Goal: Task Accomplishment & Management: Manage account settings

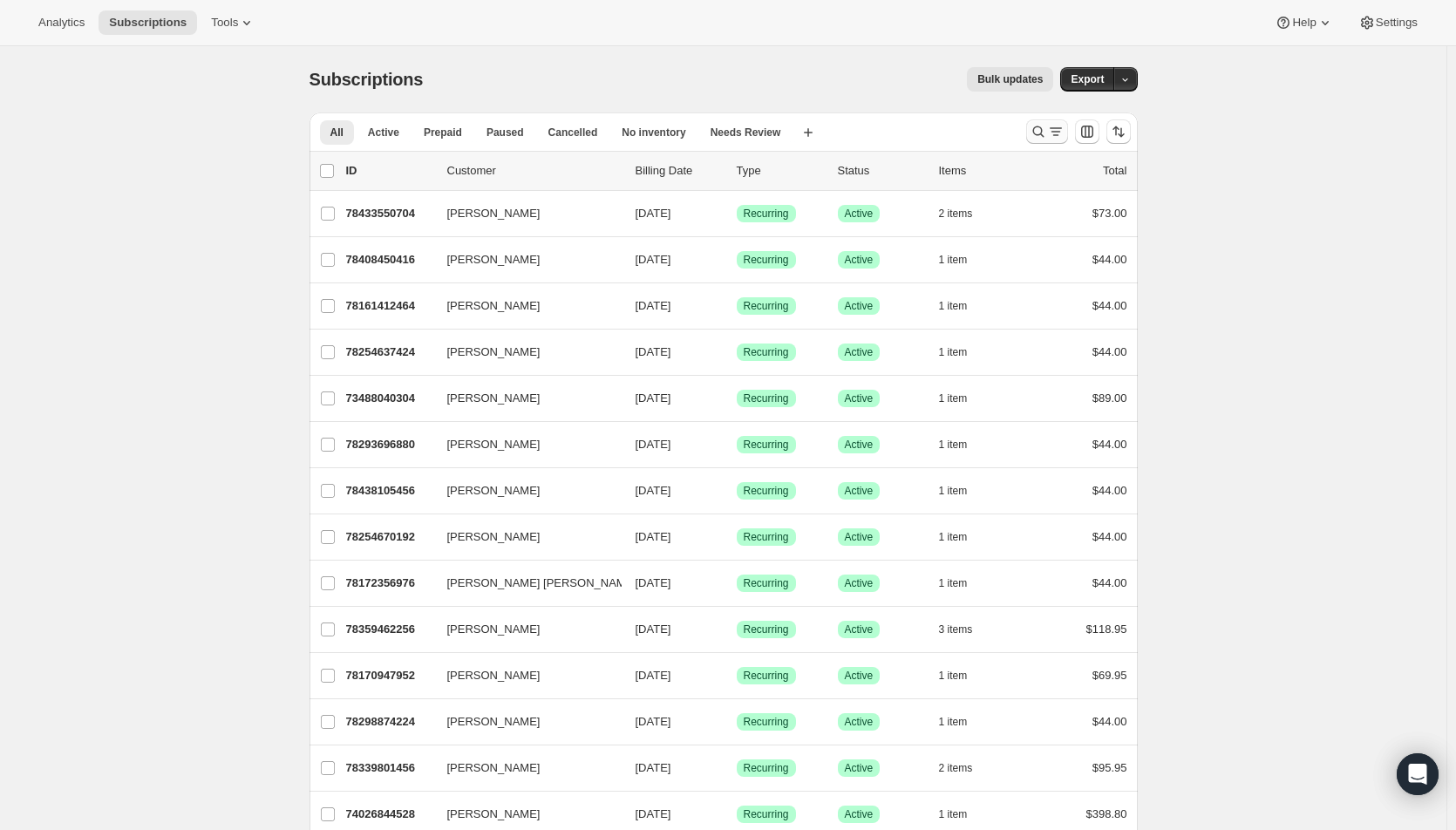
click at [1042, 132] on icon "Search and filter results" at bounding box center [1037, 131] width 17 height 17
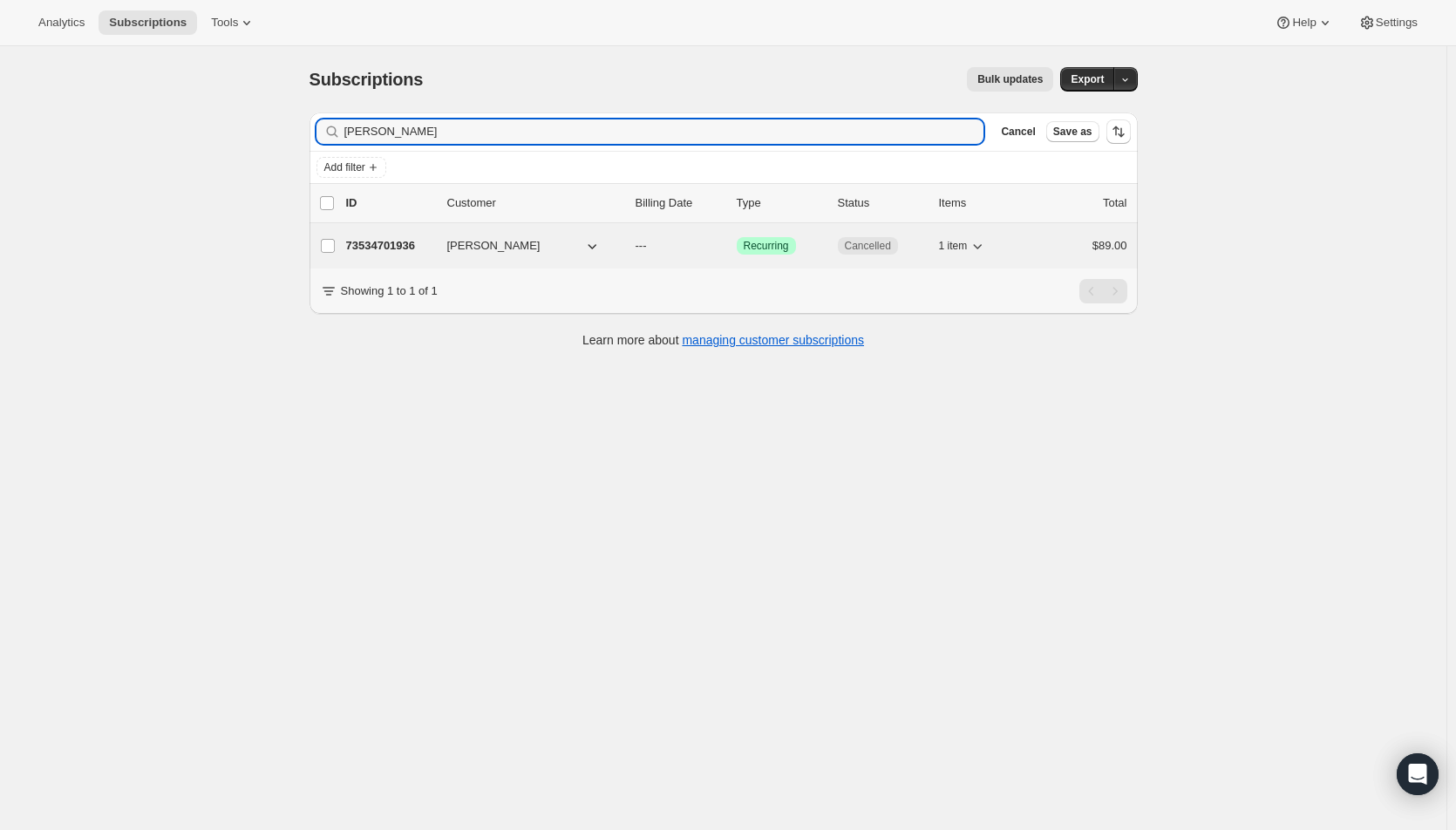
type input "bernadett"
click at [741, 242] on span "Success Recurring" at bounding box center [765, 245] width 59 height 17
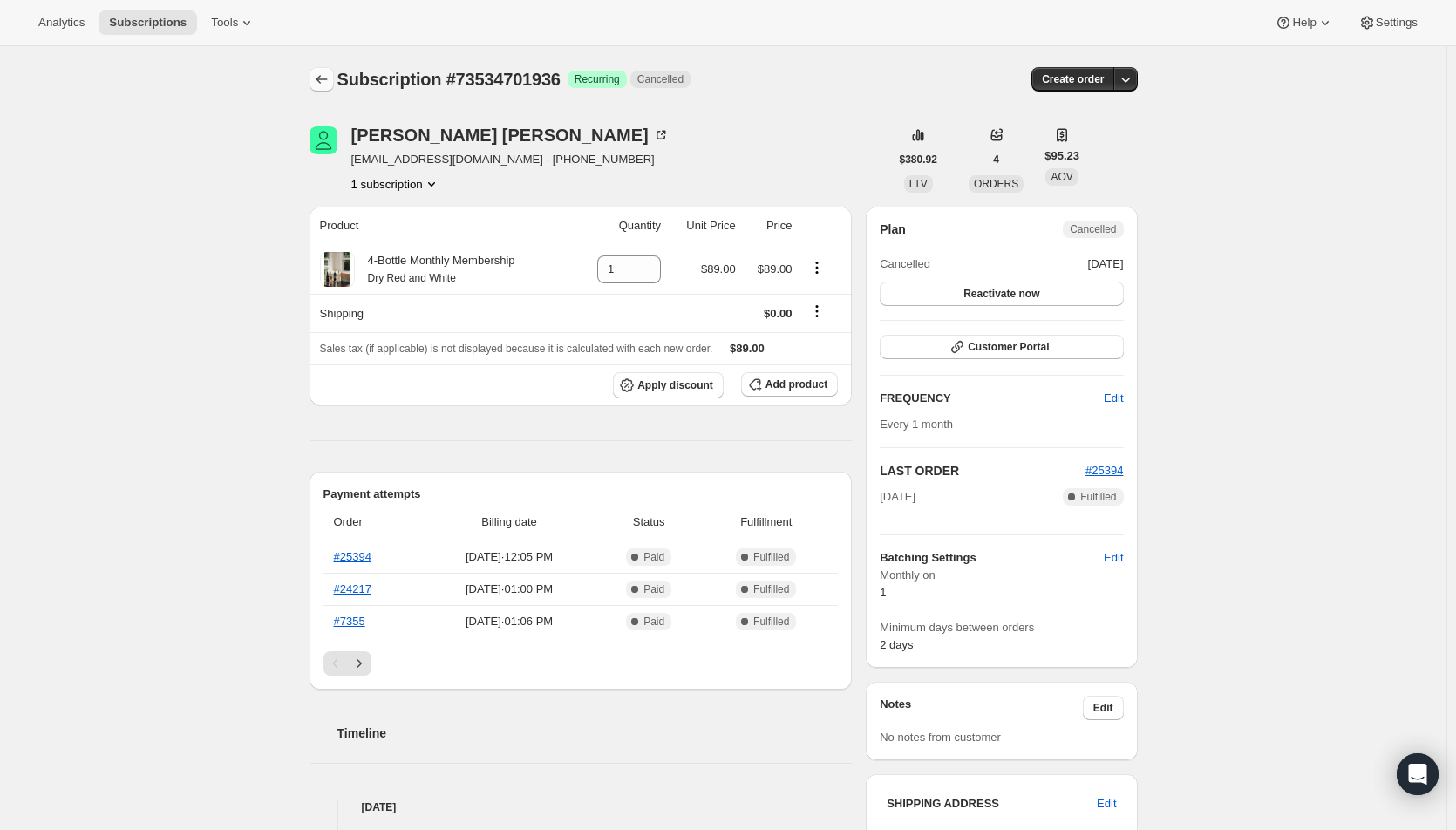
click at [327, 73] on icon "Subscriptions" at bounding box center [321, 79] width 17 height 17
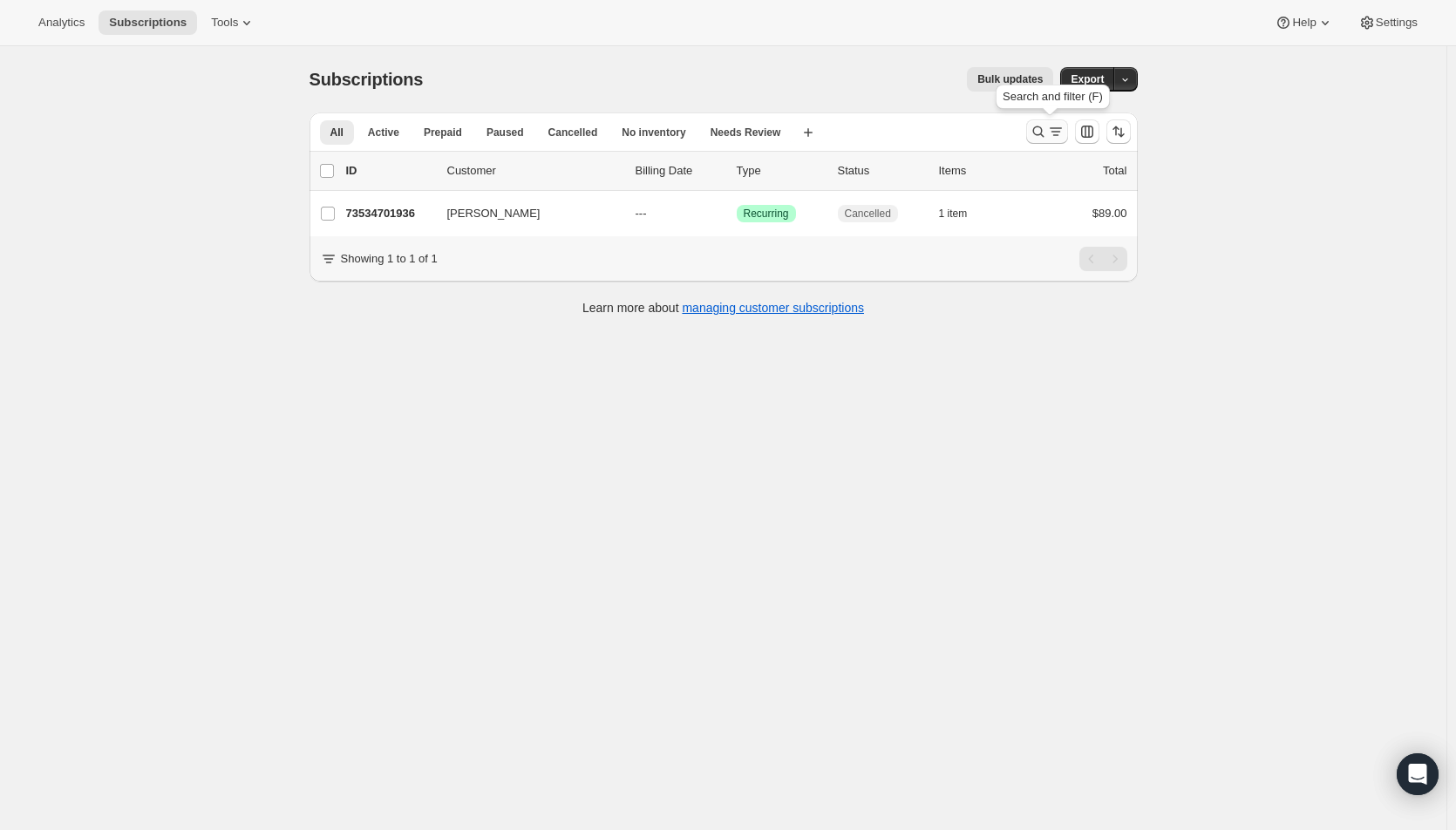
click at [1056, 134] on icon "Search and filter results" at bounding box center [1055, 131] width 17 height 17
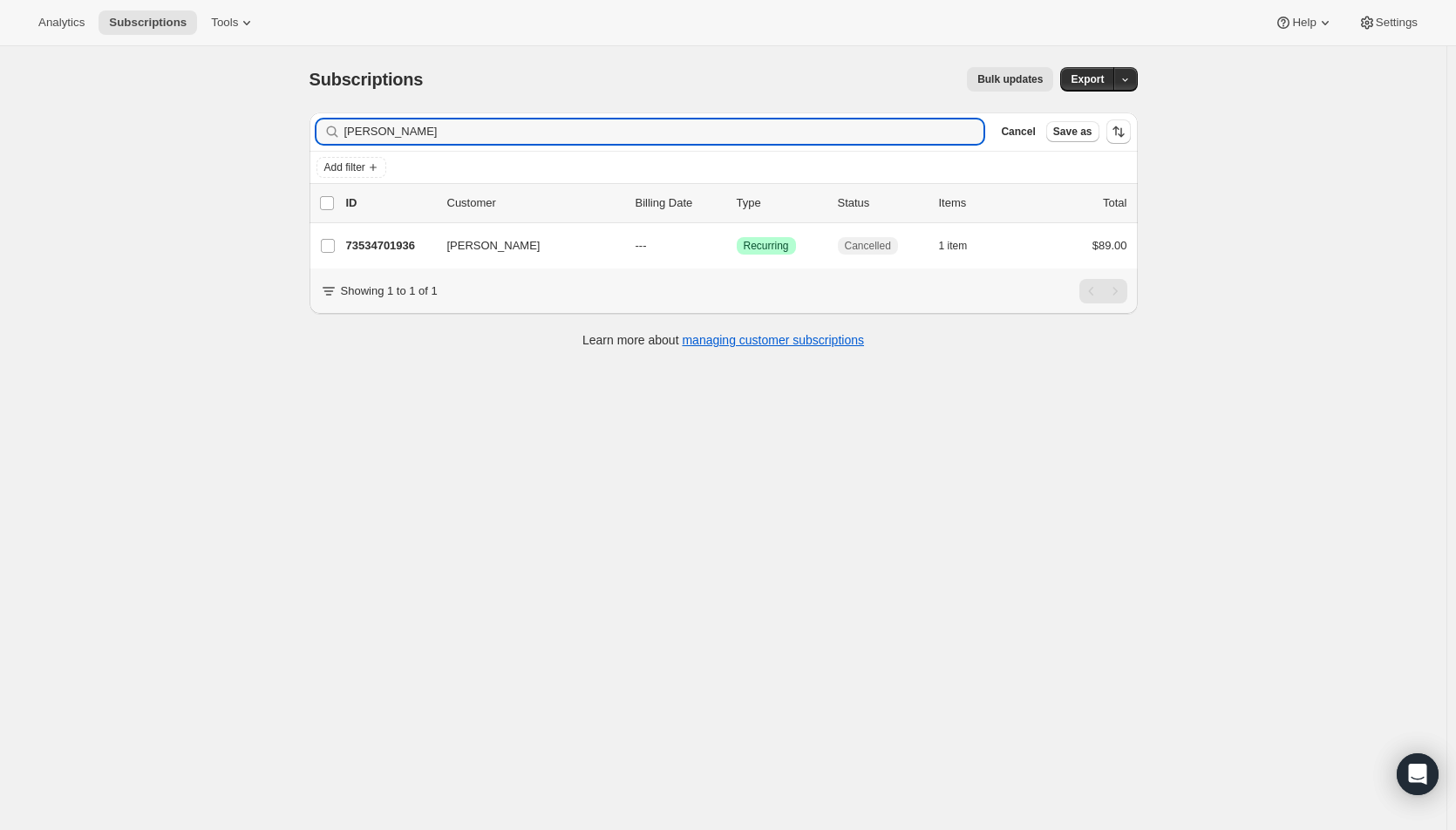
drag, startPoint x: 483, startPoint y: 130, endPoint x: 278, endPoint y: 141, distance: 205.3
click at [278, 141] on div "Subscriptions. This page is ready Subscriptions Bulk updates More actions Bulk …" at bounding box center [723, 460] width 1446 height 830
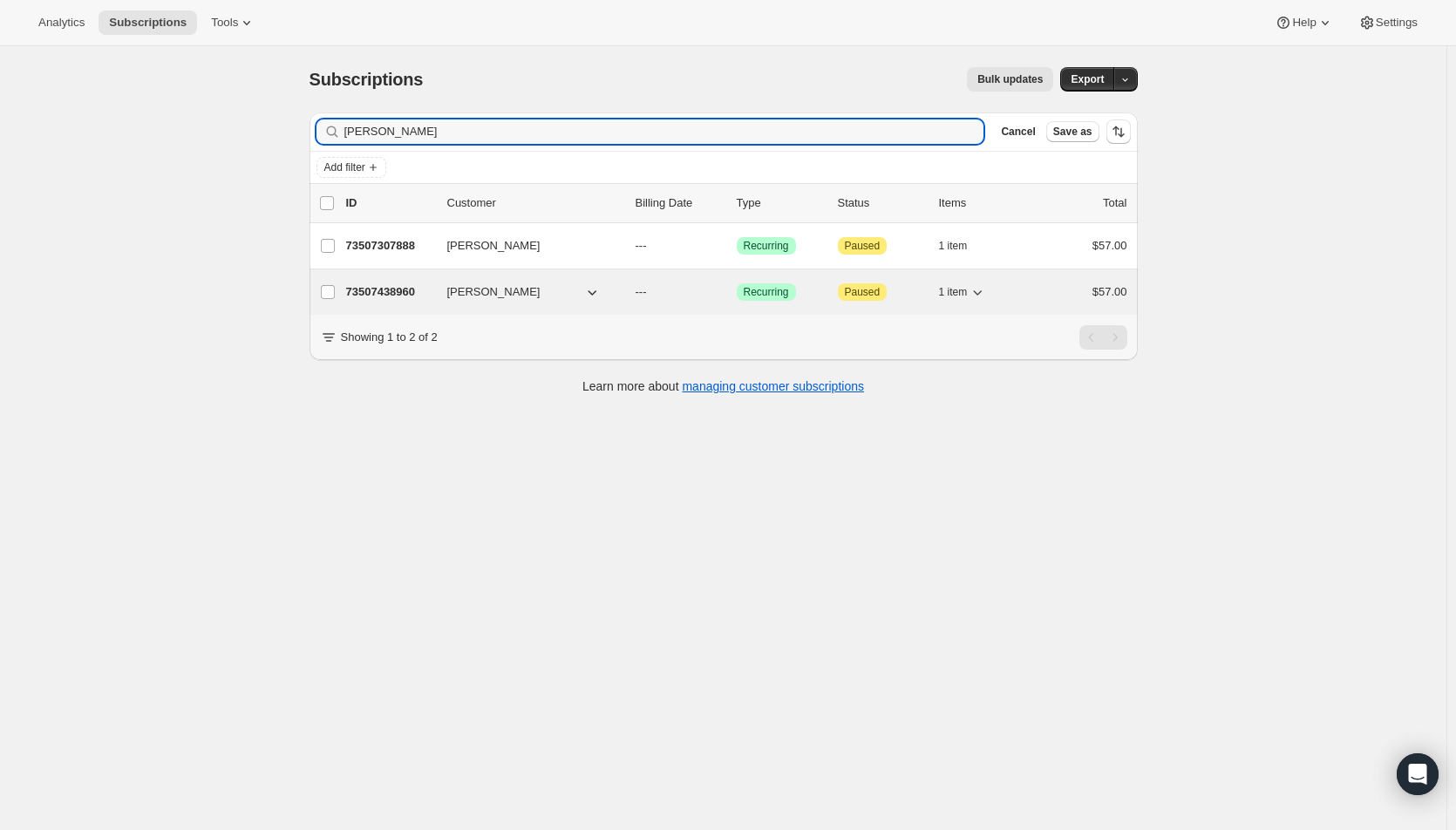
type input "larry chambers"
click at [706, 290] on p "---" at bounding box center [679, 291] width 87 height 17
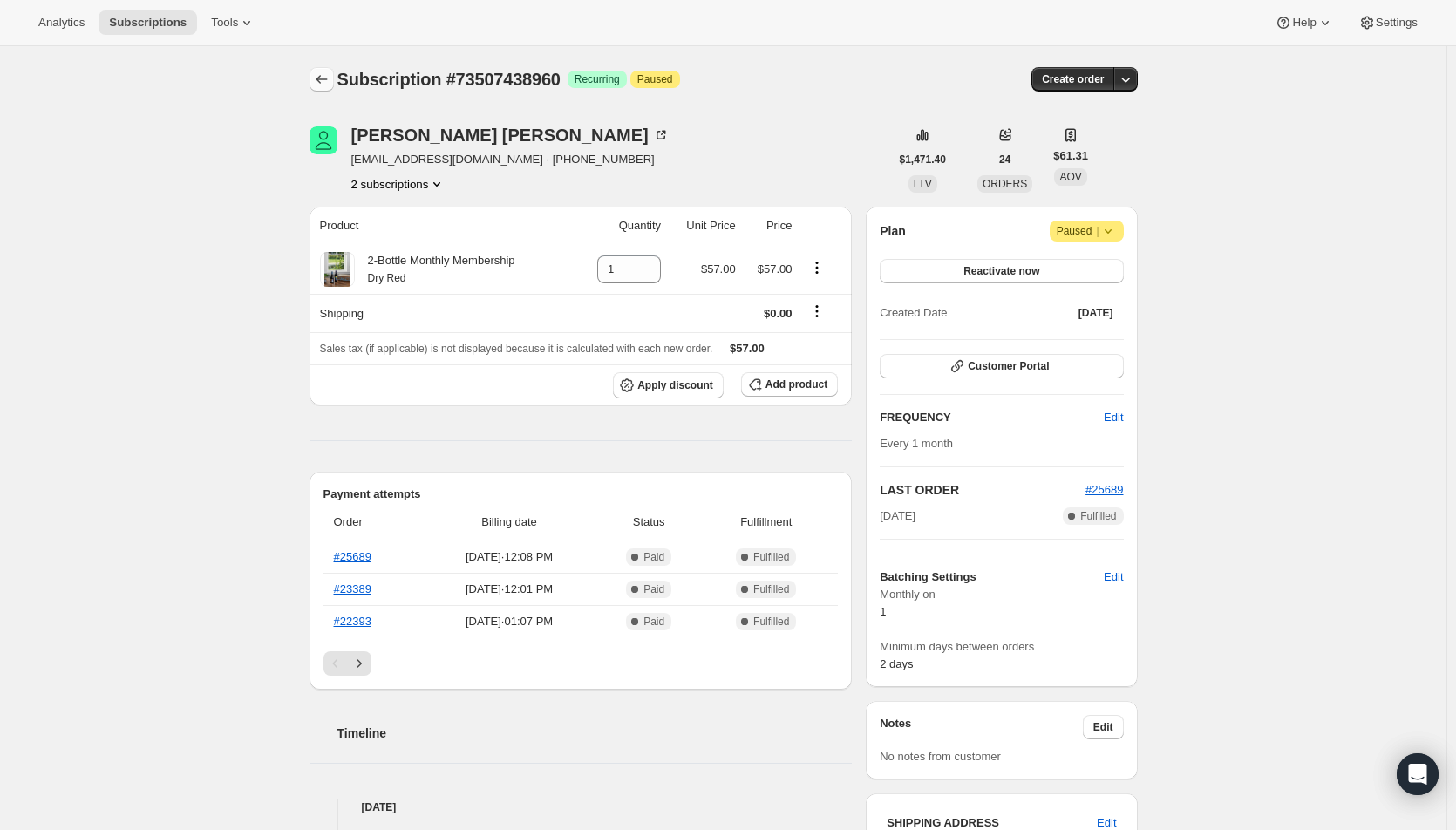
click at [322, 81] on icon "Subscriptions" at bounding box center [321, 79] width 11 height 9
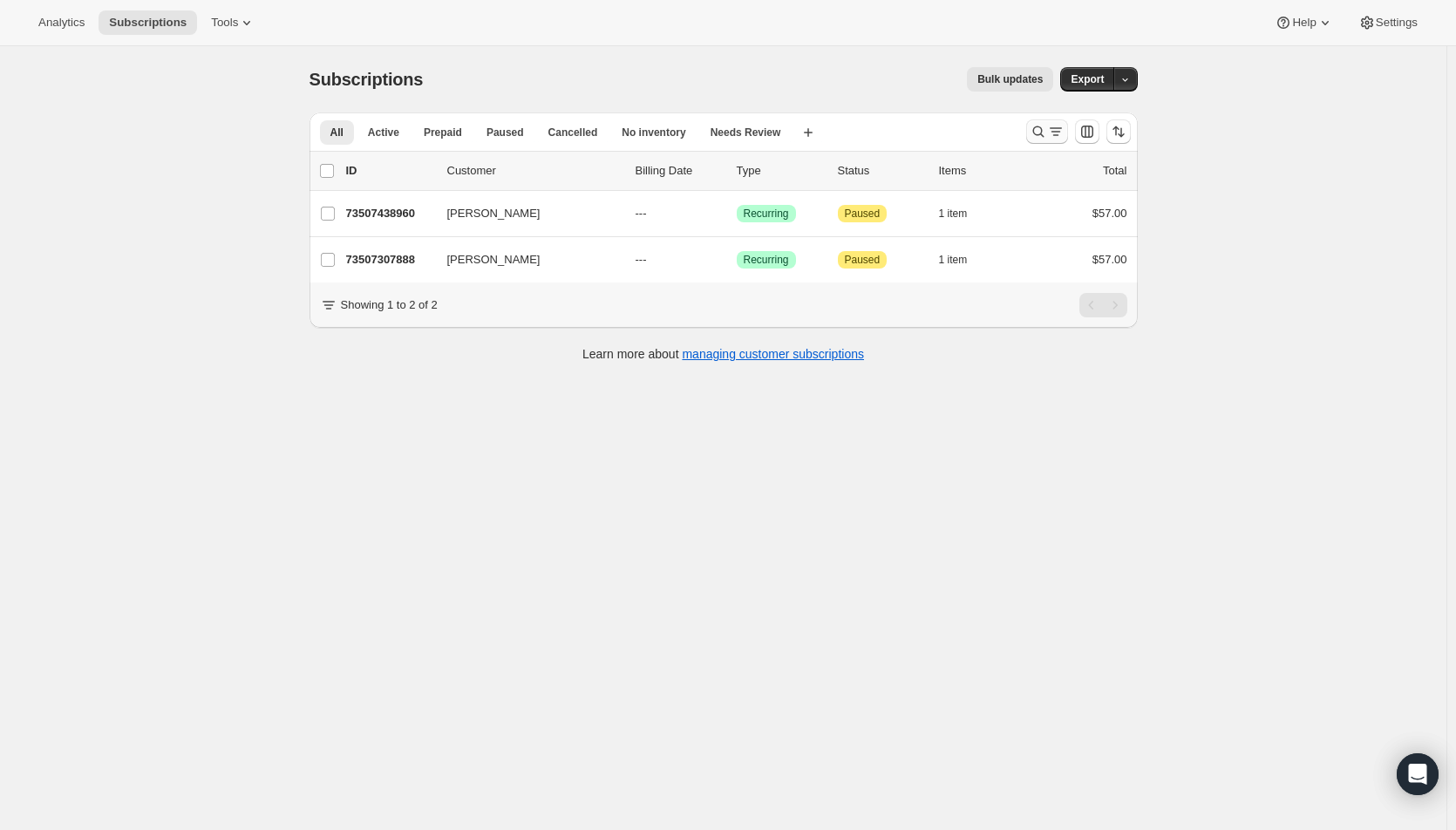
click at [1052, 136] on icon "Search and filter results" at bounding box center [1055, 131] width 17 height 17
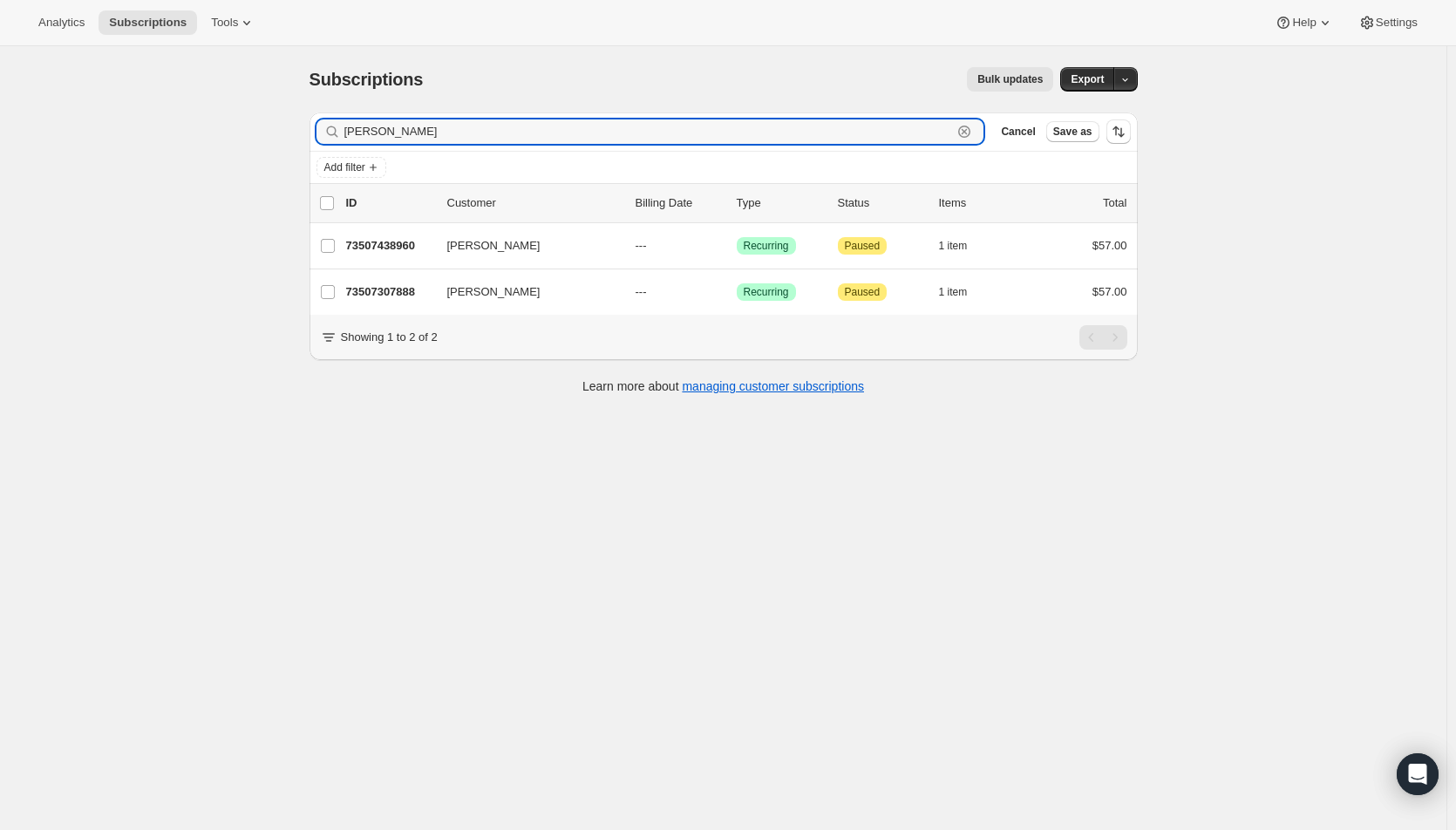
drag, startPoint x: 444, startPoint y: 131, endPoint x: 320, endPoint y: 127, distance: 124.1
click at [320, 127] on div "larry chambers Clear" at bounding box center [651, 132] width 668 height 24
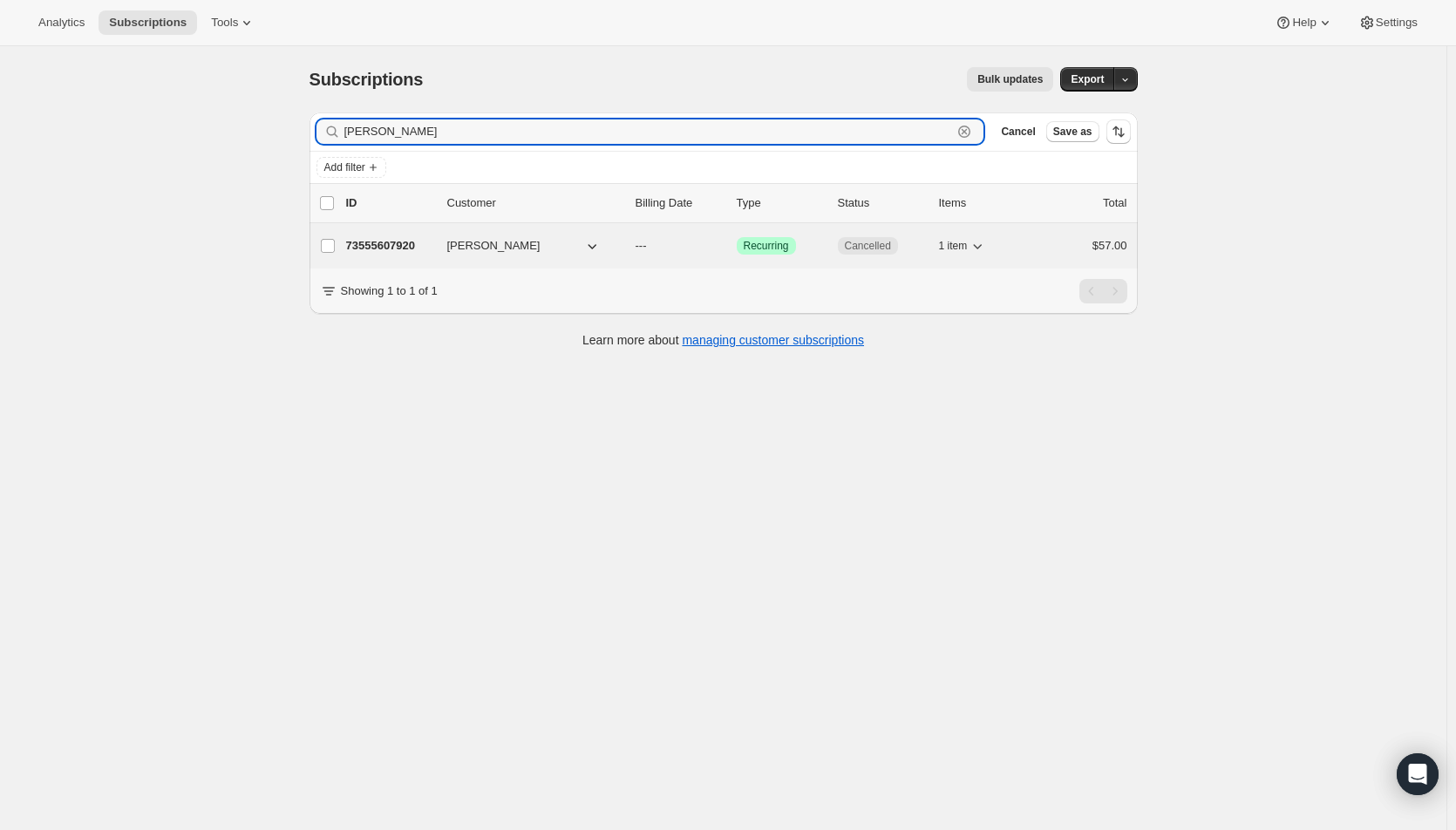
type input "vera jones"
click at [657, 241] on p "---" at bounding box center [679, 245] width 87 height 17
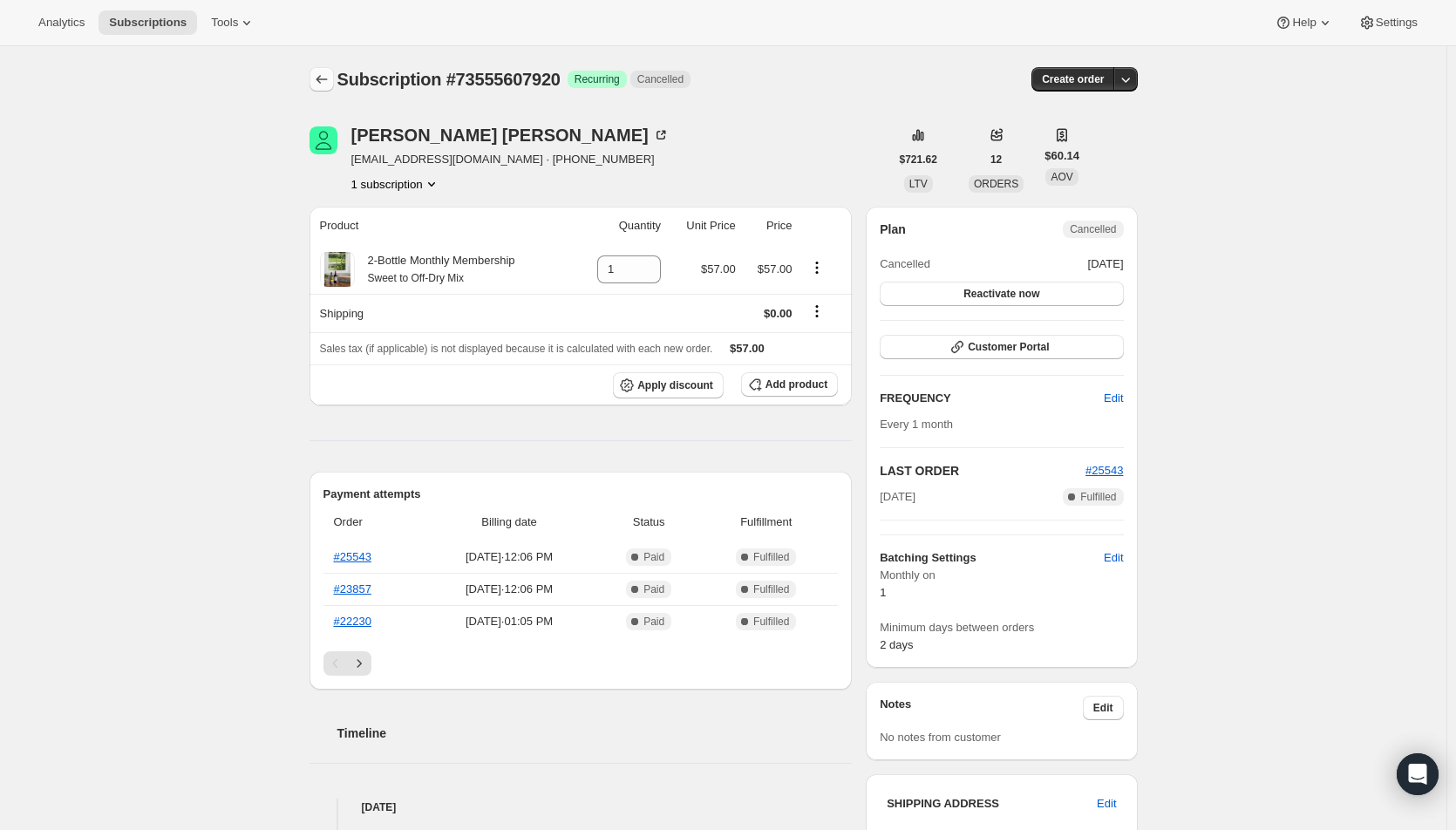
click at [329, 81] on icon "Subscriptions" at bounding box center [321, 79] width 17 height 17
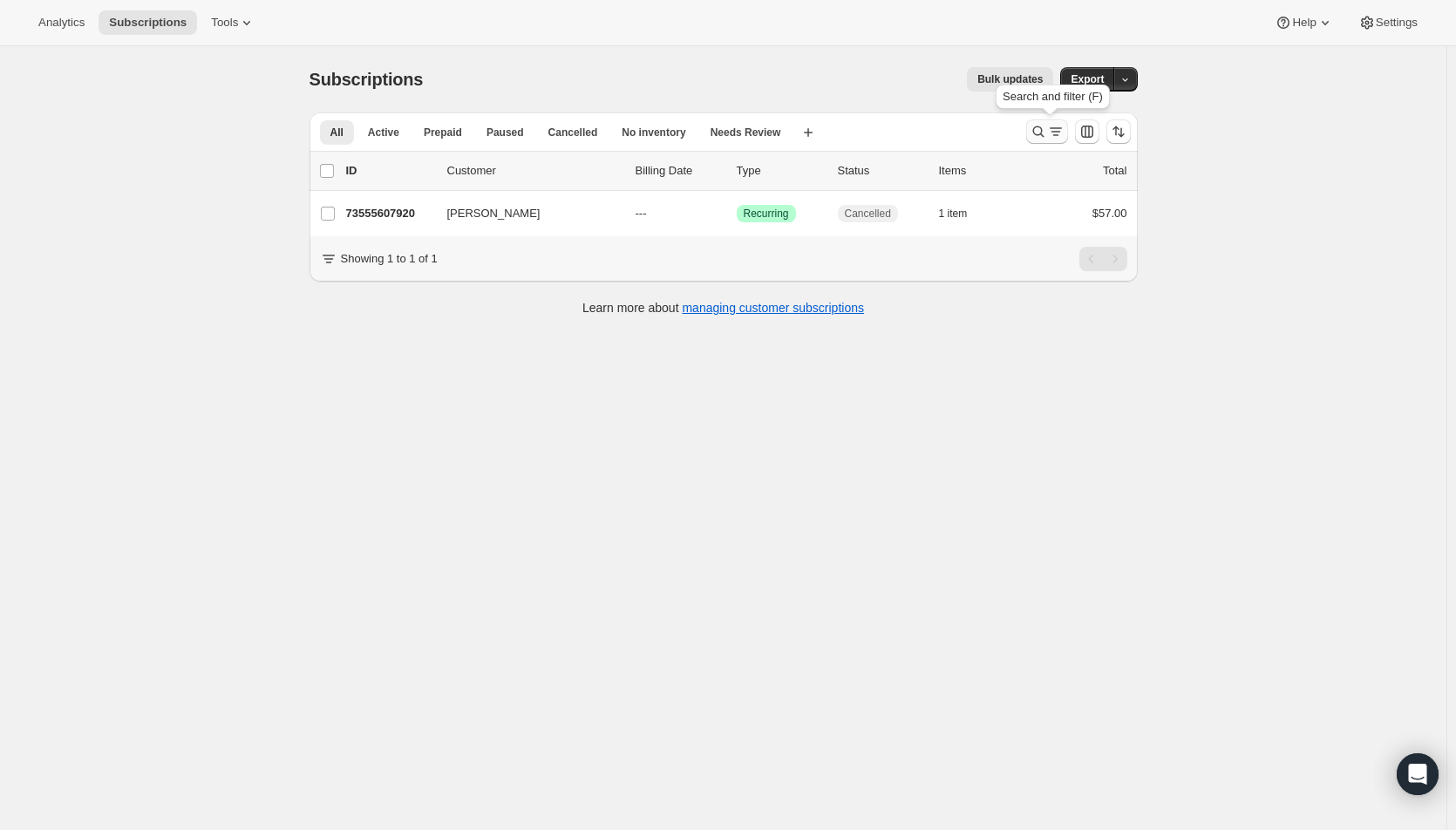
click at [1064, 133] on icon "Search and filter results" at bounding box center [1055, 131] width 17 height 17
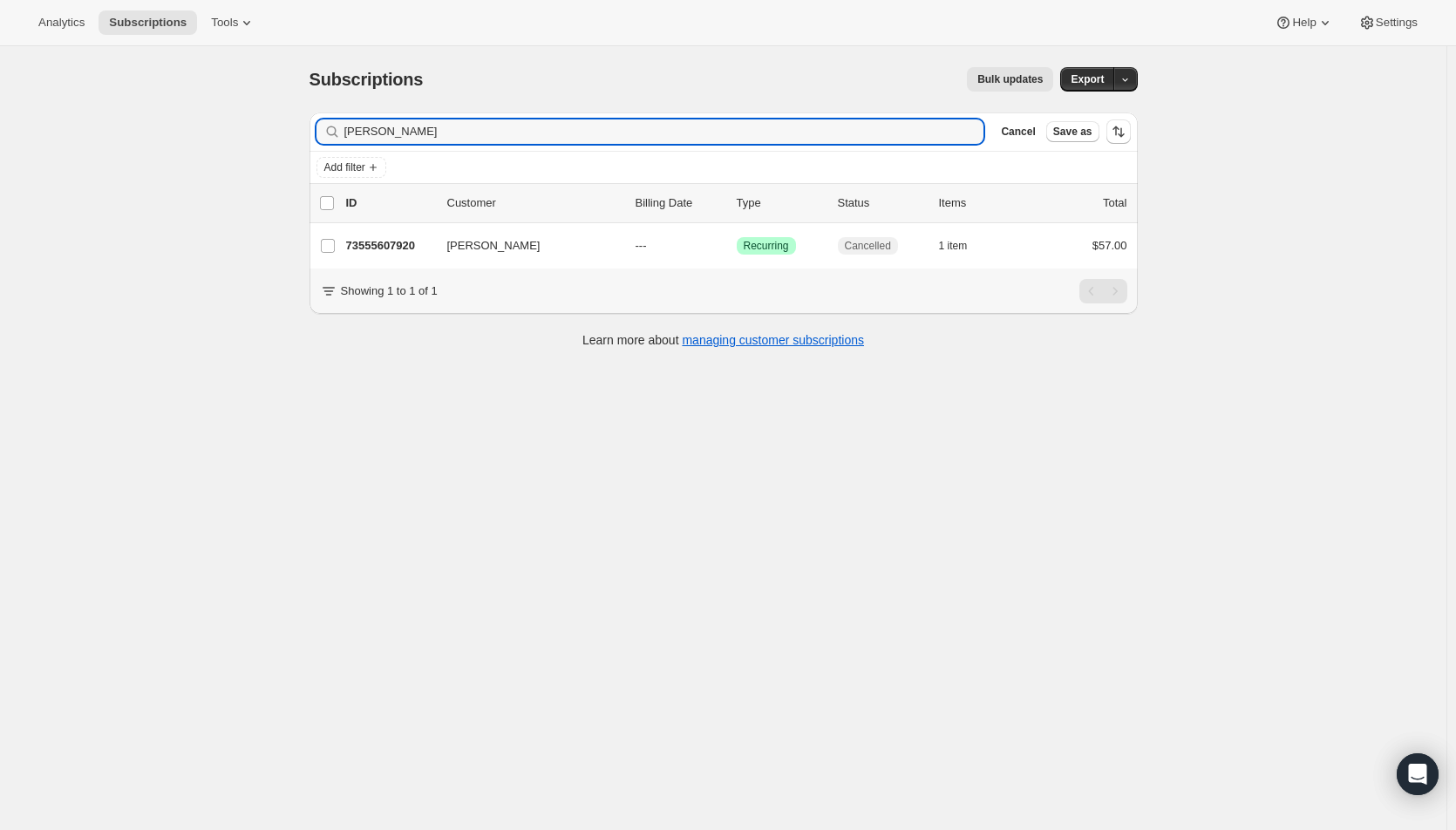
drag, startPoint x: 453, startPoint y: 136, endPoint x: 278, endPoint y: 134, distance: 175.0
click at [278, 134] on div "Subscriptions. This page is ready Subscriptions Bulk updates More actions Bulk …" at bounding box center [723, 460] width 1446 height 830
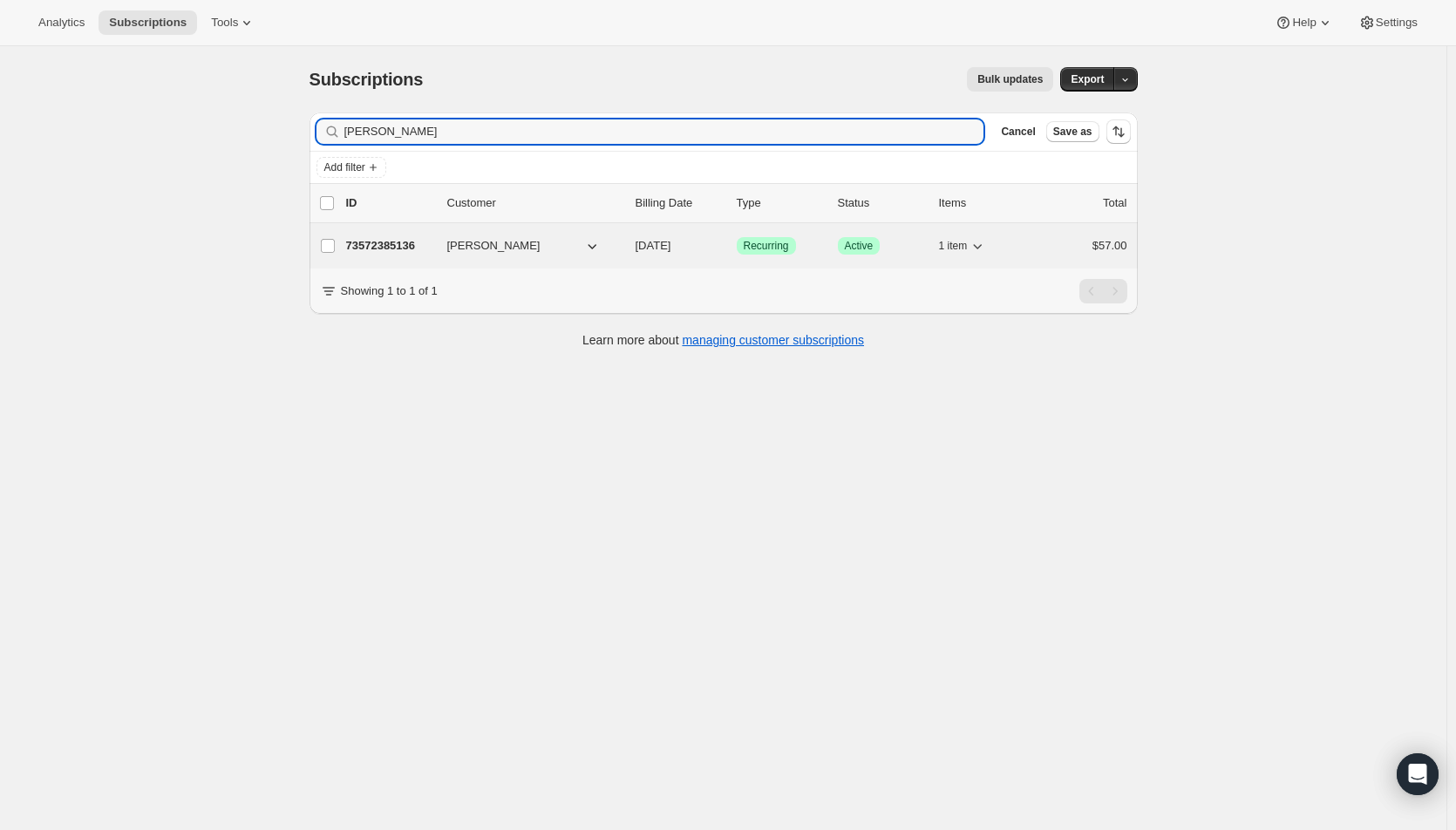
type input "dawn coley"
click at [672, 250] on span "10/01/2025" at bounding box center [654, 245] width 36 height 13
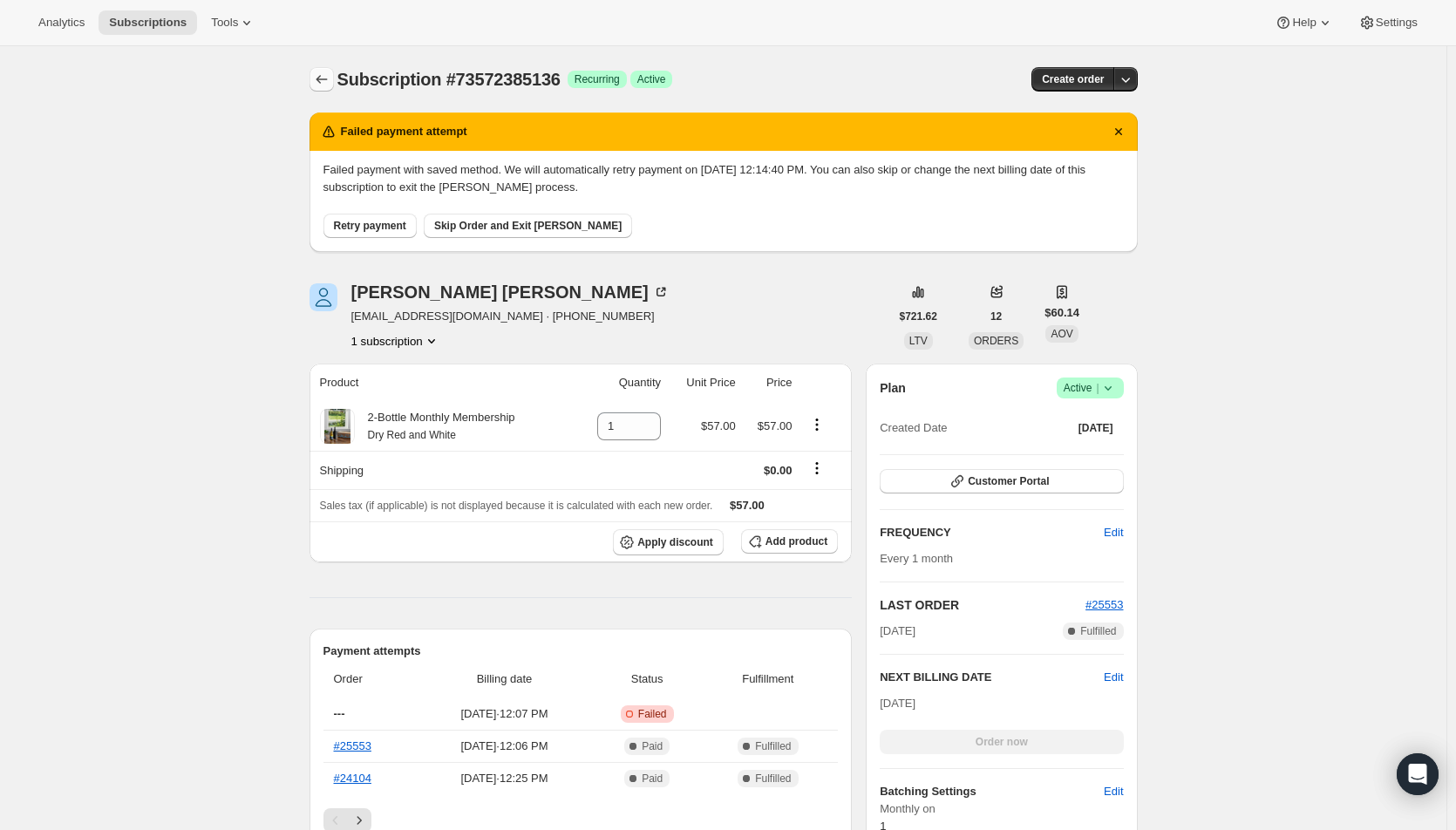
click at [317, 78] on icon "Subscriptions" at bounding box center [321, 79] width 17 height 17
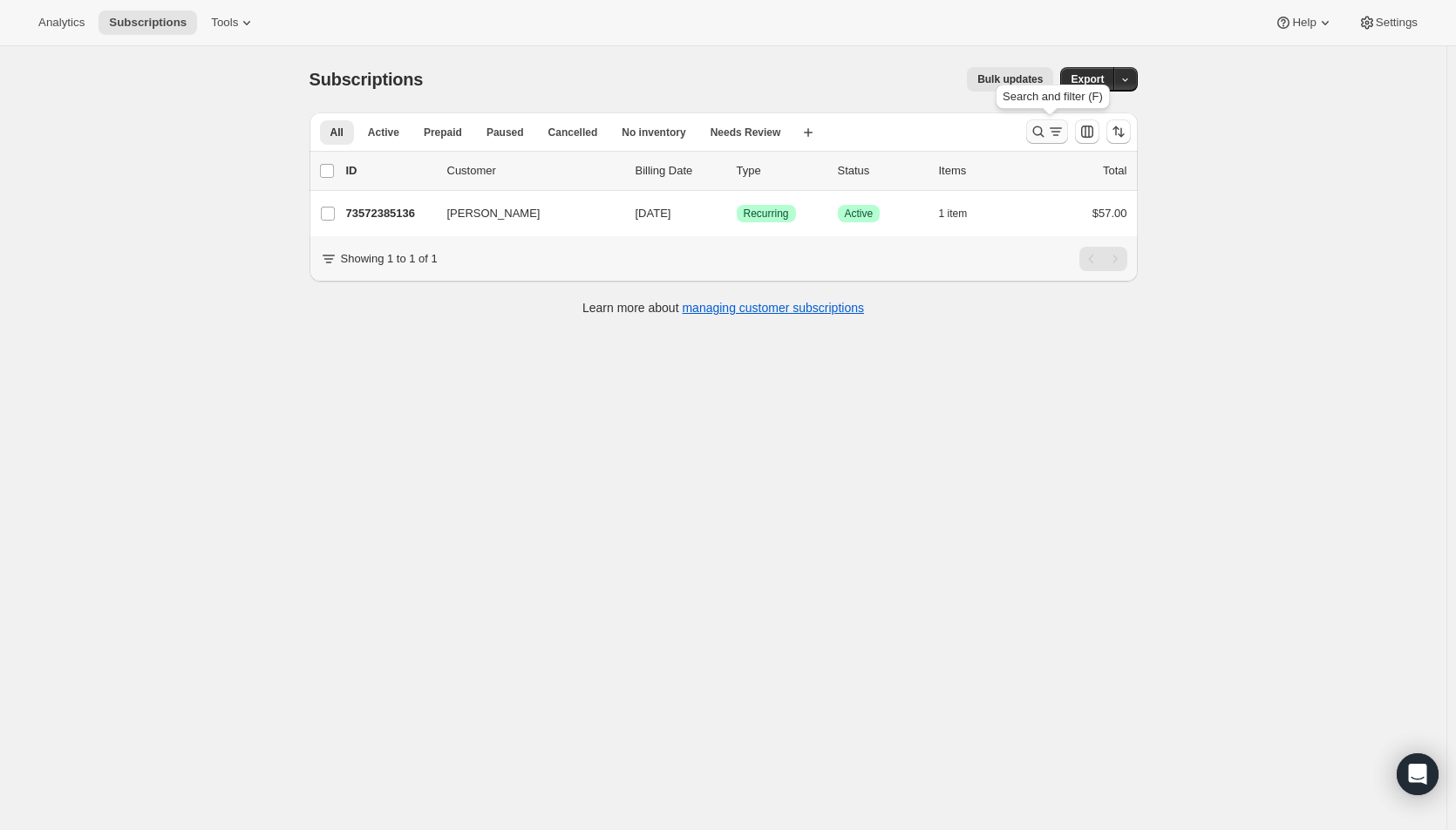
click at [1047, 131] on icon "Search and filter results" at bounding box center [1037, 131] width 17 height 17
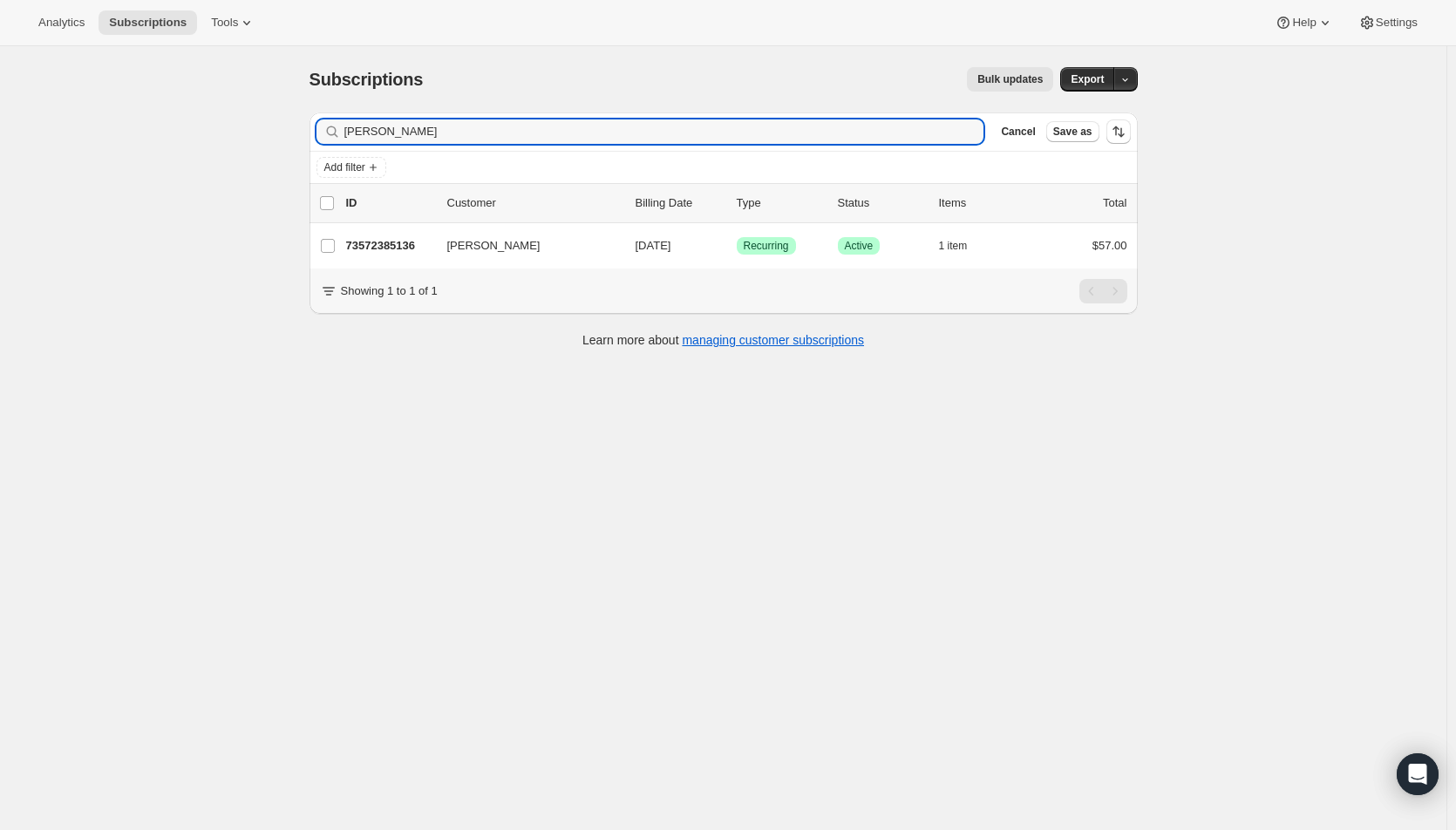
drag, startPoint x: 360, startPoint y: 136, endPoint x: 268, endPoint y: 135, distance: 92.0
click at [268, 135] on div "Subscriptions. This page is ready Subscriptions Bulk updates More actions Bulk …" at bounding box center [723, 460] width 1446 height 830
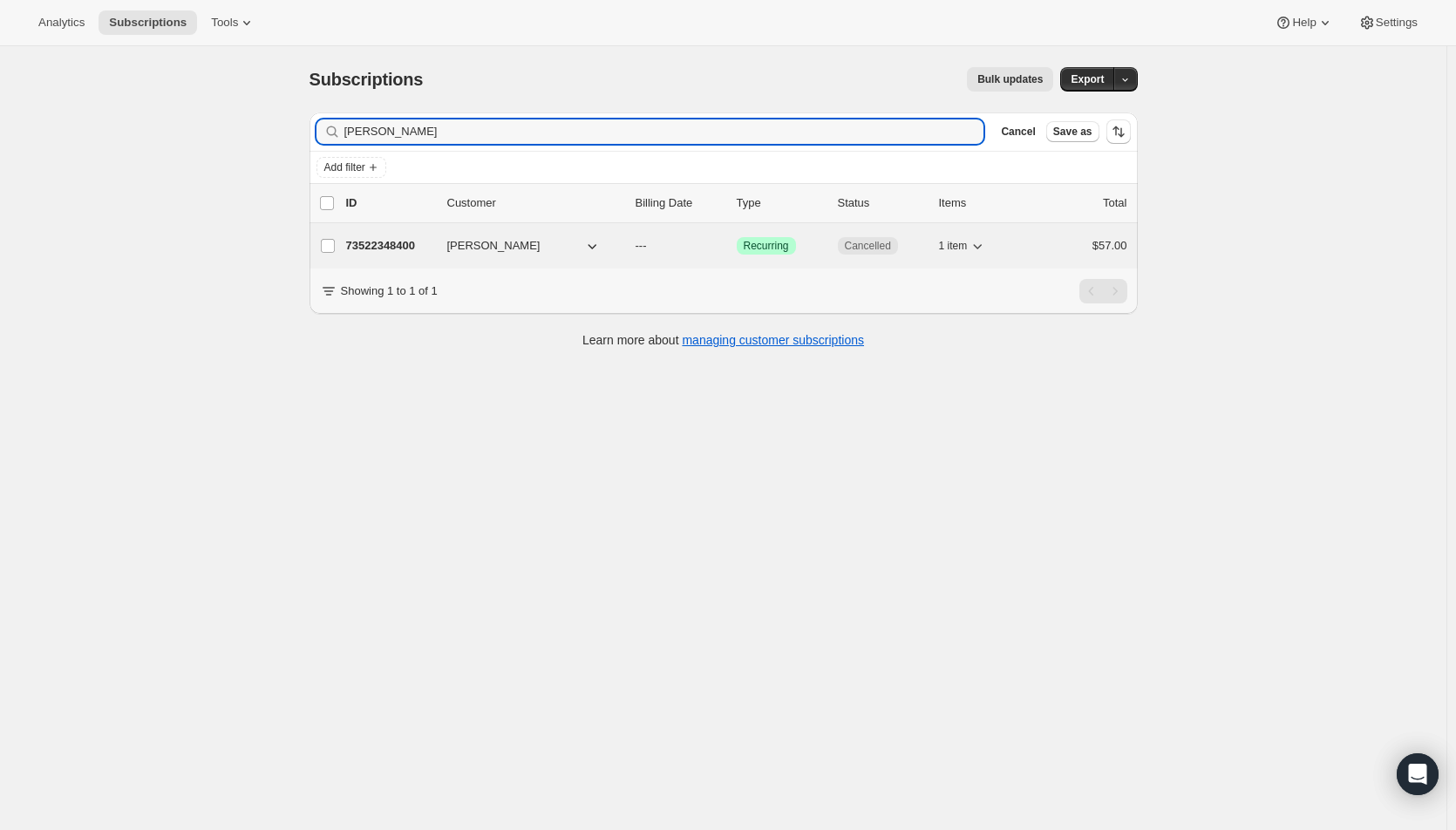
type input "angie gough"
click at [722, 256] on div "73522348400 Angie Gough --- Success Recurring Cancelled 1 item $57.00" at bounding box center [736, 245] width 781 height 24
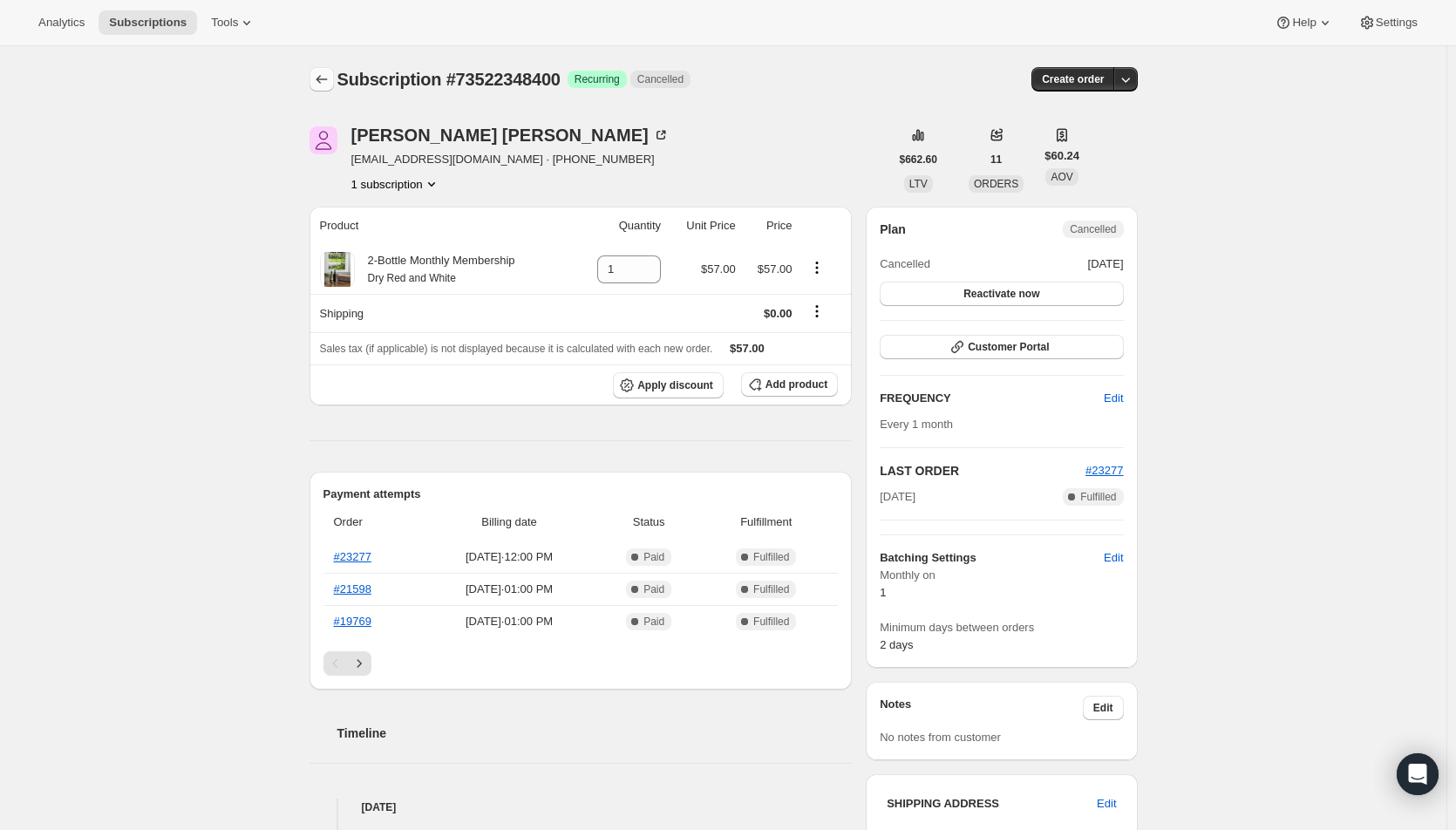
click at [334, 80] on button "Subscriptions" at bounding box center [322, 79] width 24 height 24
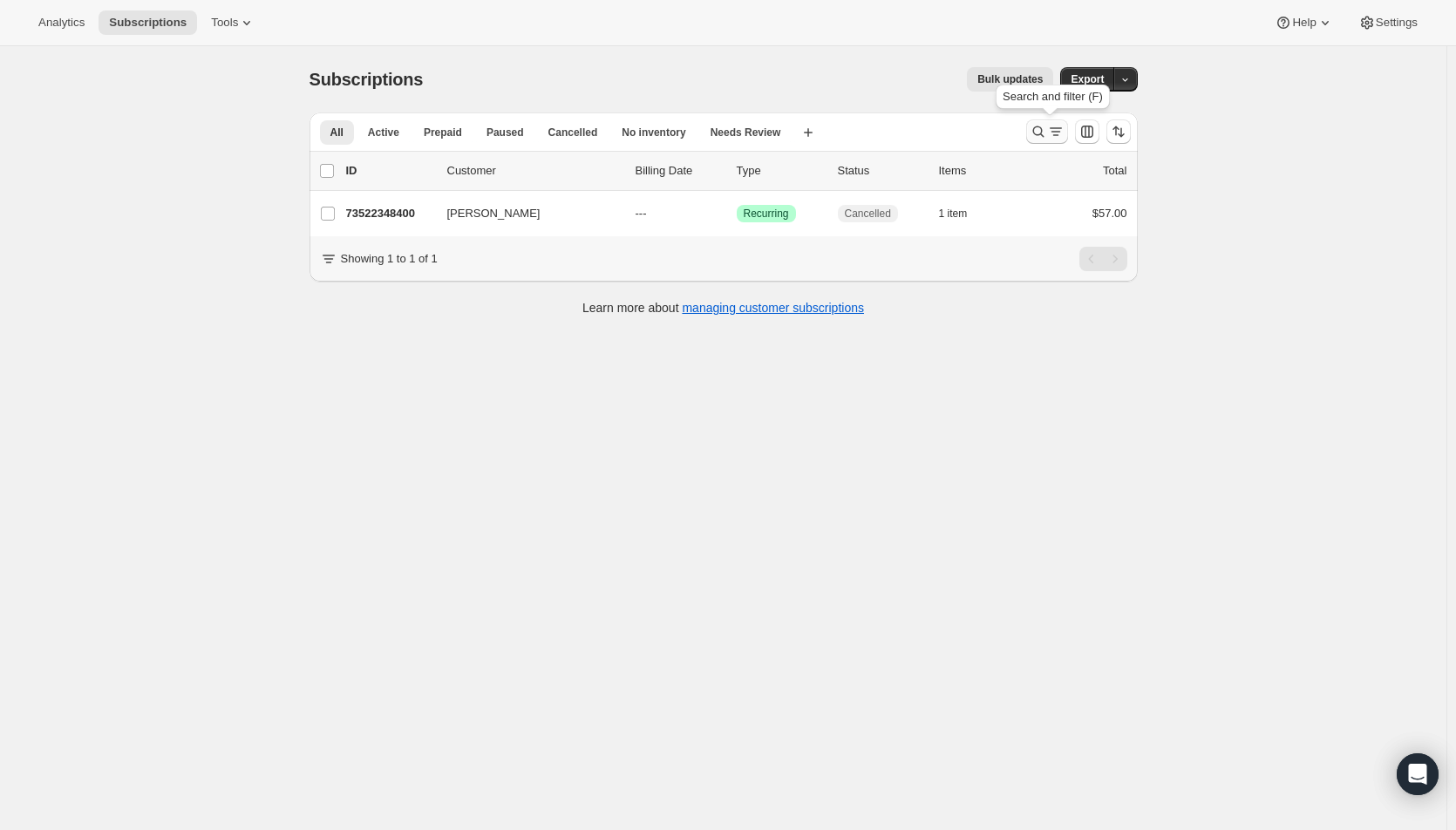
click at [1041, 127] on icon "Search and filter results" at bounding box center [1037, 131] width 17 height 17
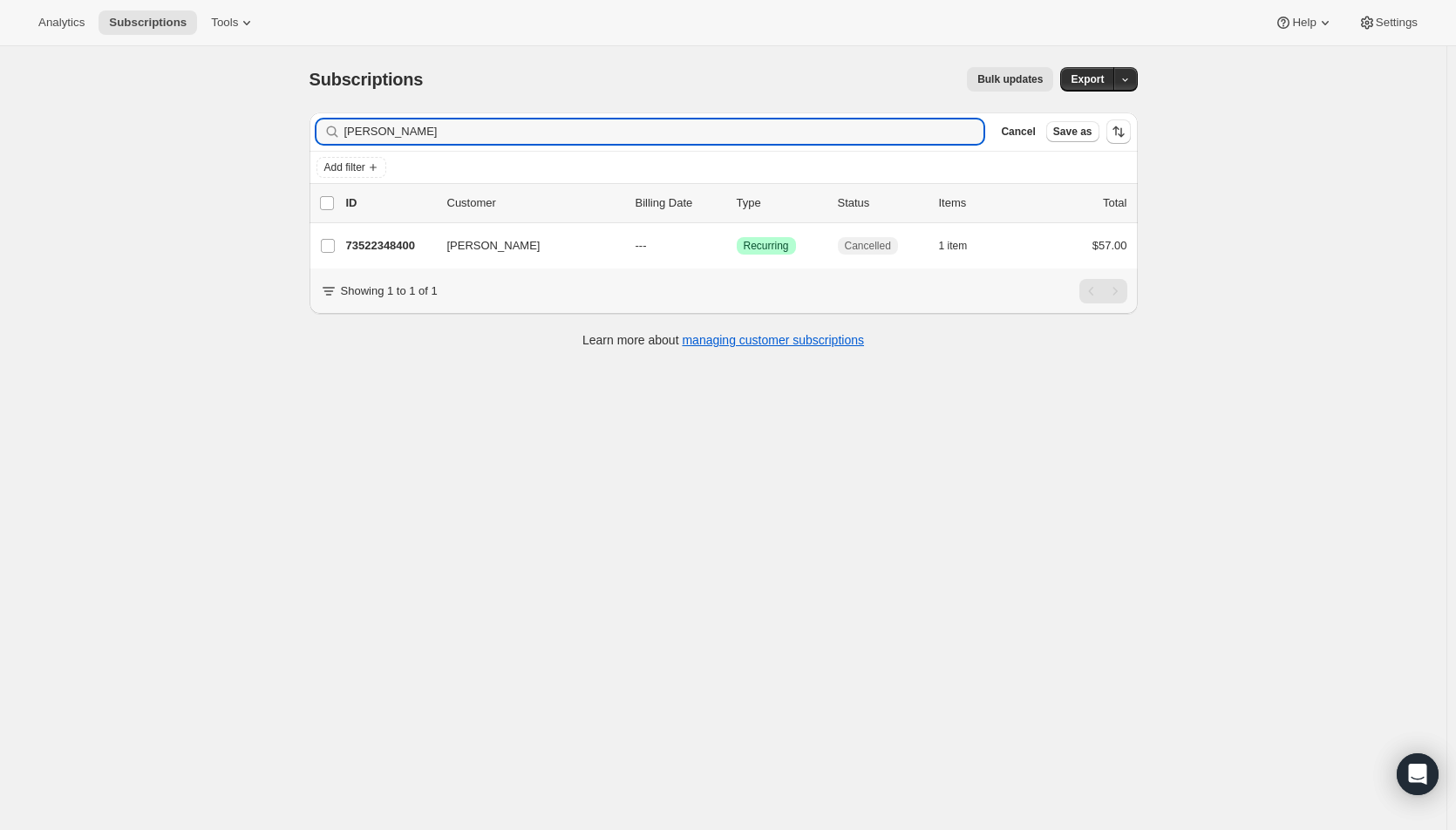
drag, startPoint x: 456, startPoint y: 132, endPoint x: 328, endPoint y: 137, distance: 128.1
click at [328, 137] on div "angie gough Clear" at bounding box center [651, 132] width 668 height 24
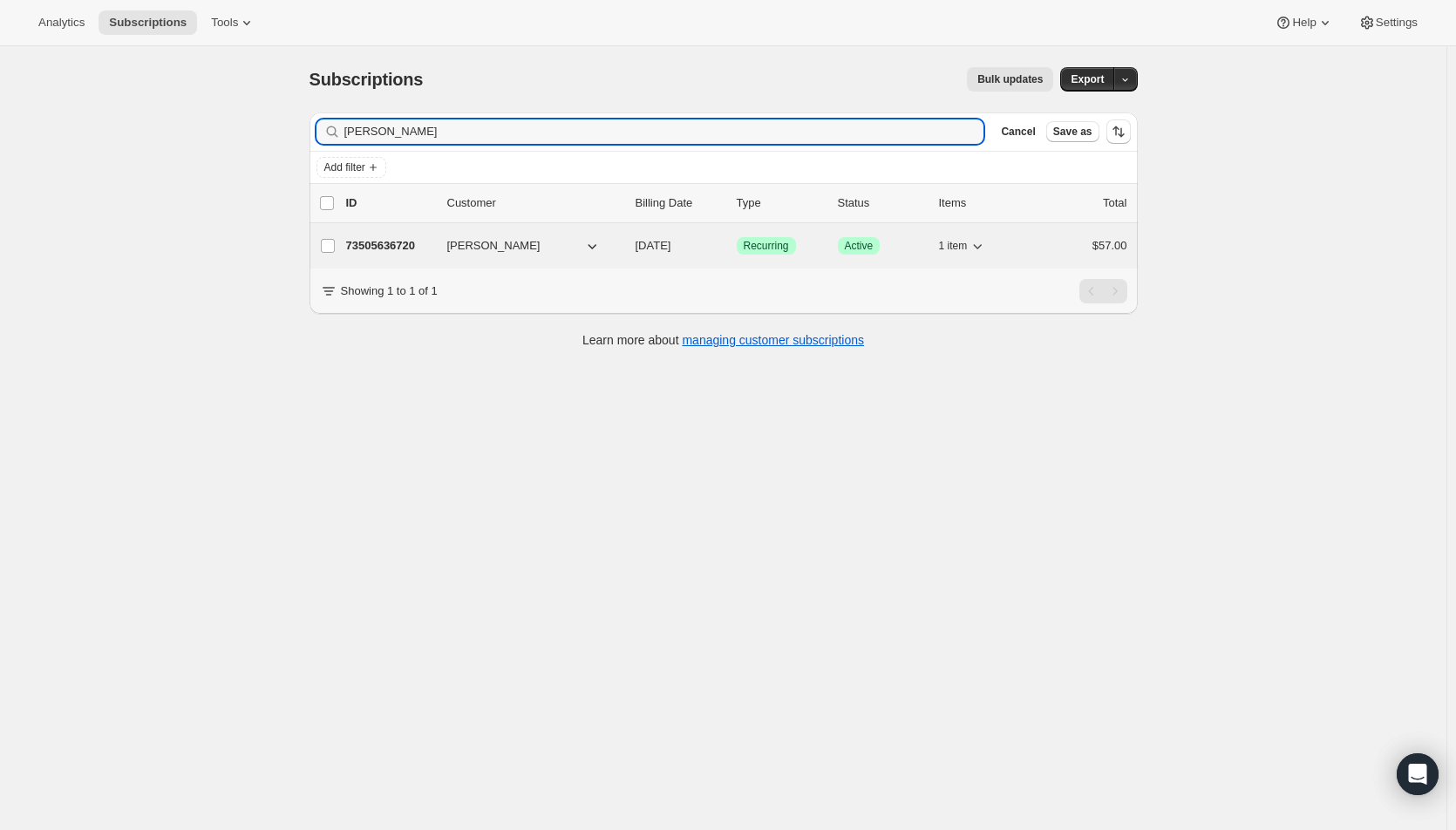
type input "claudia mager"
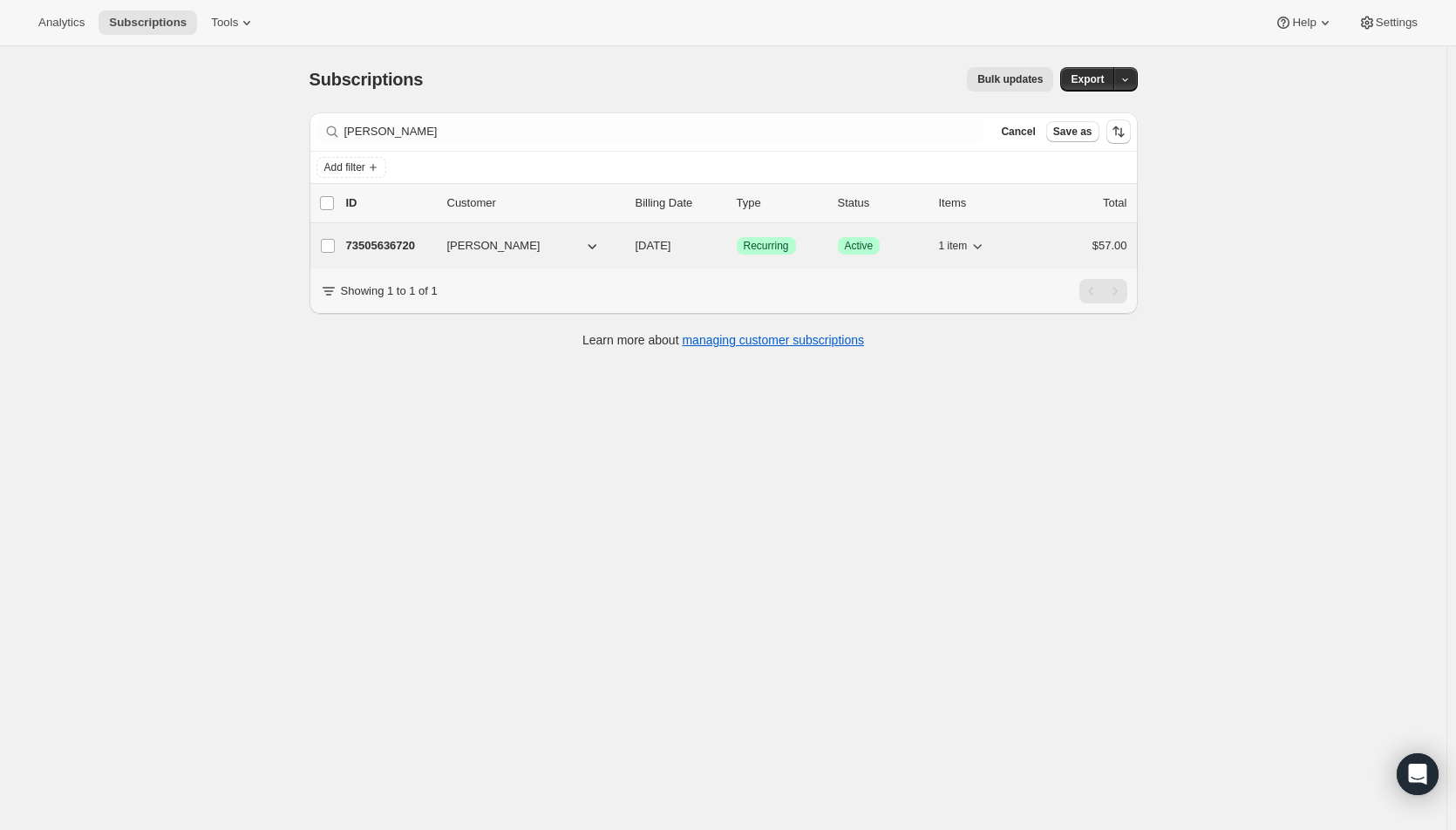
click at [715, 242] on p "10/01/2025" at bounding box center [679, 245] width 87 height 17
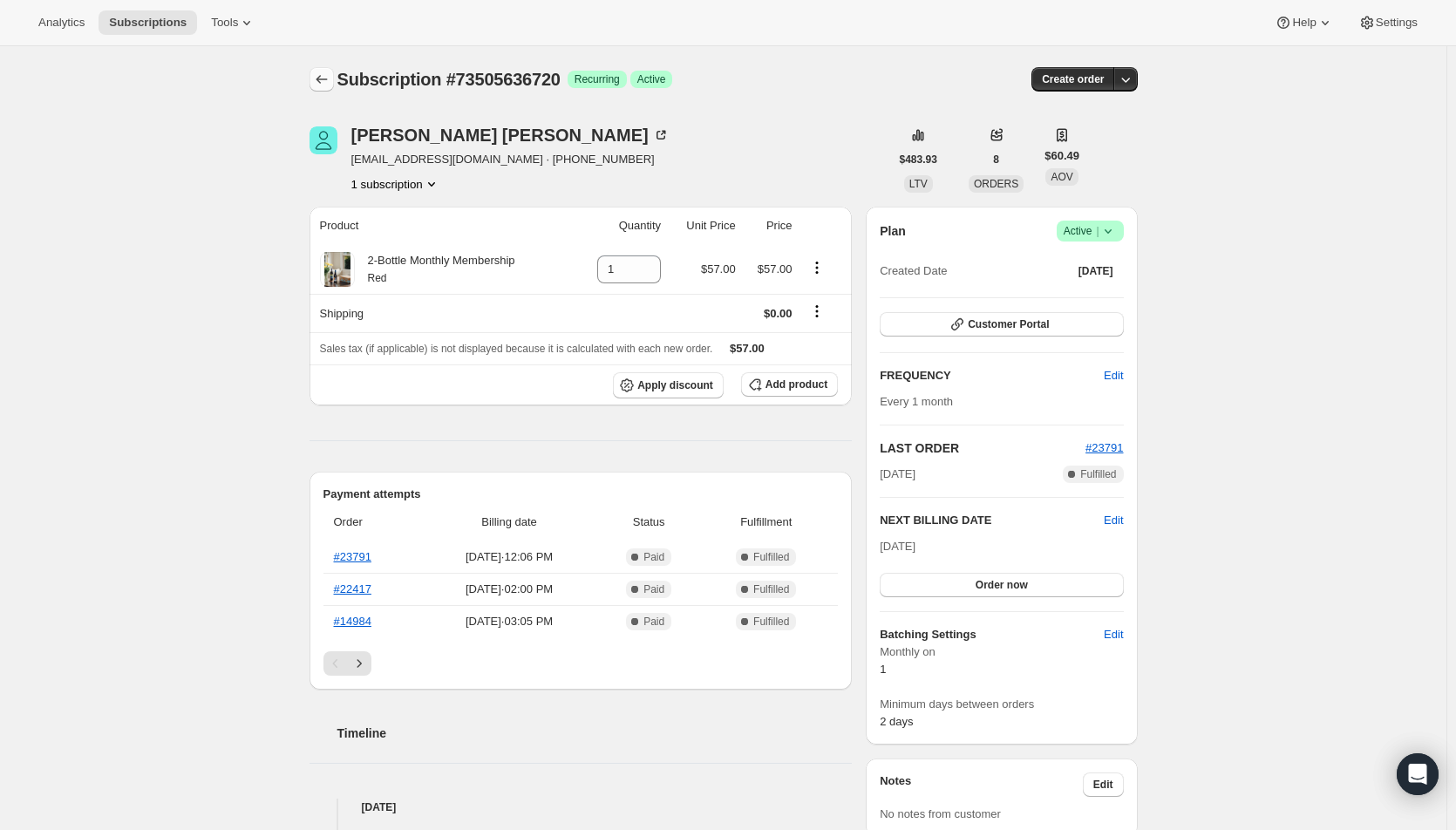
click at [331, 73] on icon "Subscriptions" at bounding box center [321, 79] width 17 height 17
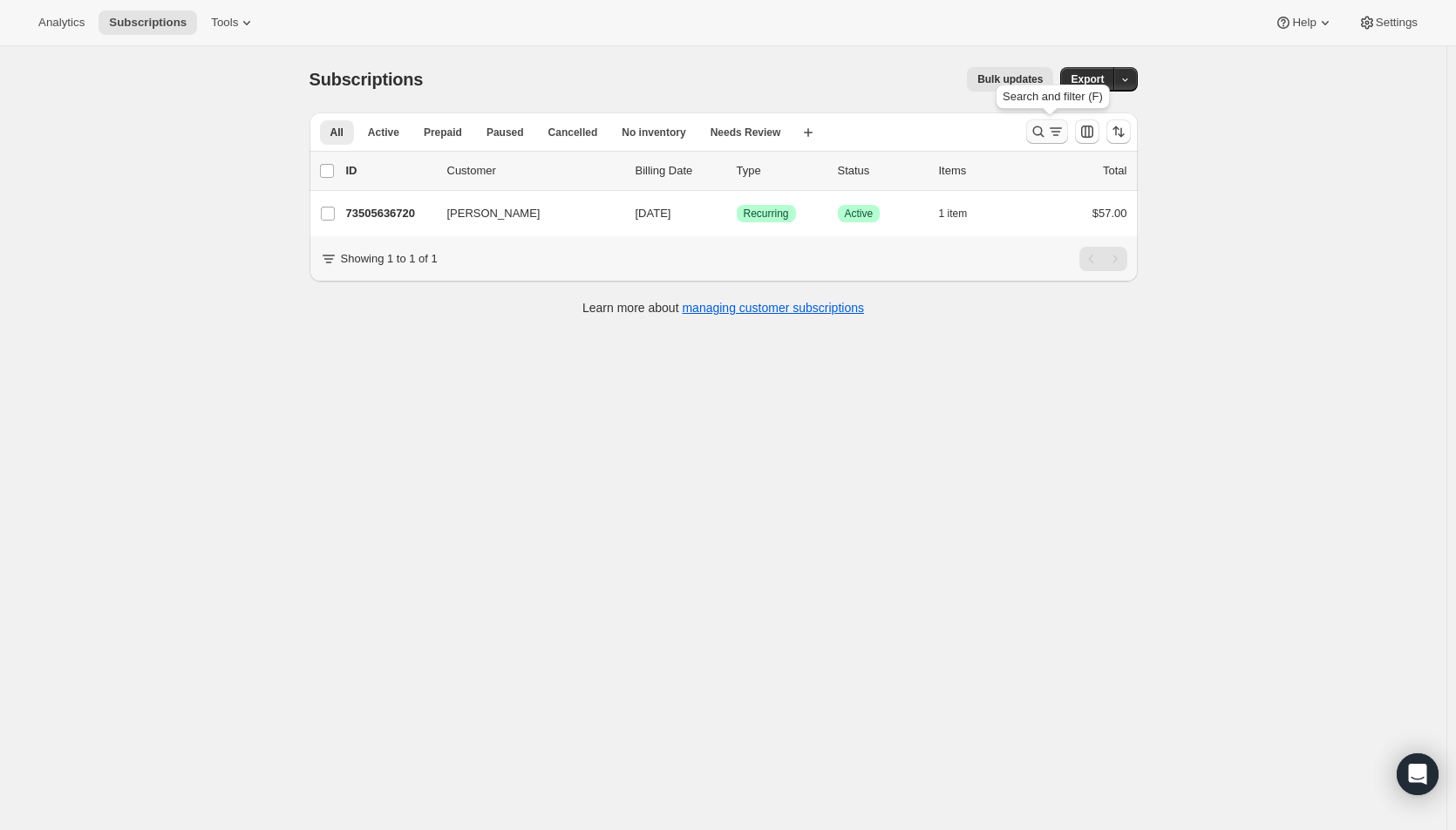
click at [1042, 134] on icon "Search and filter results" at bounding box center [1037, 131] width 17 height 17
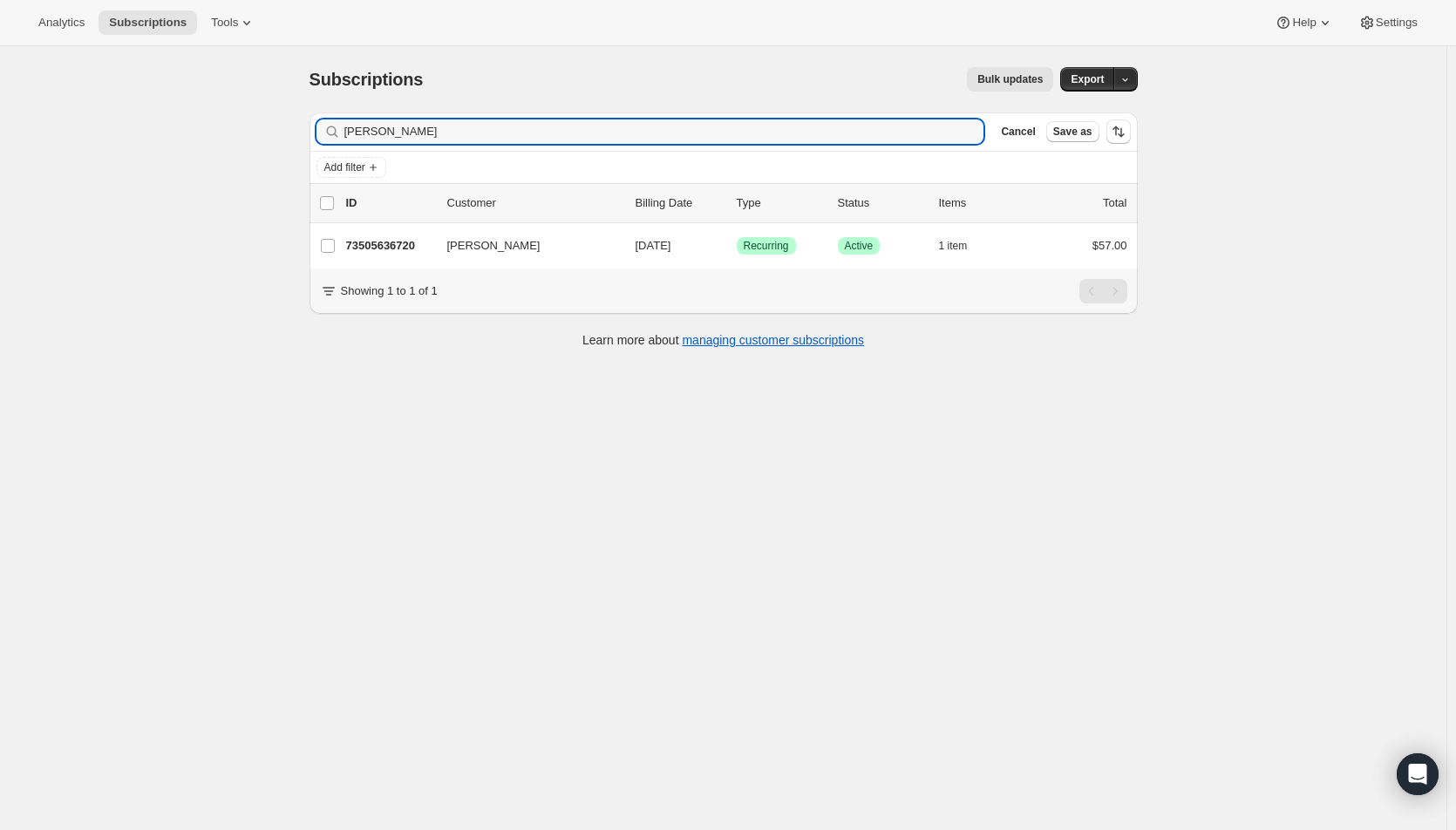
drag, startPoint x: 454, startPoint y: 128, endPoint x: 308, endPoint y: 121, distance: 146.2
click at [308, 121] on div "Filter subscribers claudia mager Clear Cancel Save as Add filter 0 selected Upd…" at bounding box center [717, 232] width 842 height 268
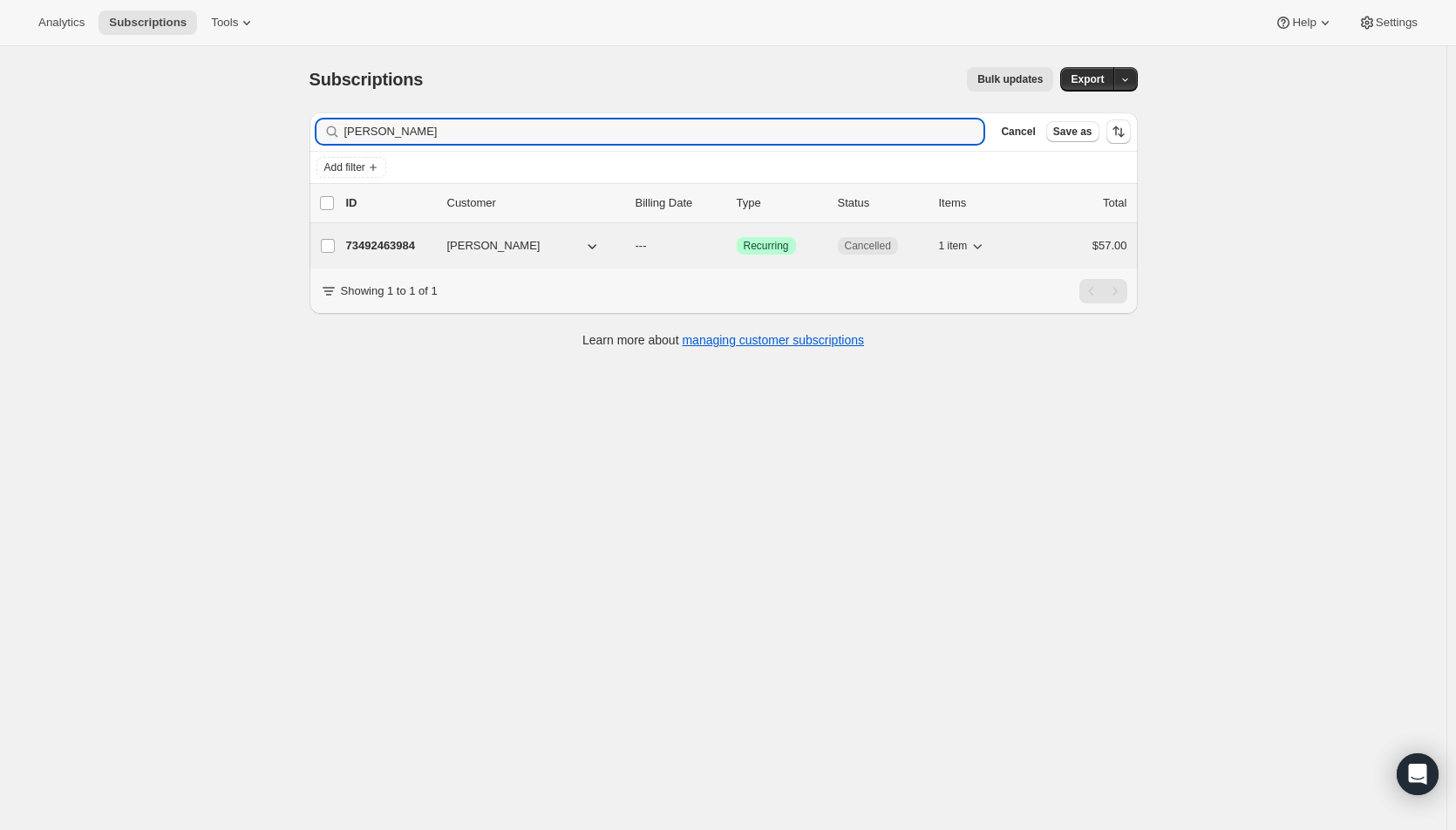
type input "gina stok"
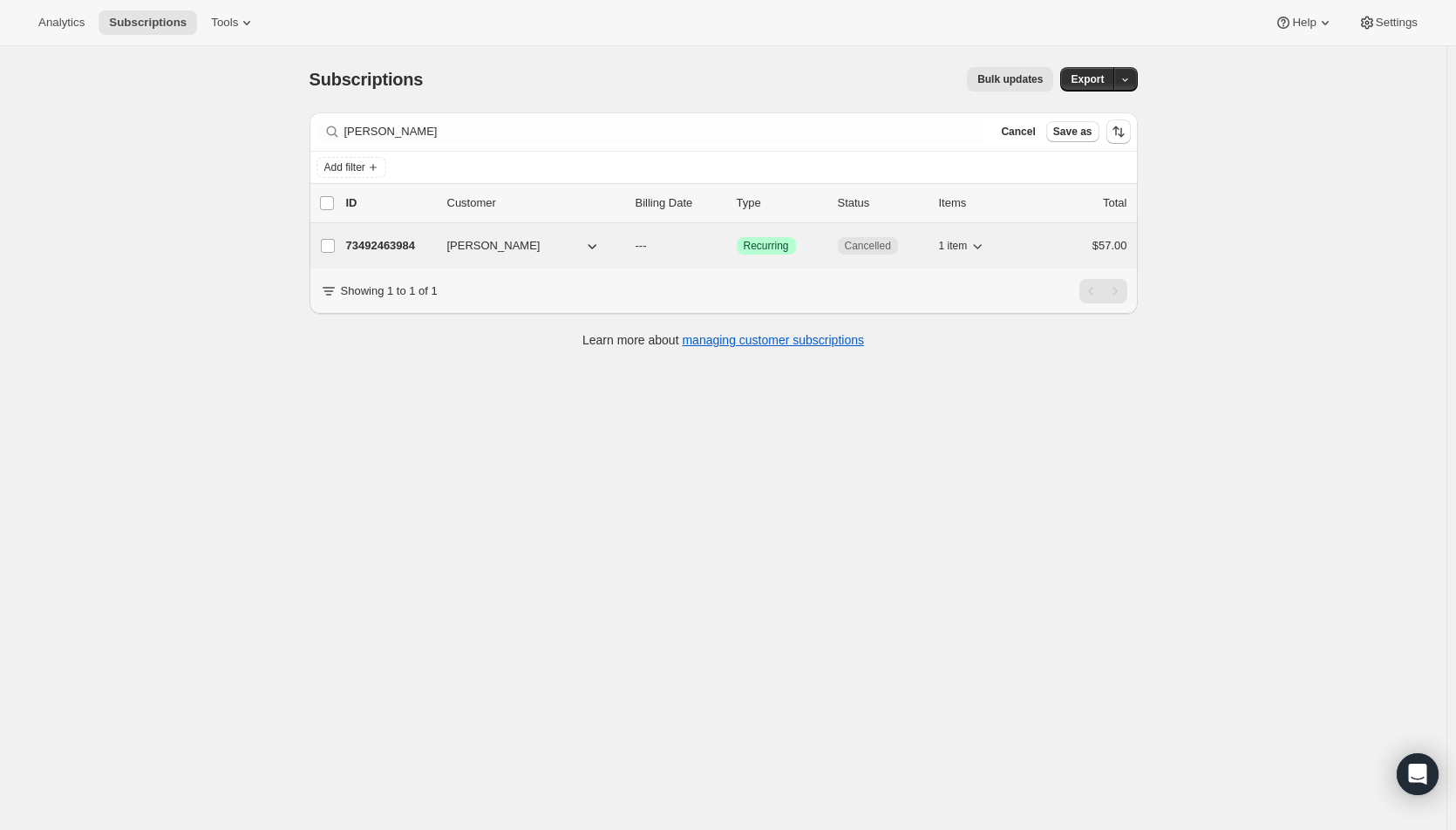
click at [700, 241] on p "---" at bounding box center [679, 245] width 87 height 17
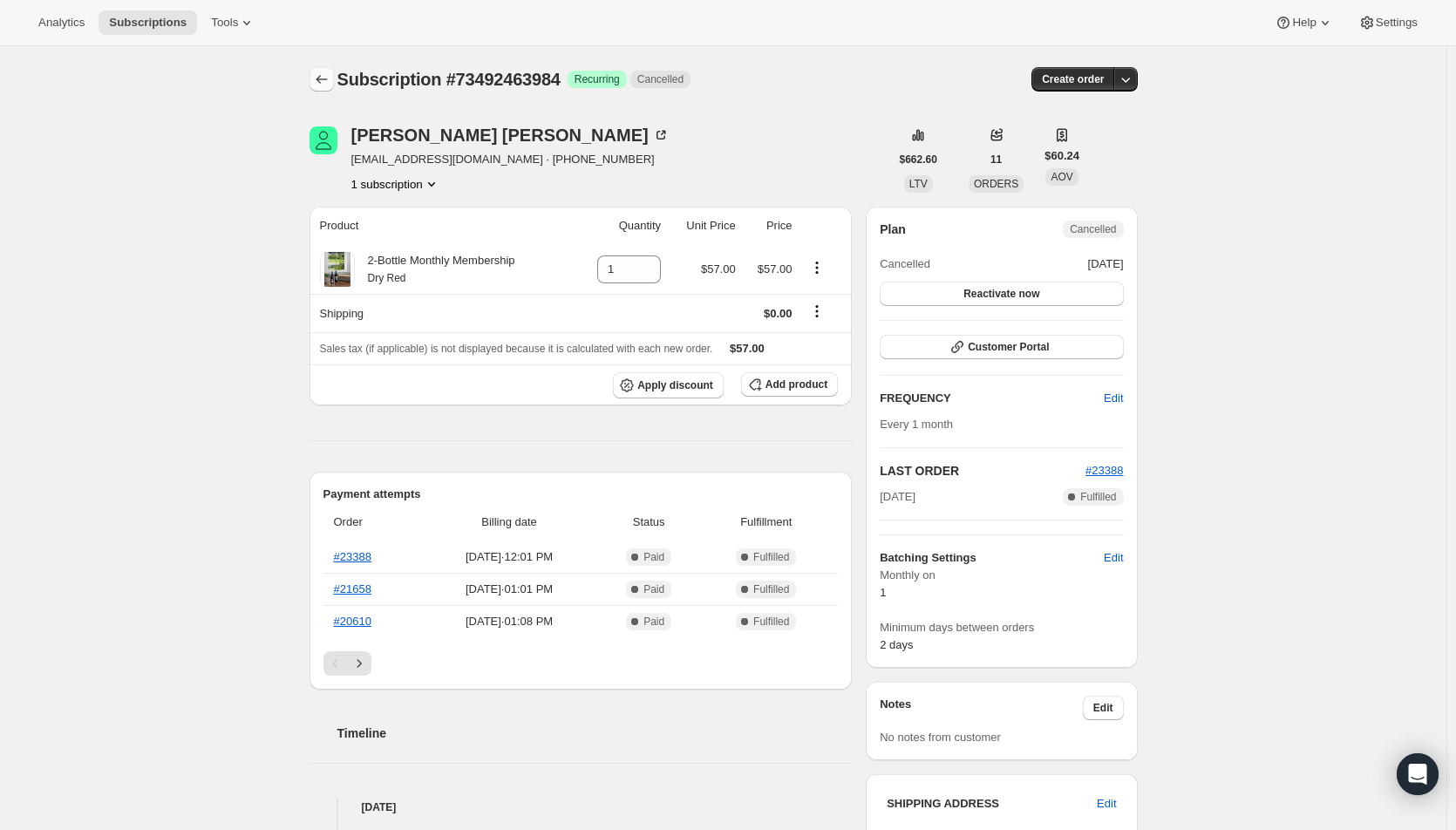
click at [314, 72] on button "Subscriptions" at bounding box center [322, 79] width 24 height 24
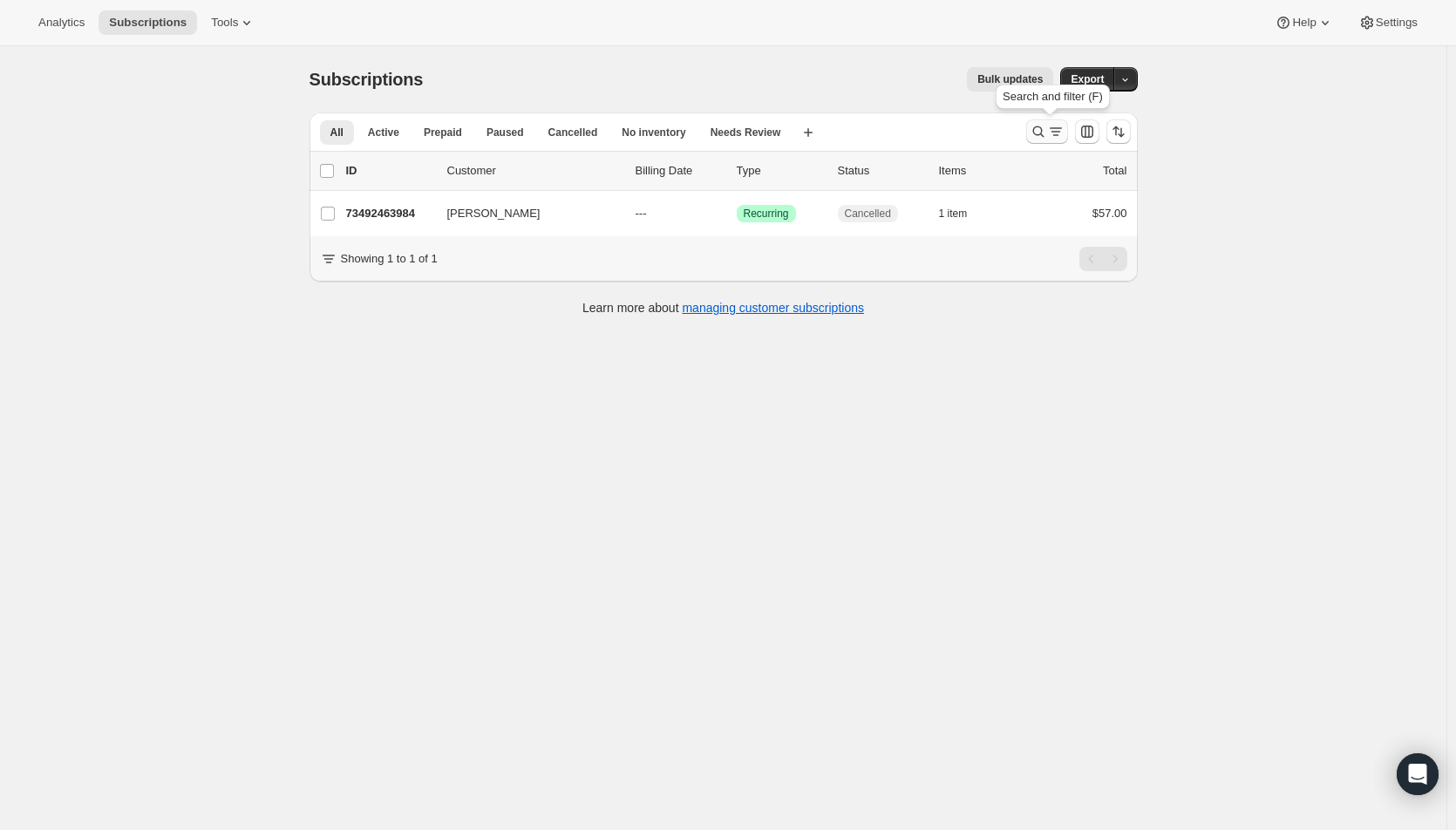
click at [1047, 133] on icon "Search and filter results" at bounding box center [1037, 131] width 17 height 17
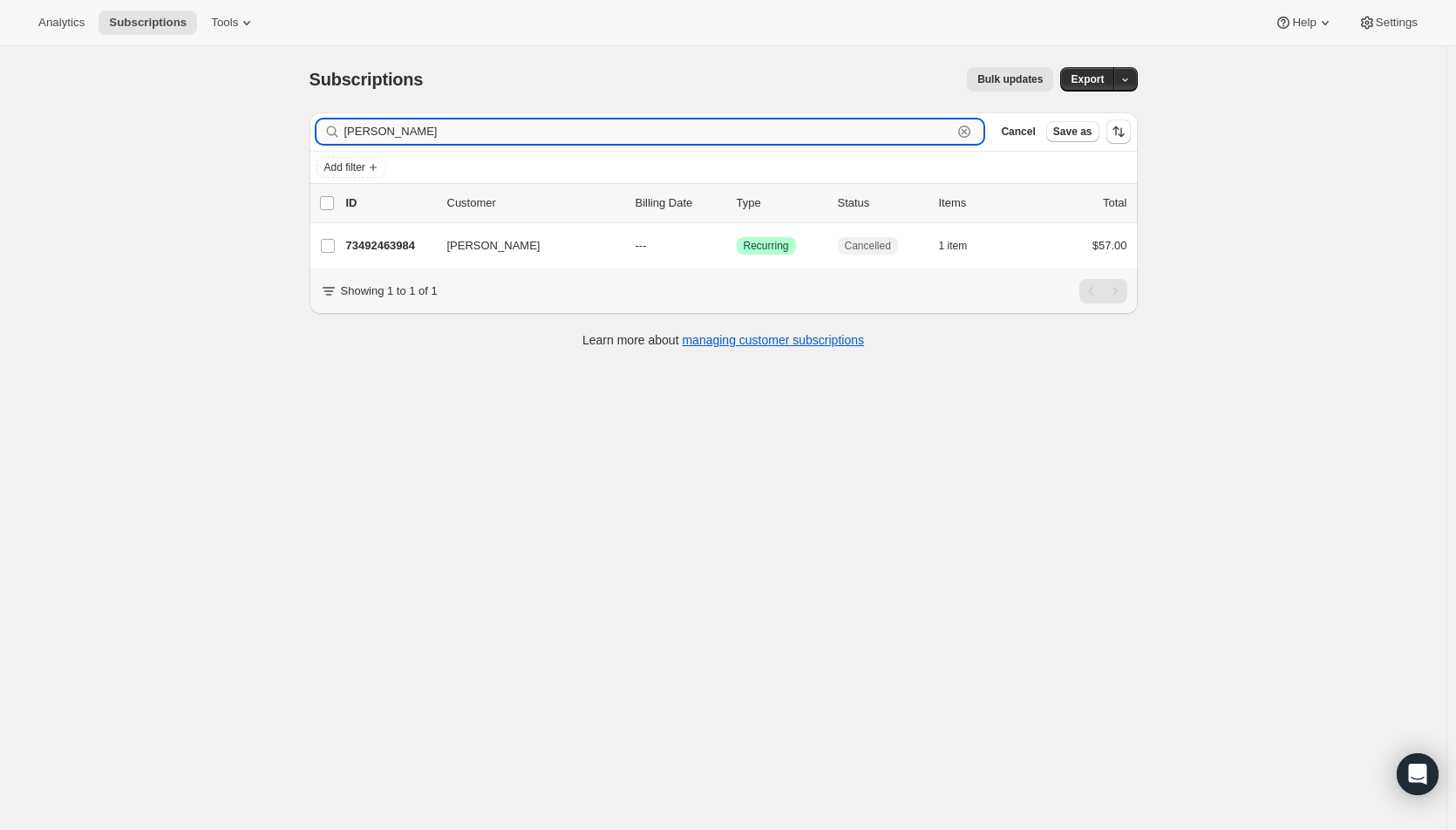
drag, startPoint x: 426, startPoint y: 133, endPoint x: 350, endPoint y: 132, distance: 76.0
click at [350, 132] on input "gina stok" at bounding box center [649, 132] width 609 height 24
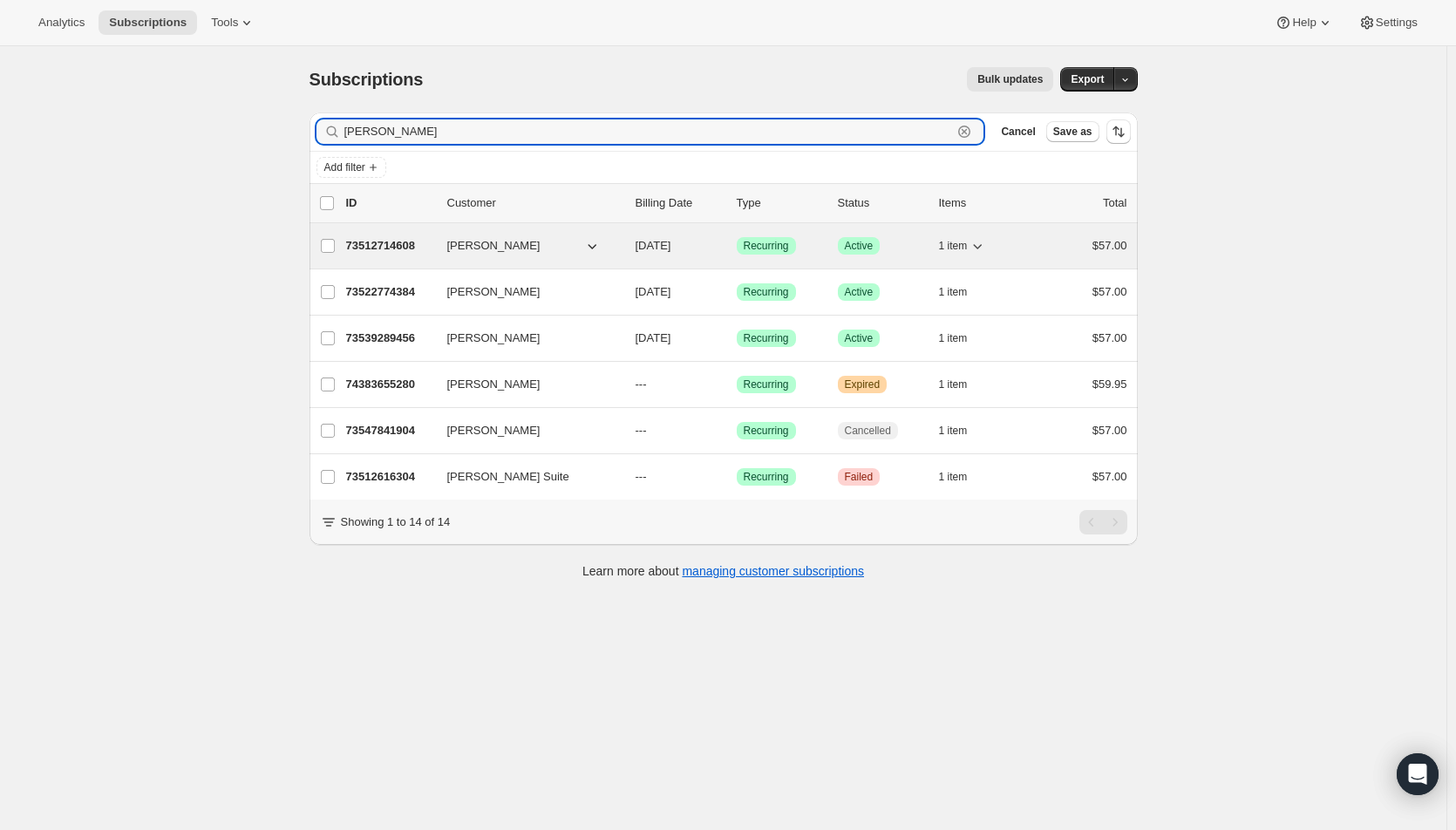
type input "michele t"
click at [672, 244] on span "10/01/2025" at bounding box center [654, 245] width 36 height 13
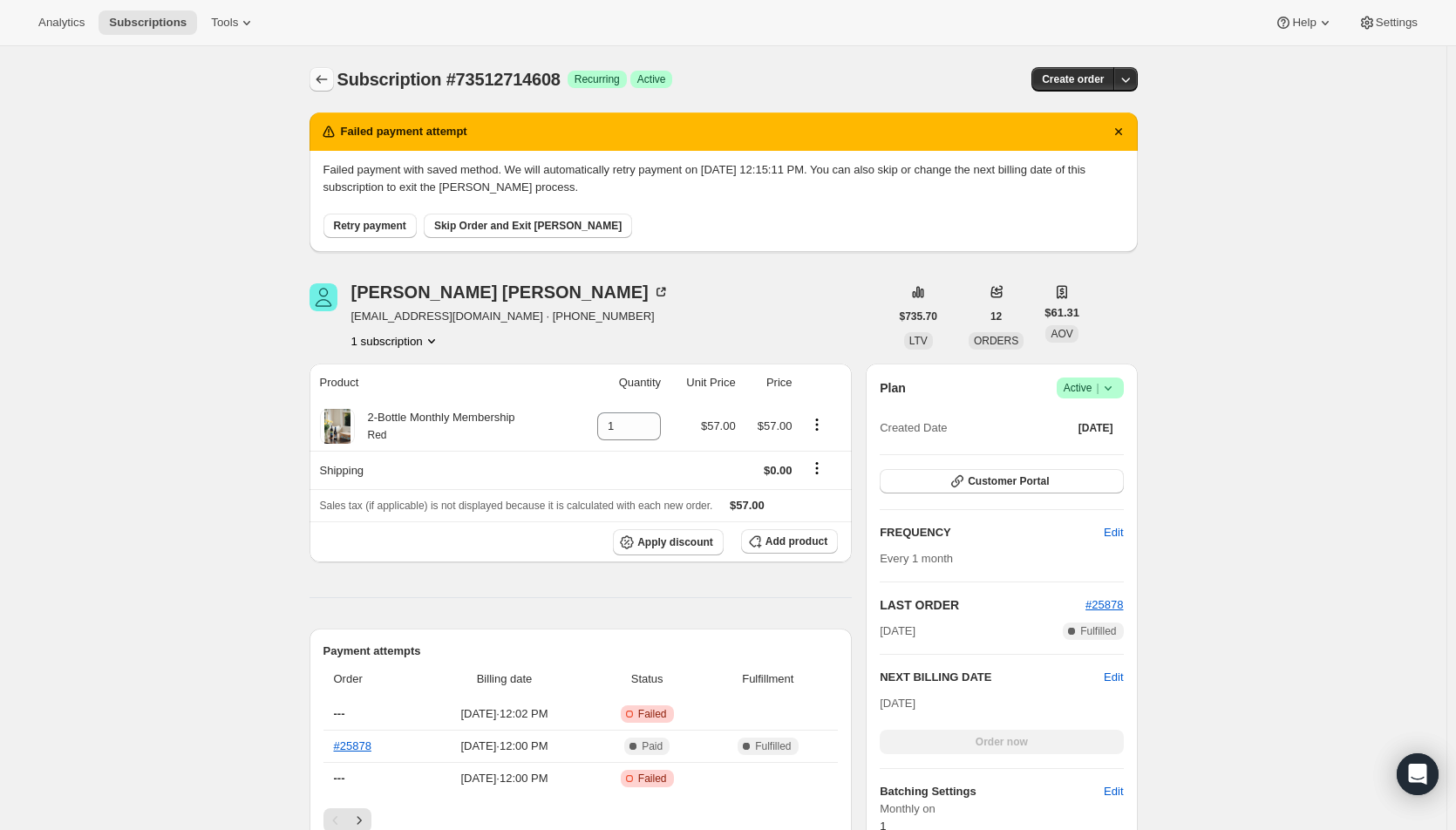
click at [313, 80] on button "Subscriptions" at bounding box center [322, 79] width 24 height 24
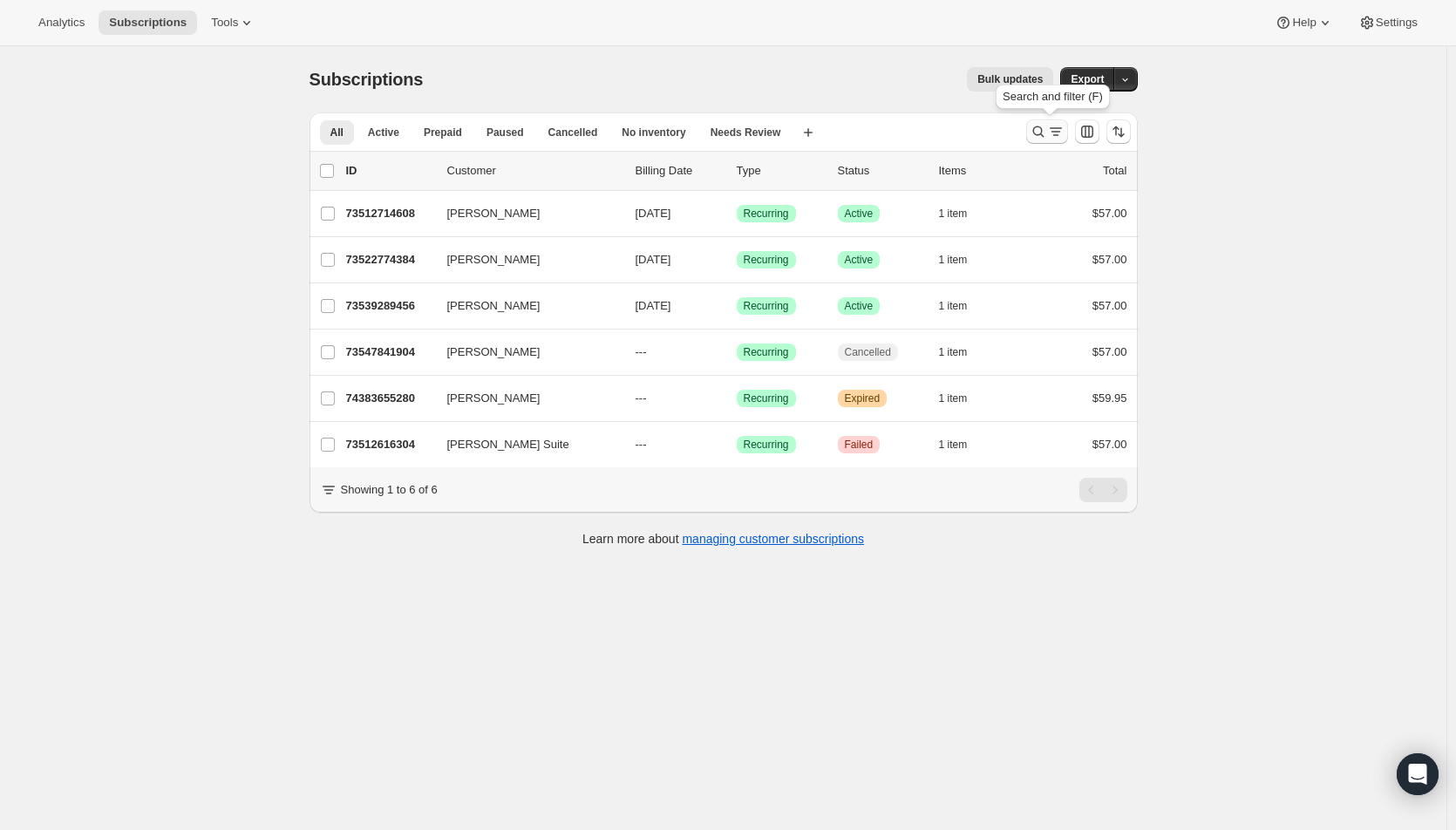
click at [1045, 127] on icon "Search and filter results" at bounding box center [1037, 131] width 17 height 17
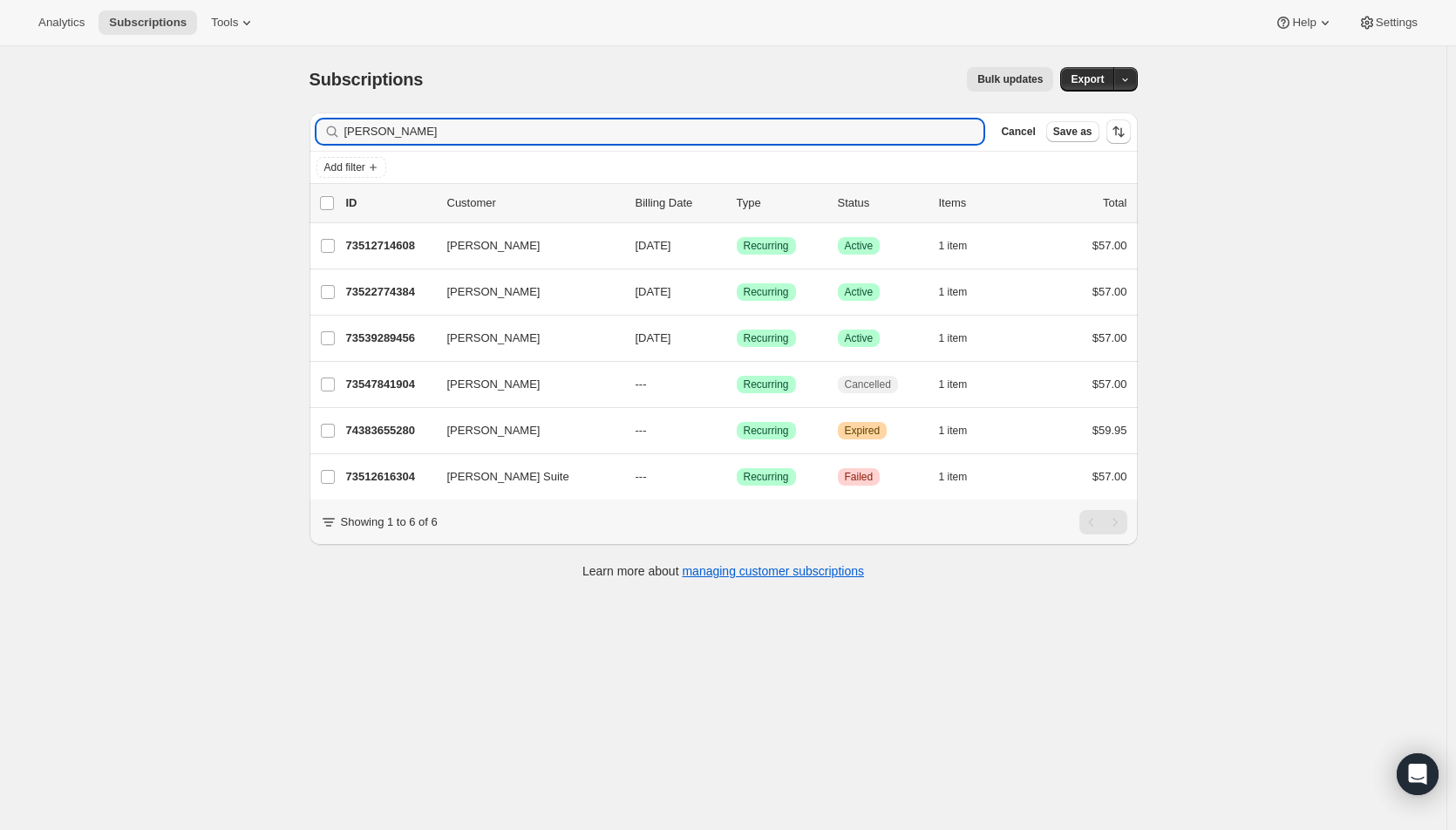
drag, startPoint x: 445, startPoint y: 132, endPoint x: 306, endPoint y: 141, distance: 139.3
click at [306, 141] on div "Filter subscribers michele t Clear Cancel Save as Add filter 0 selected Update …" at bounding box center [717, 348] width 842 height 498
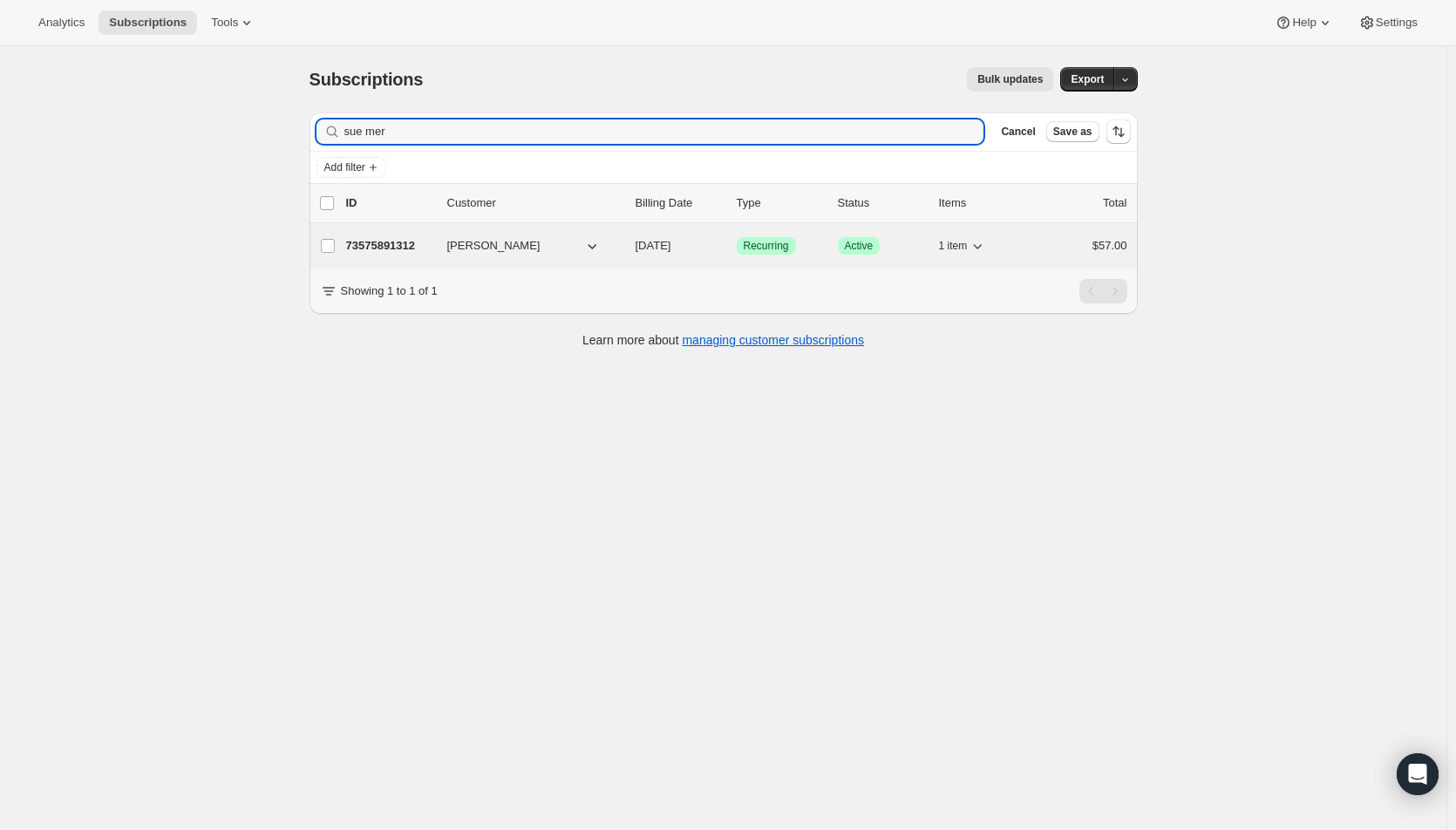
type input "sue mer"
click at [664, 244] on span "11/01/2025" at bounding box center [654, 245] width 36 height 13
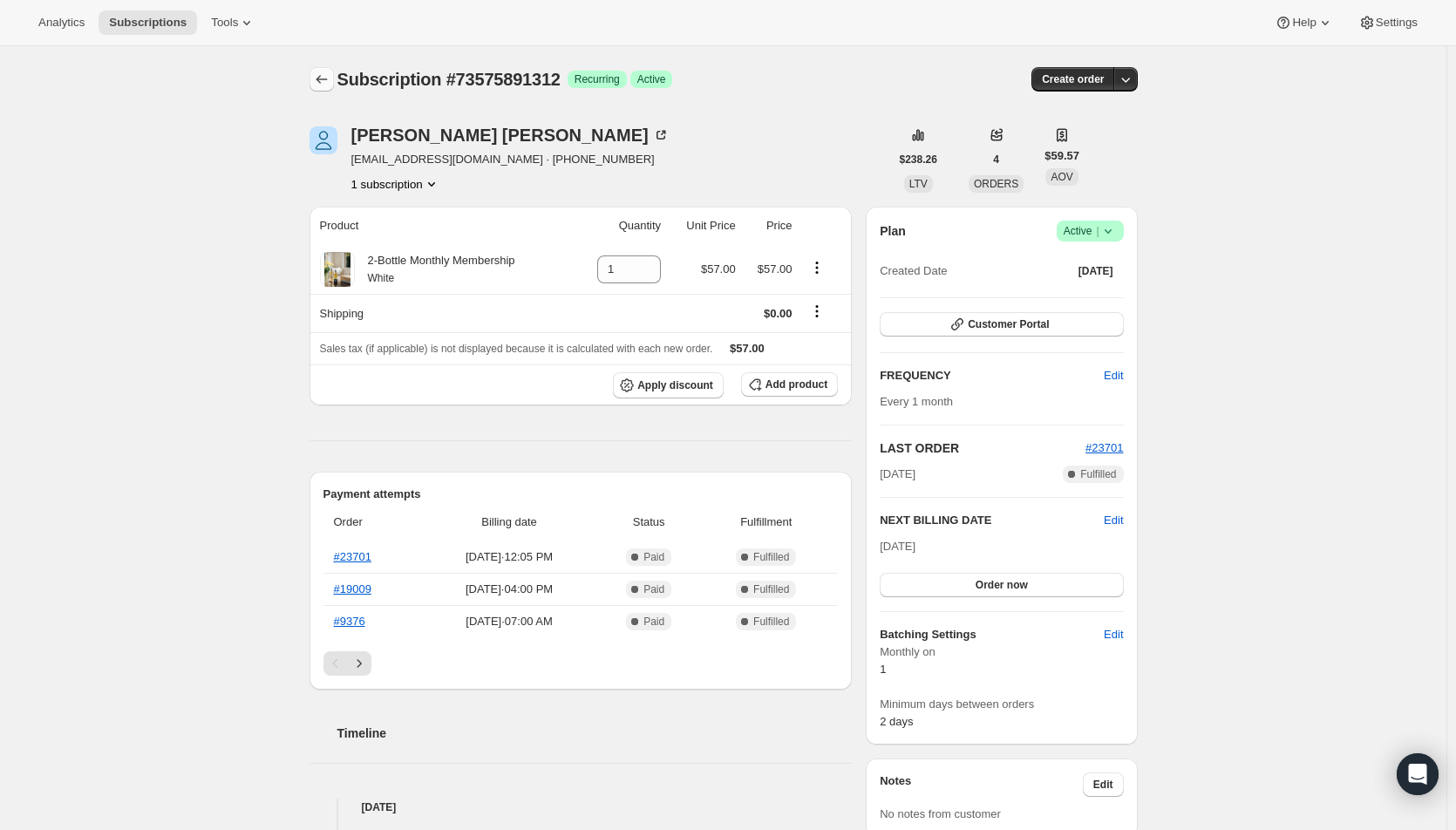
click at [324, 81] on icon "Subscriptions" at bounding box center [321, 79] width 17 height 17
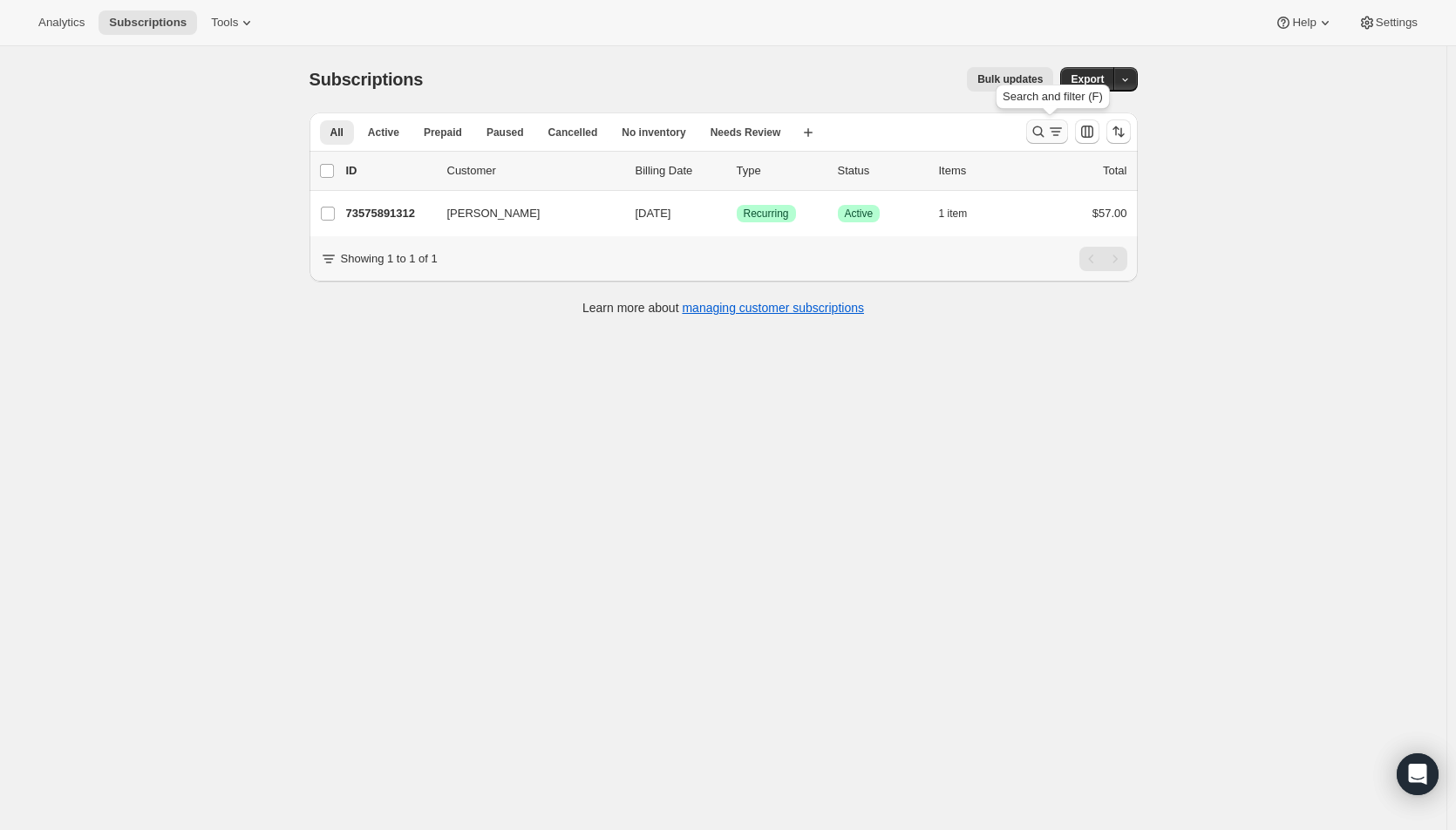
click at [1040, 134] on icon "Search and filter results" at bounding box center [1037, 131] width 17 height 17
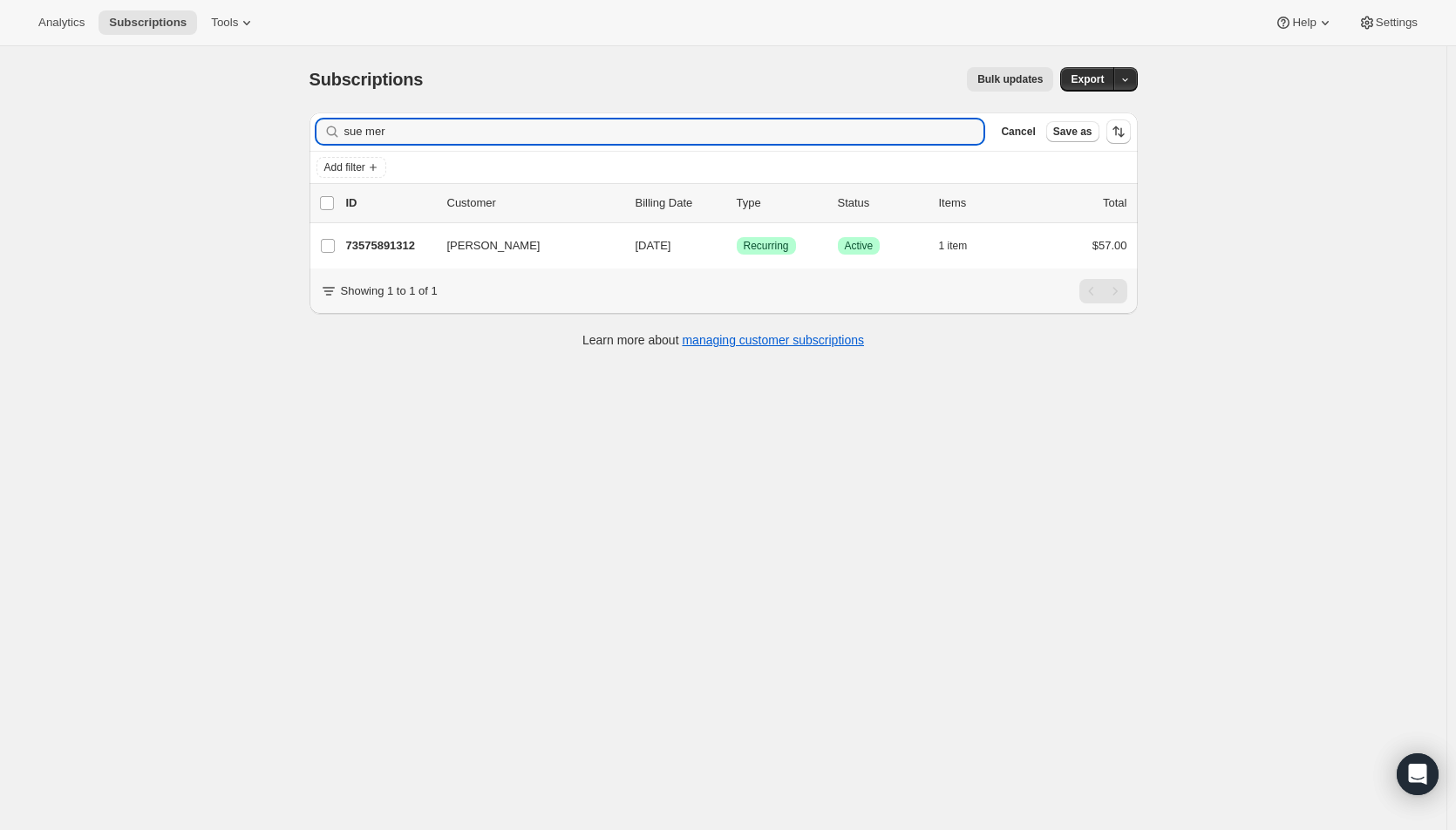
drag, startPoint x: 411, startPoint y: 137, endPoint x: 305, endPoint y: 134, distance: 106.0
click at [305, 134] on div "Filter subscribers sue mer Clear Cancel Save as Add filter 0 selected Update ne…" at bounding box center [717, 232] width 842 height 268
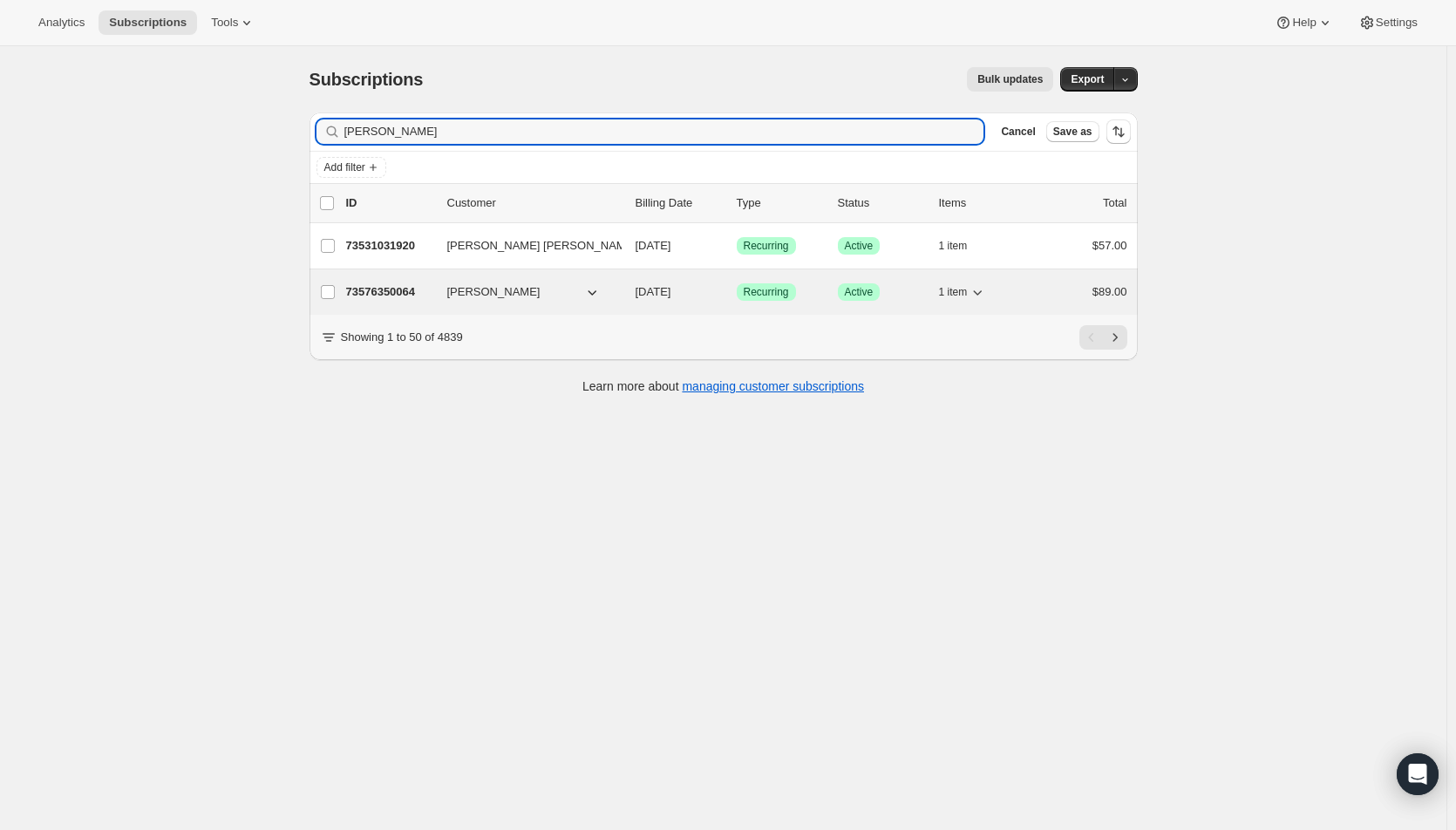
type input "tracey"
click at [672, 288] on span "10/01/2025" at bounding box center [654, 291] width 36 height 13
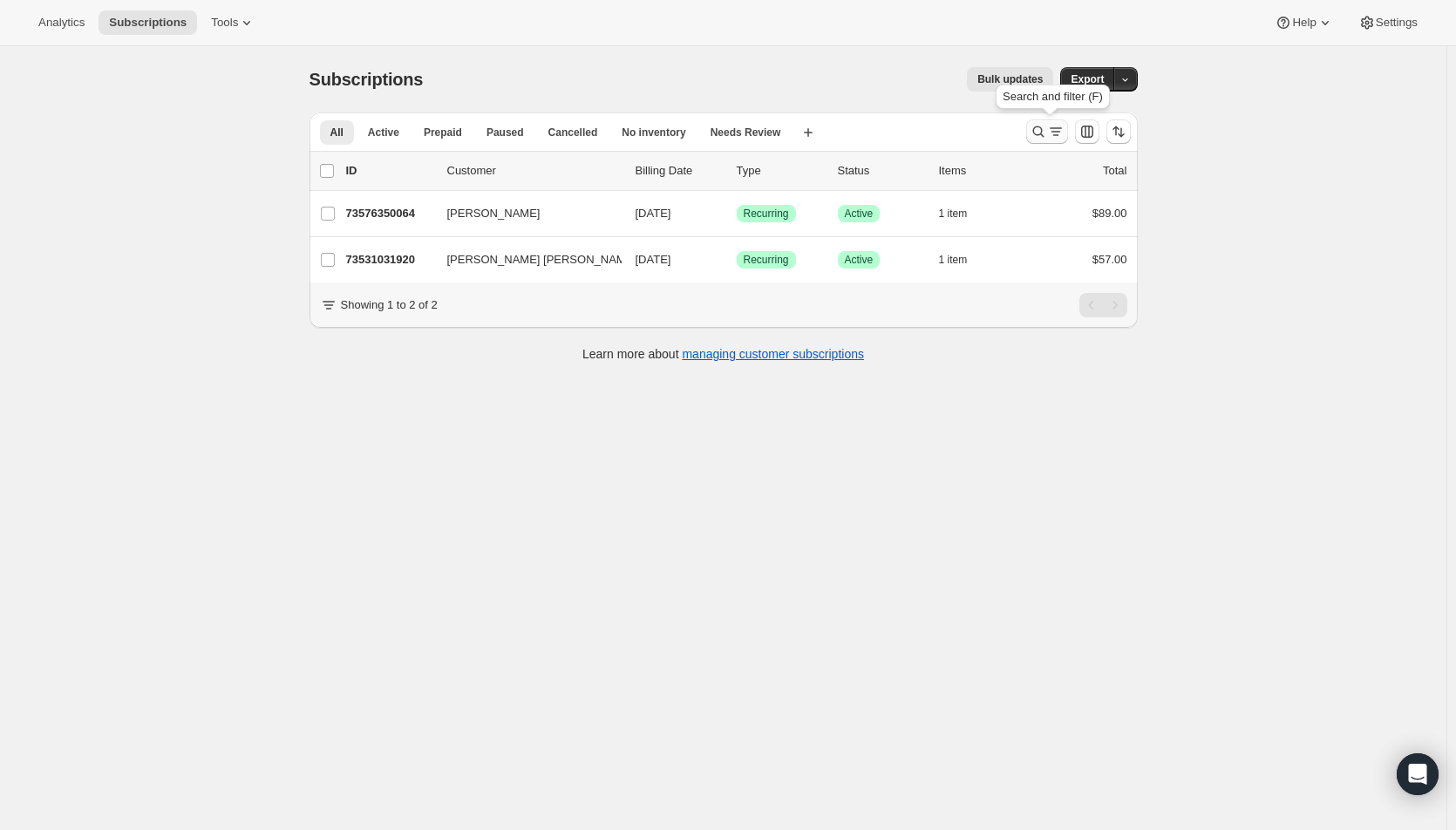
click at [1043, 130] on icon "Search and filter results" at bounding box center [1037, 131] width 17 height 17
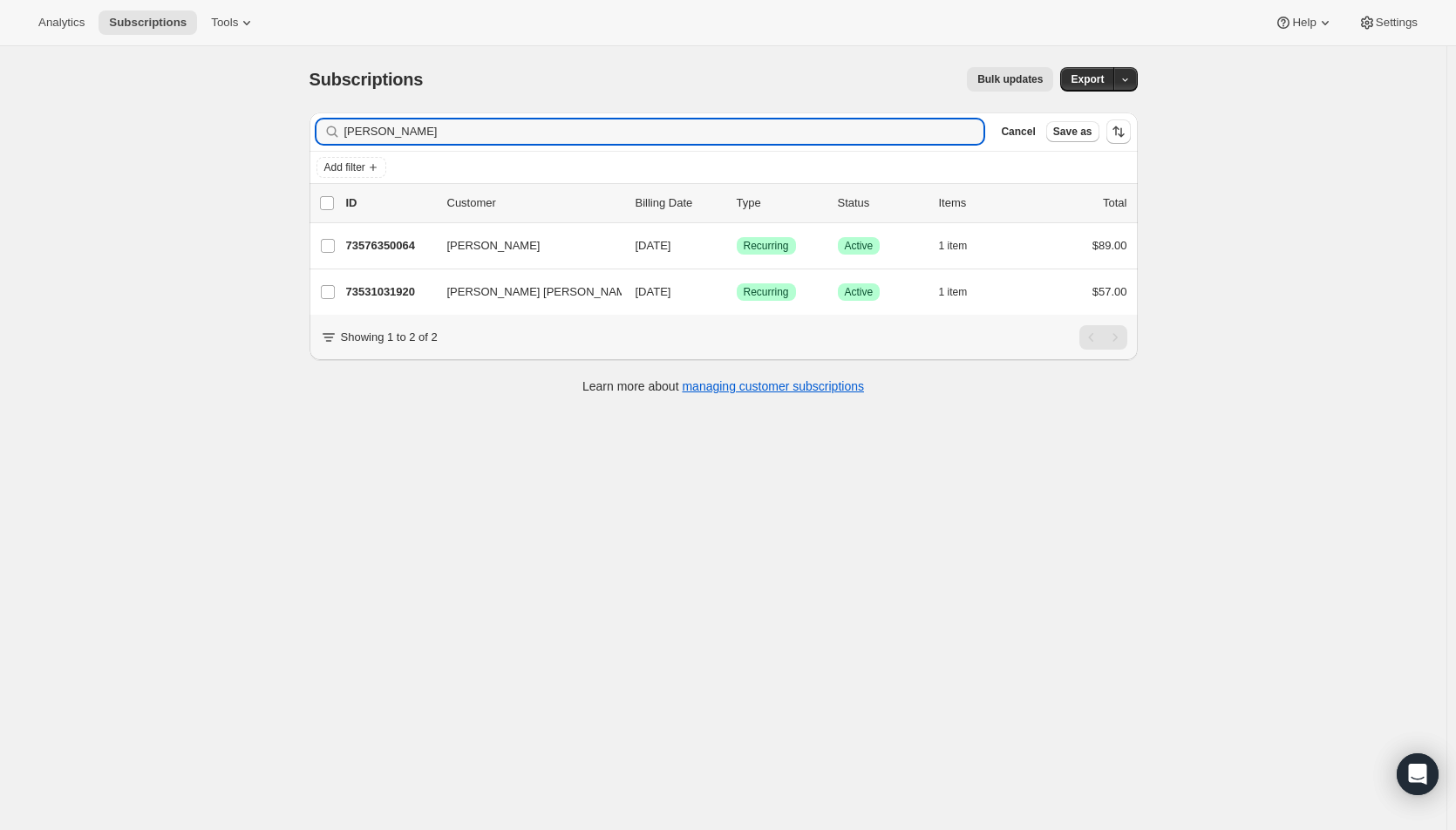
drag, startPoint x: 316, startPoint y: 132, endPoint x: 242, endPoint y: 127, distance: 74.2
click at [242, 127] on div "Subscriptions. This page is ready Subscriptions Bulk updates More actions Bulk …" at bounding box center [723, 460] width 1446 height 830
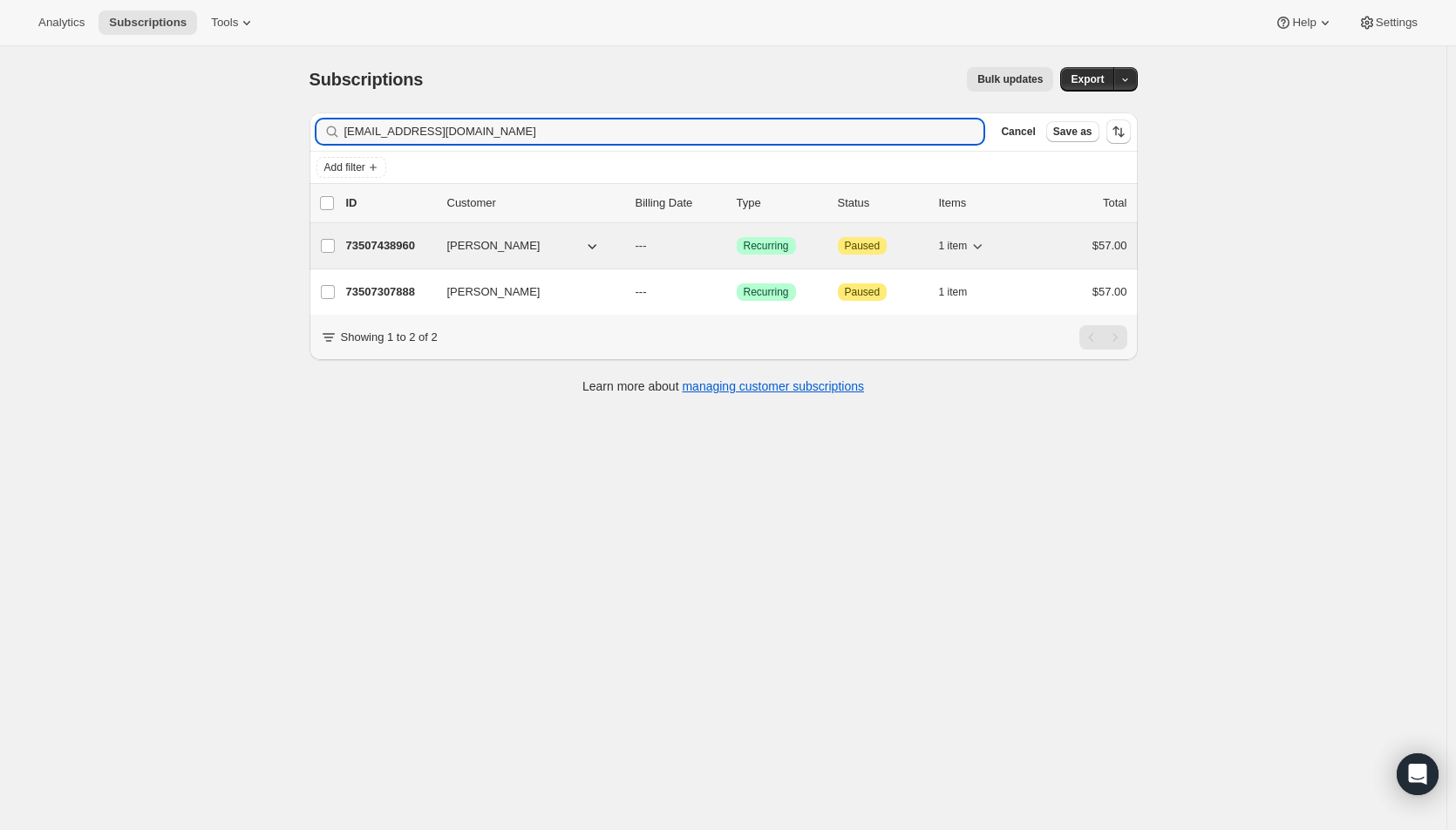
type input "chamlk@verizon.net"
click at [688, 240] on p "---" at bounding box center [679, 245] width 87 height 17
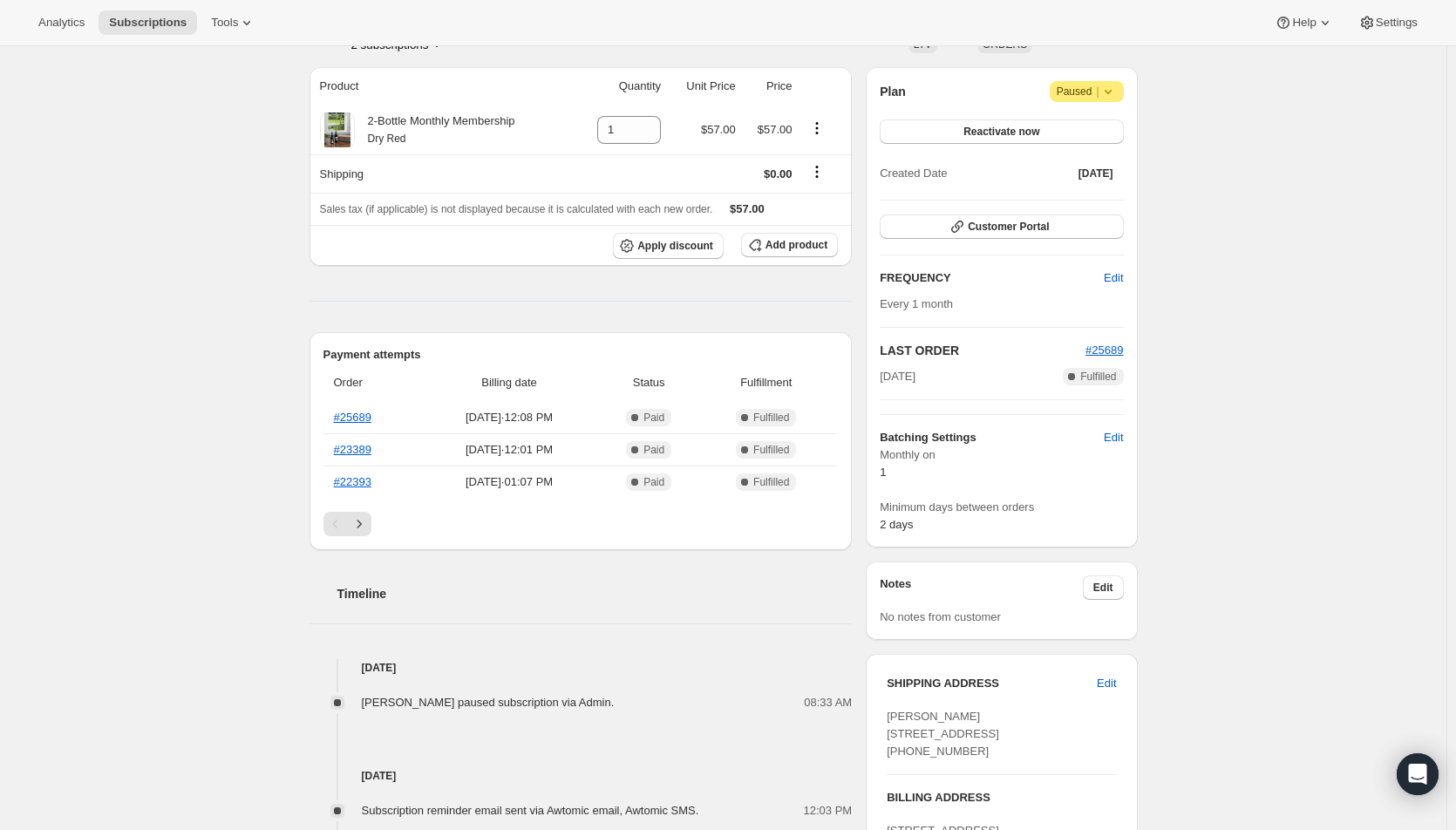
scroll to position [38, 0]
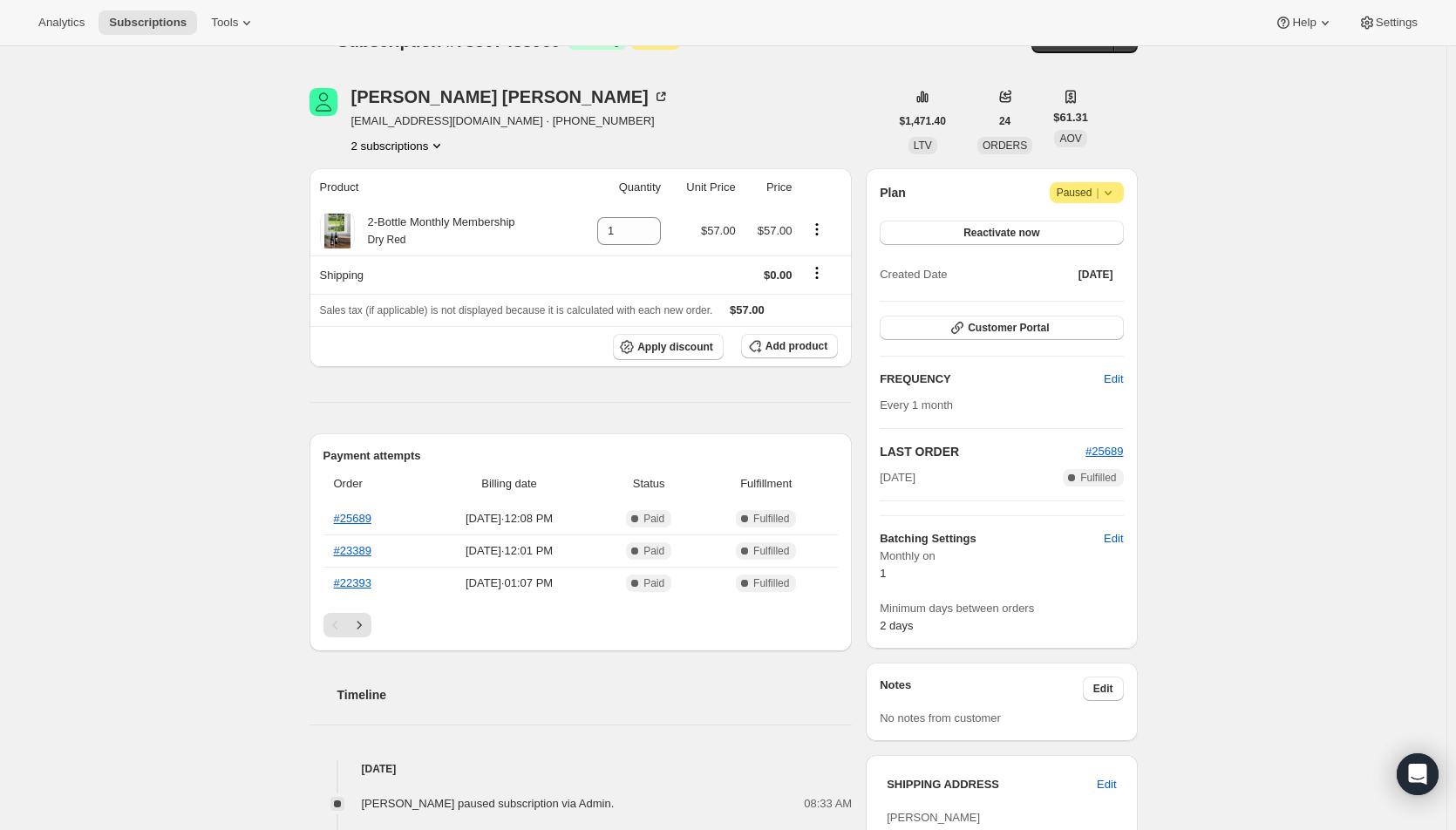
click at [1107, 193] on icon at bounding box center [1107, 192] width 17 height 17
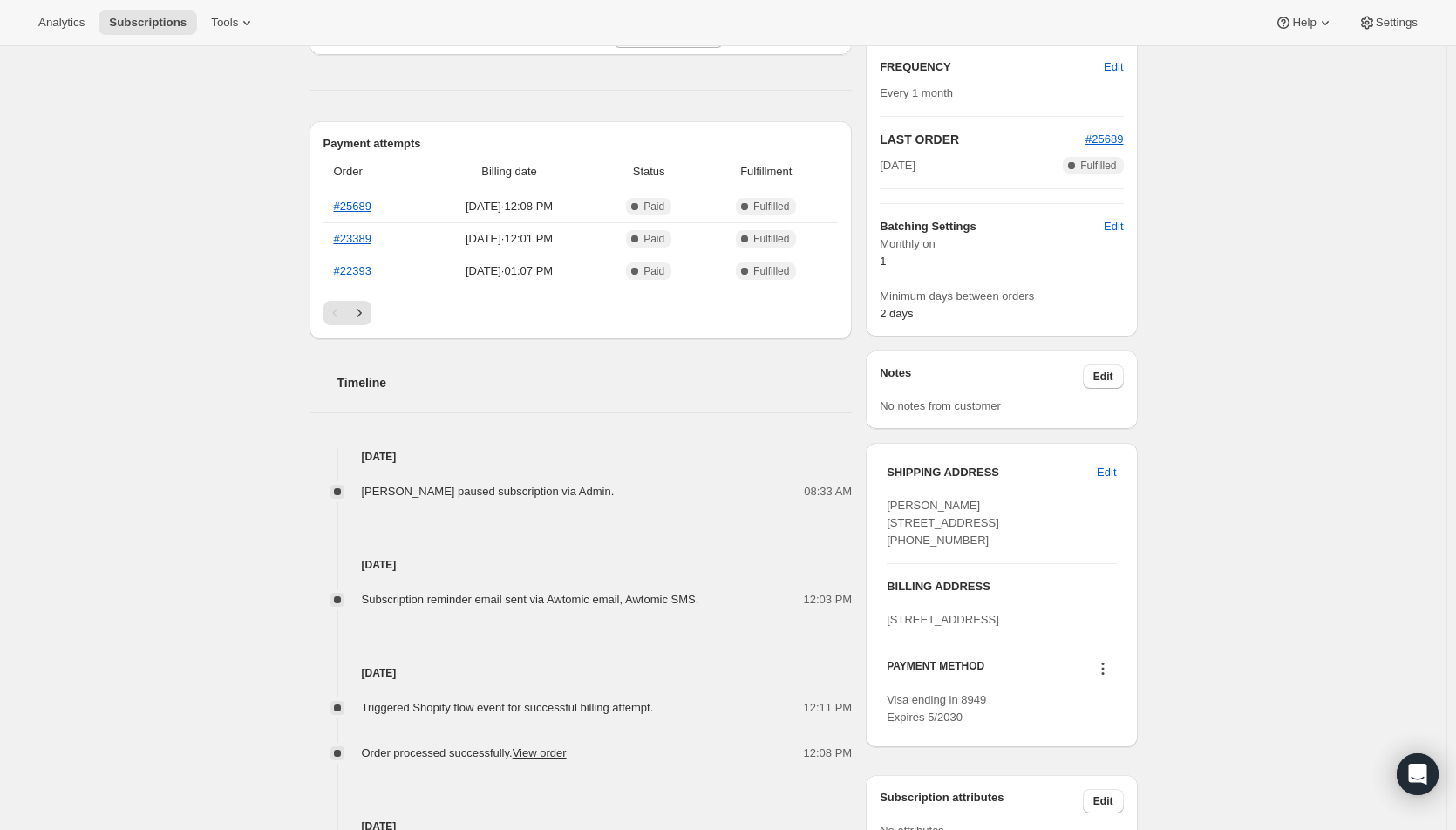
scroll to position [349, 0]
click at [219, 525] on div "Subscription #73507438960. This page is ready Subscription #73507438960 Success…" at bounding box center [723, 414] width 1446 height 1434
click at [176, 414] on div "Subscription #73507438960. This page is ready Subscription #73507438960 Success…" at bounding box center [723, 414] width 1446 height 1434
click at [45, 510] on div "Subscription #73507438960. This page is ready Subscription #73507438960 Success…" at bounding box center [723, 414] width 1446 height 1434
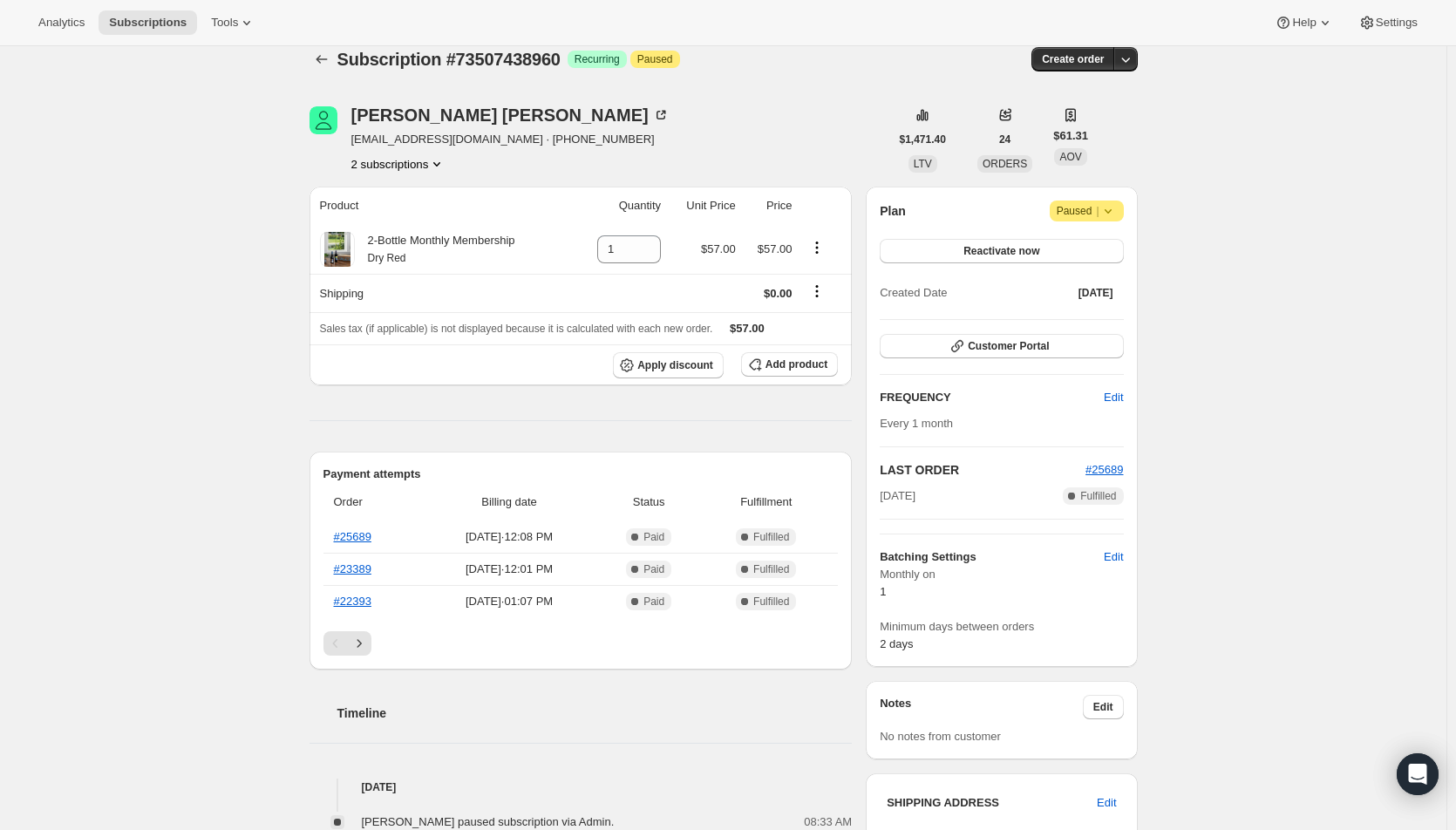
scroll to position [0, 0]
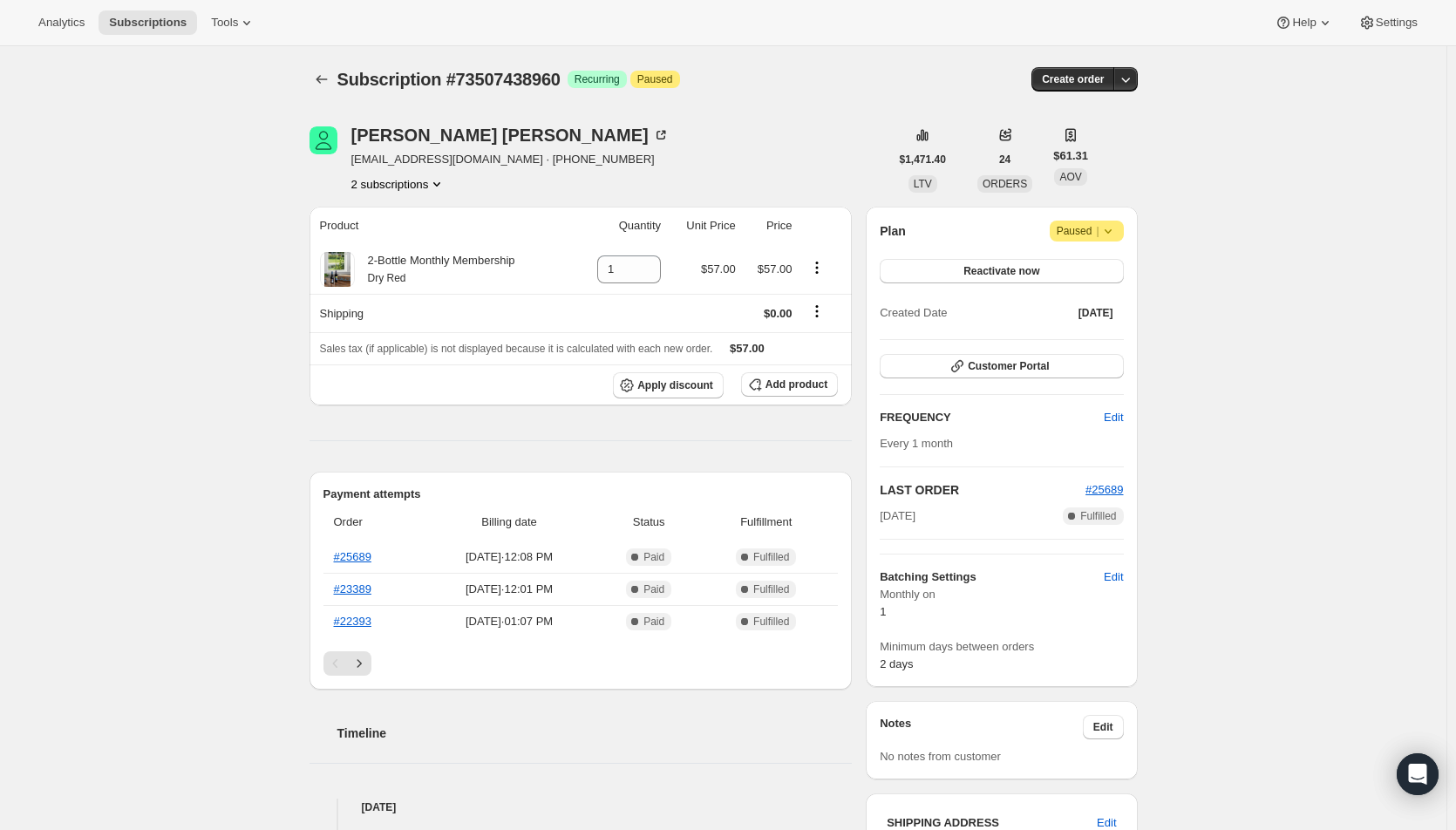
click at [1082, 231] on span "Paused |" at bounding box center [1086, 230] width 60 height 17
click at [995, 265] on span "Reactivate now" at bounding box center [1002, 271] width 76 height 14
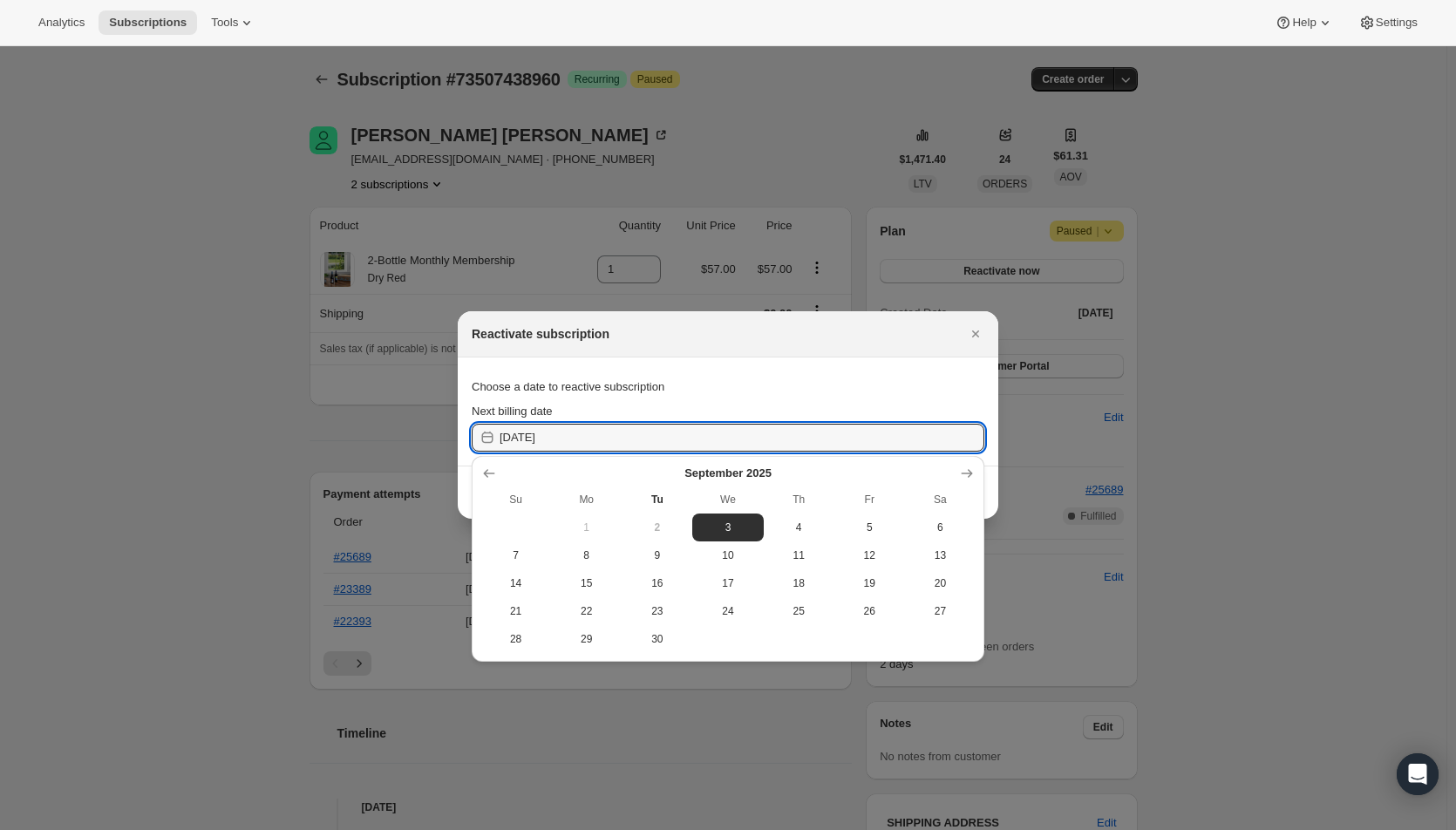
drag, startPoint x: 546, startPoint y: 440, endPoint x: 469, endPoint y: 442, distance: 77.0
click at [469, 442] on section "Choose a date to reactive subscription Next billing date 2025-09-03" at bounding box center [728, 412] width 540 height 108
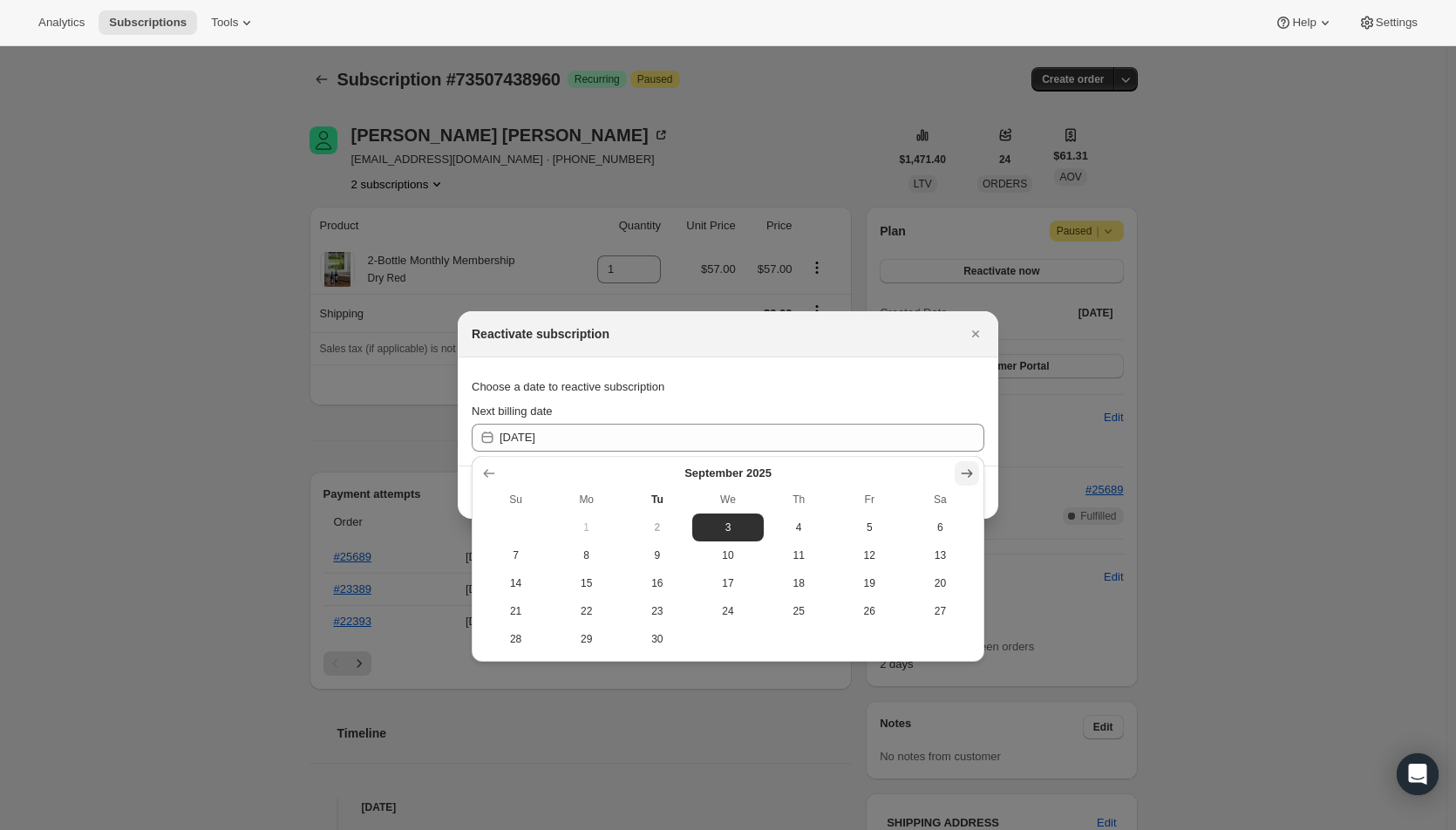
click at [965, 473] on icon "Show next month, October 2025" at bounding box center [967, 473] width 11 height 9
click at [721, 521] on span "1" at bounding box center [728, 527] width 57 height 14
type input "2025-10-01"
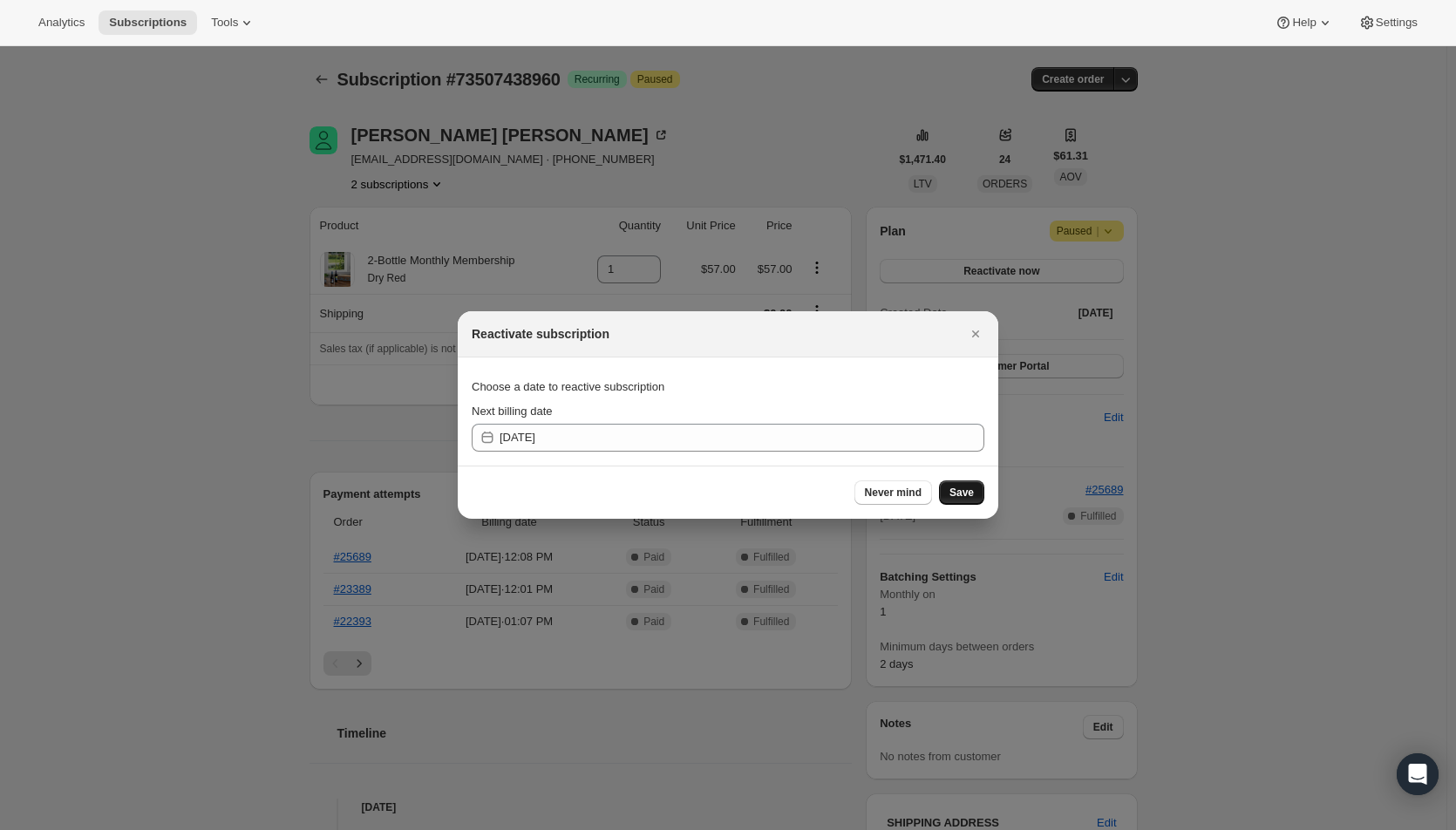
click at [969, 492] on span "Save" at bounding box center [962, 492] width 24 height 14
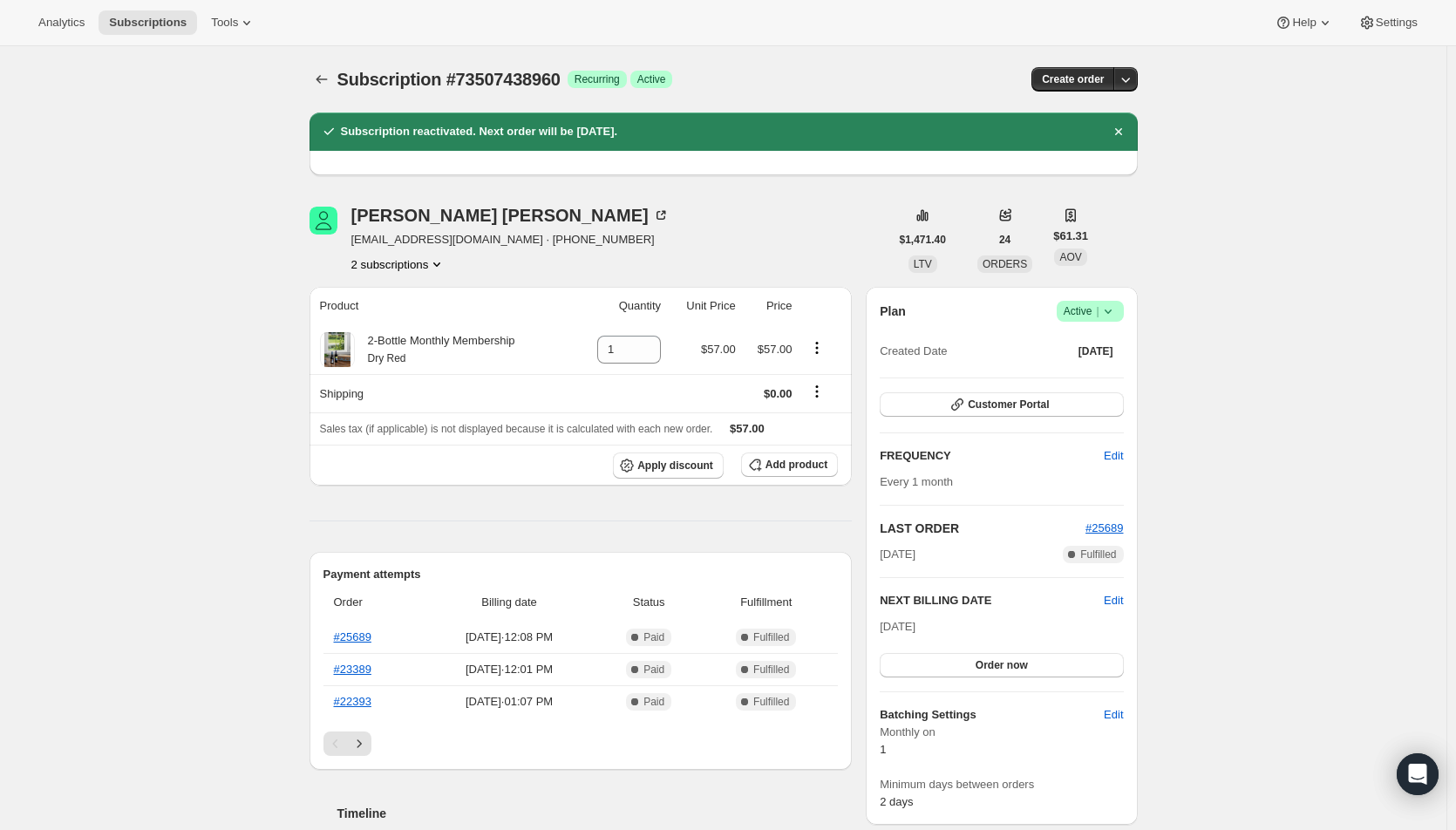
click at [413, 265] on button "2 subscriptions" at bounding box center [399, 263] width 95 height 17
click at [407, 297] on span "73507307888" at bounding box center [378, 296] width 70 height 13
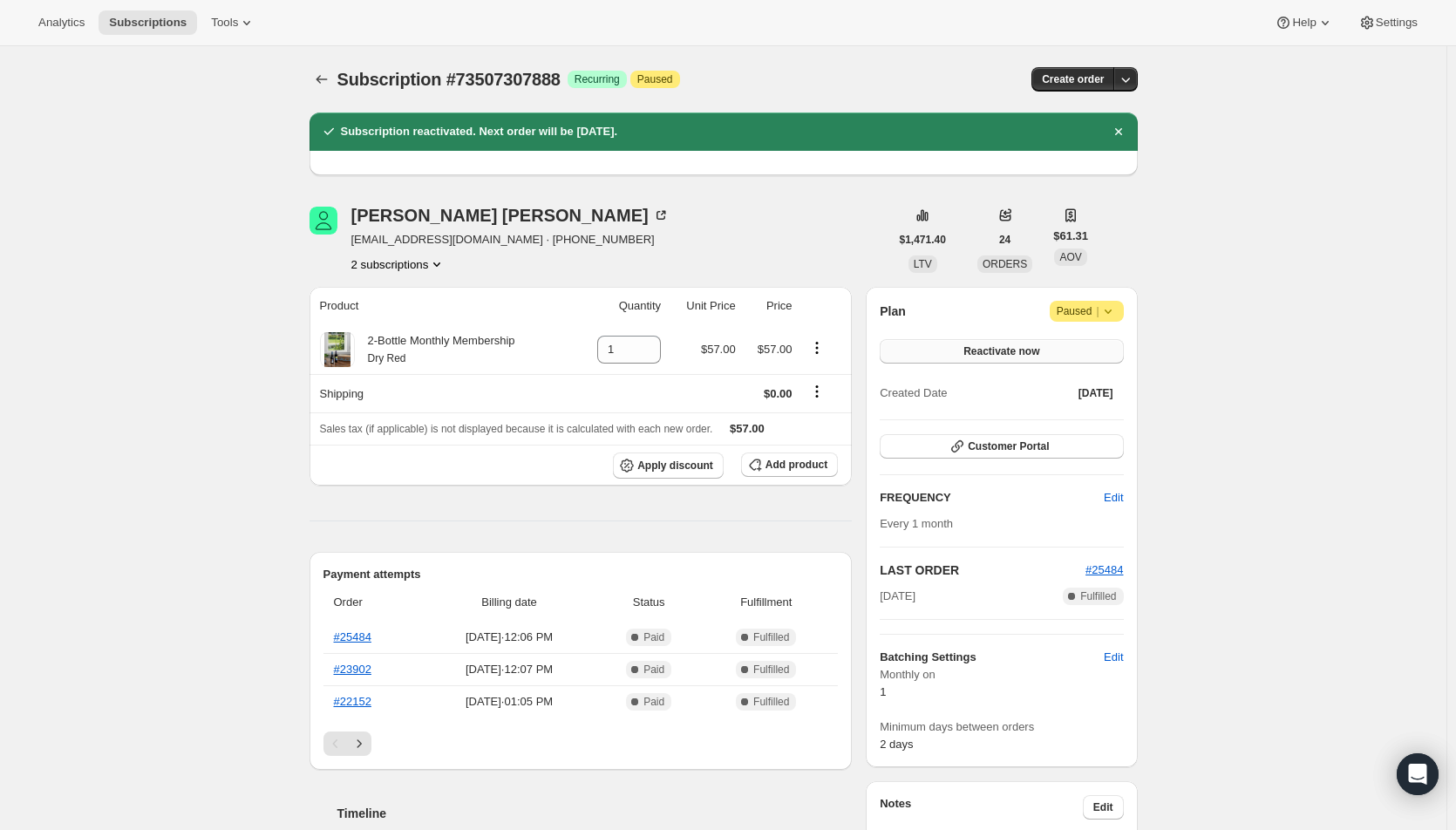
click at [1039, 347] on span "Reactivate now" at bounding box center [1002, 352] width 76 height 14
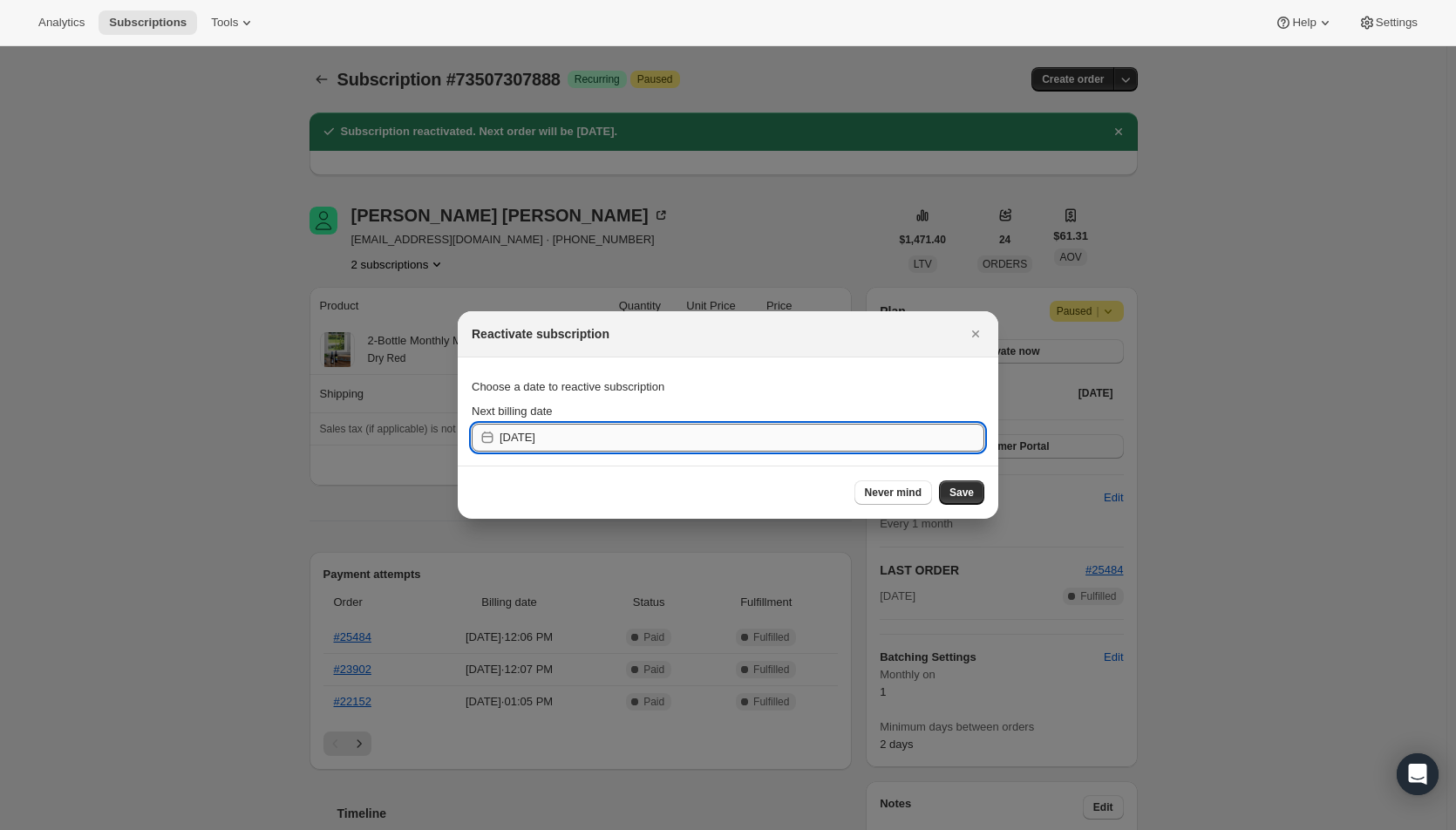
click at [855, 434] on input "2025-09-03" at bounding box center [741, 437] width 484 height 28
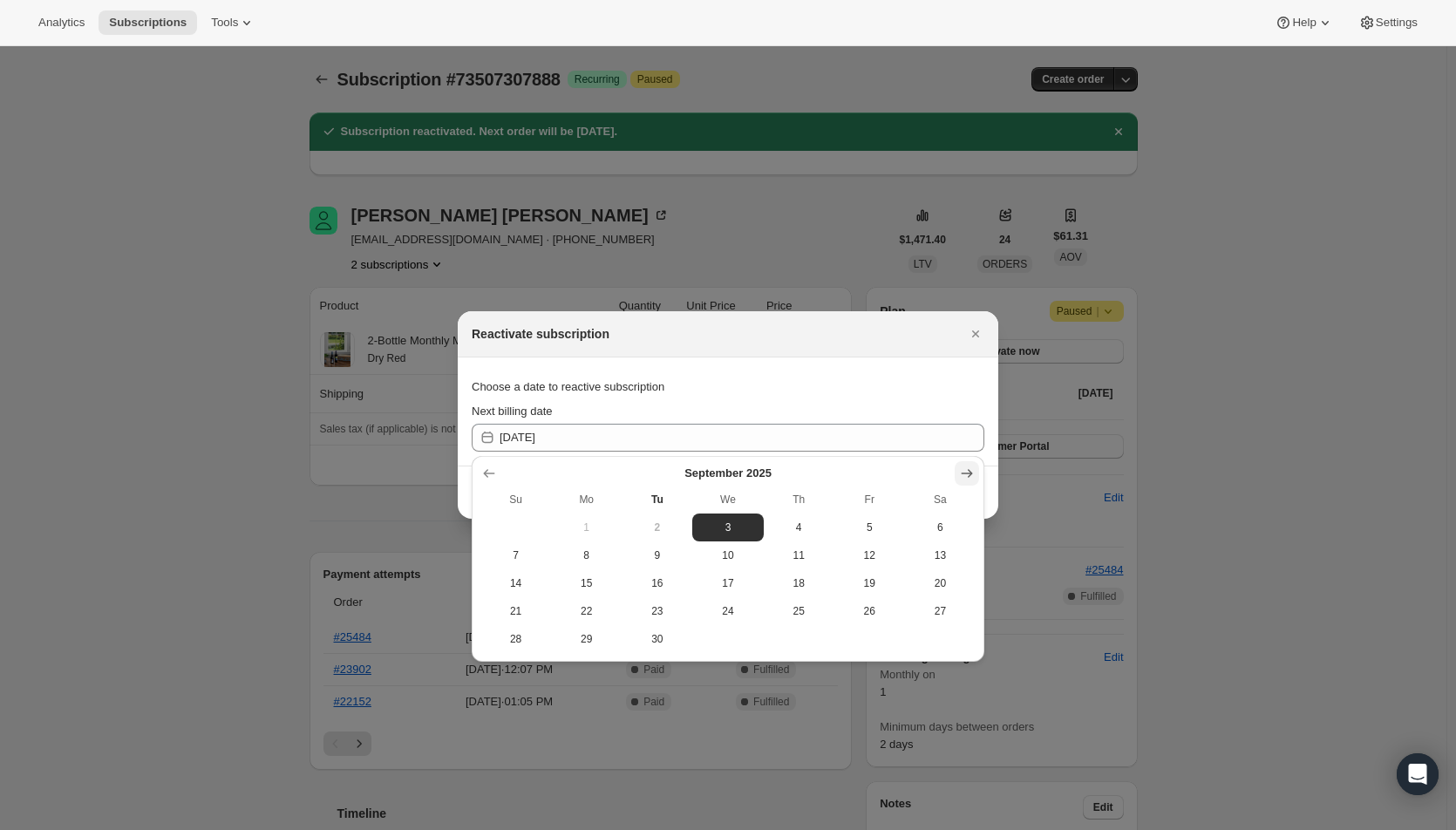
click at [967, 468] on icon "Show next month, October 2025" at bounding box center [966, 472] width 17 height 17
click at [723, 527] on span "1" at bounding box center [728, 527] width 57 height 14
type input "2025-10-01"
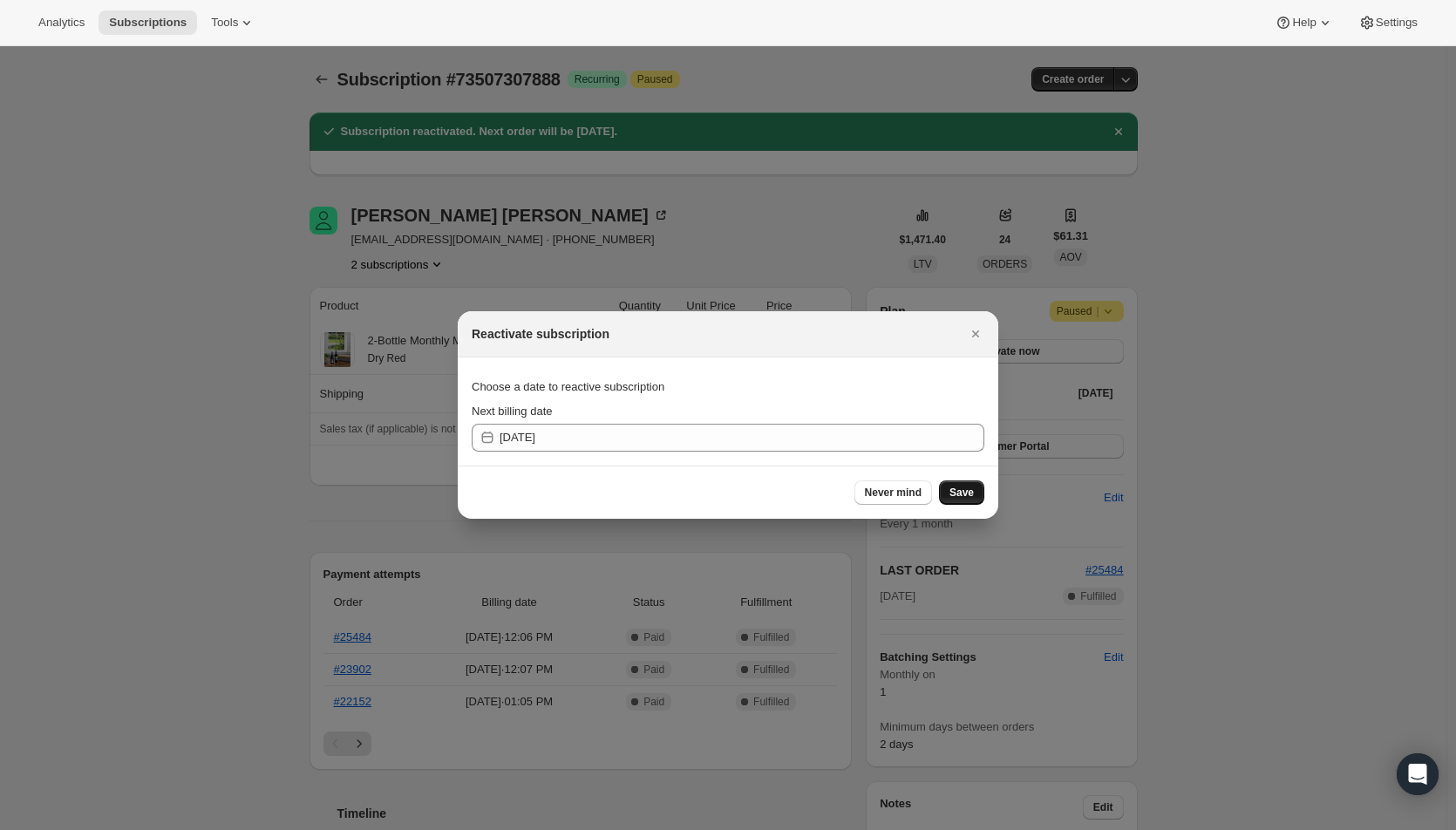
click at [958, 487] on span "Save" at bounding box center [962, 492] width 24 height 14
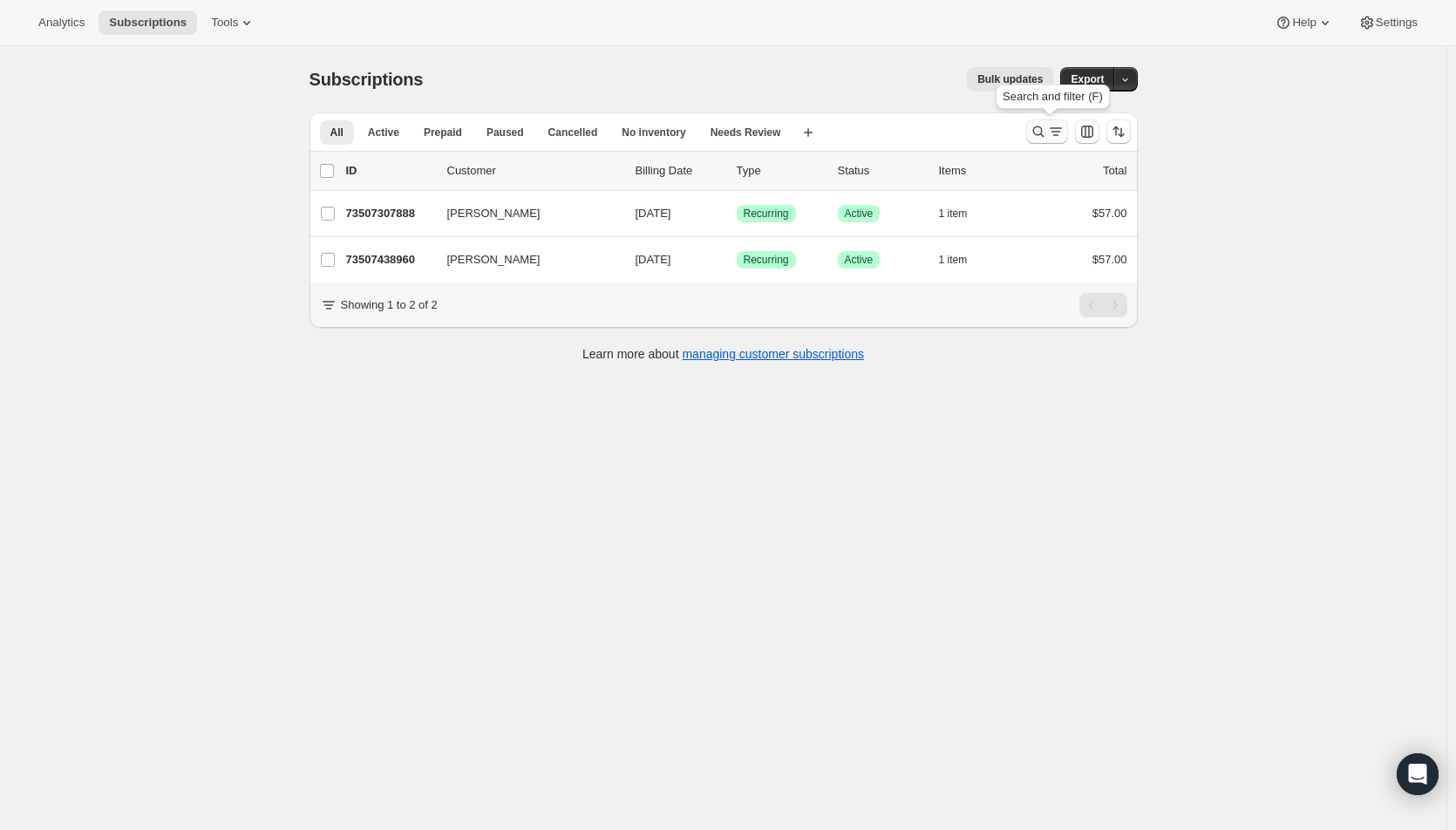
click at [1044, 133] on icon "Search and filter results" at bounding box center [1037, 131] width 17 height 17
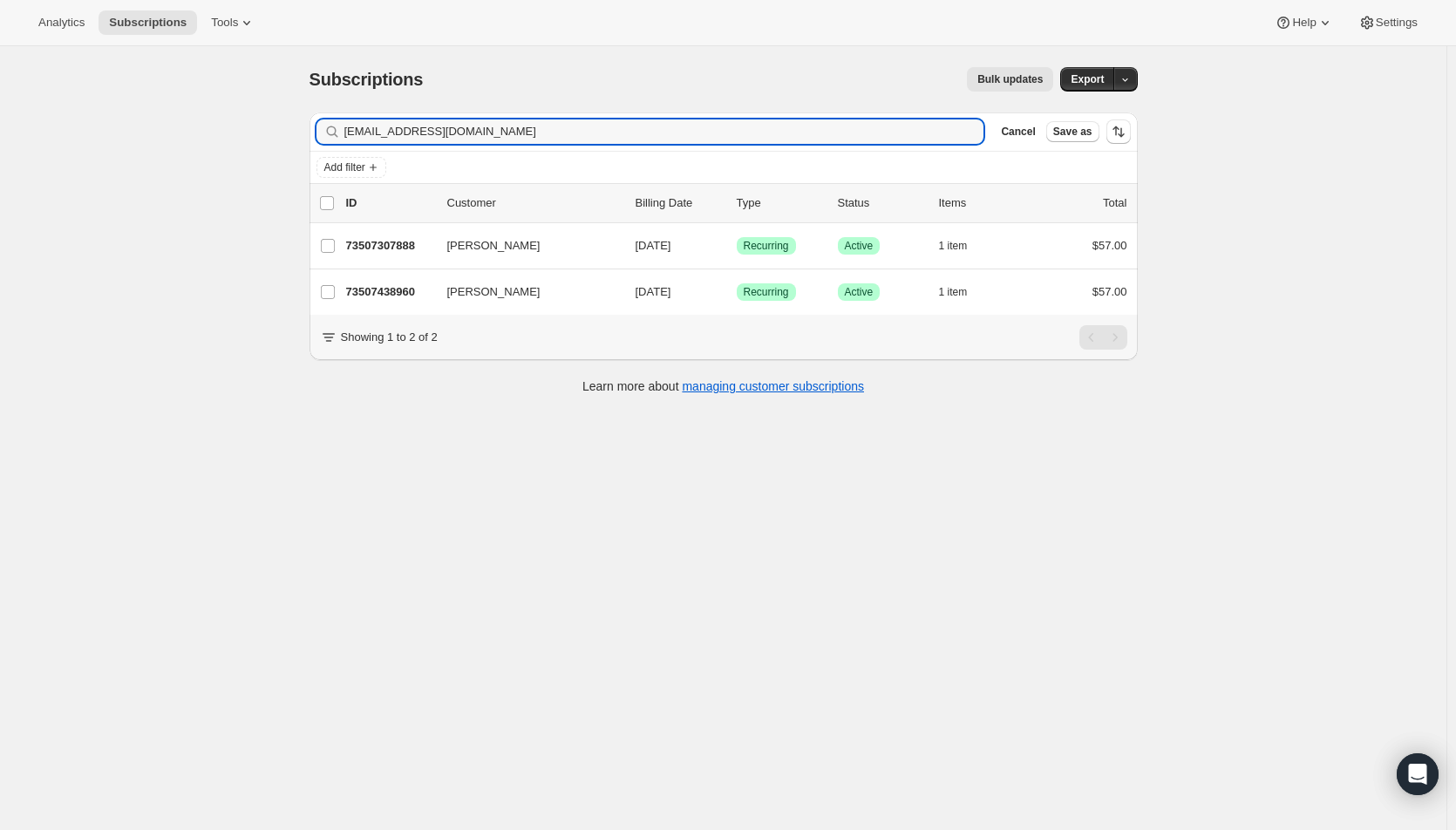
drag, startPoint x: 470, startPoint y: 122, endPoint x: 296, endPoint y: 126, distance: 174.0
click at [296, 126] on div "Subscriptions. This page is ready Subscriptions Bulk updates More actions Bulk …" at bounding box center [724, 228] width 870 height 366
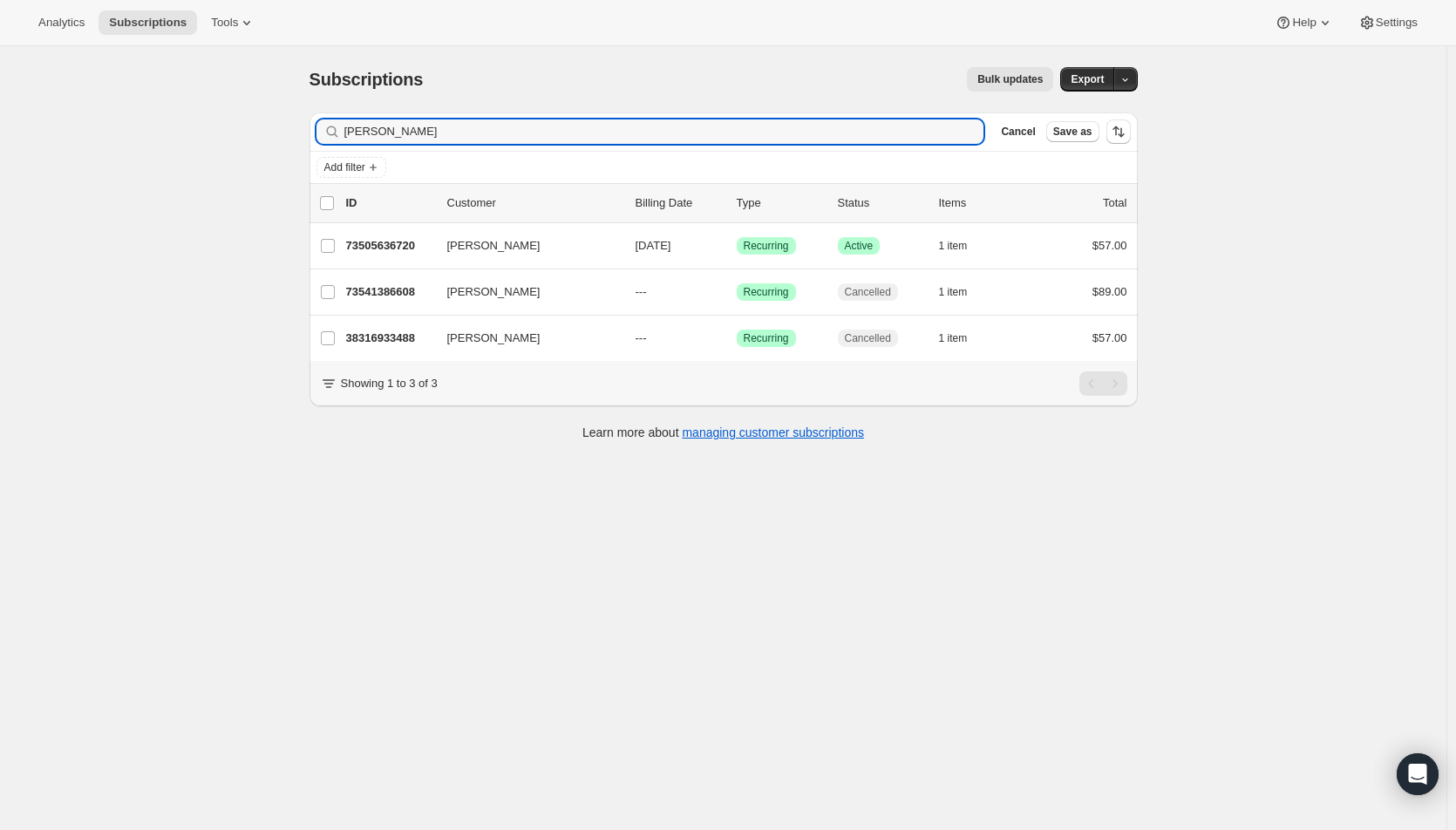
drag, startPoint x: 402, startPoint y: 137, endPoint x: 292, endPoint y: 137, distance: 110.0
click at [292, 137] on div "Subscriptions. This page is ready Subscriptions Bulk updates More actions Bulk …" at bounding box center [724, 252] width 870 height 413
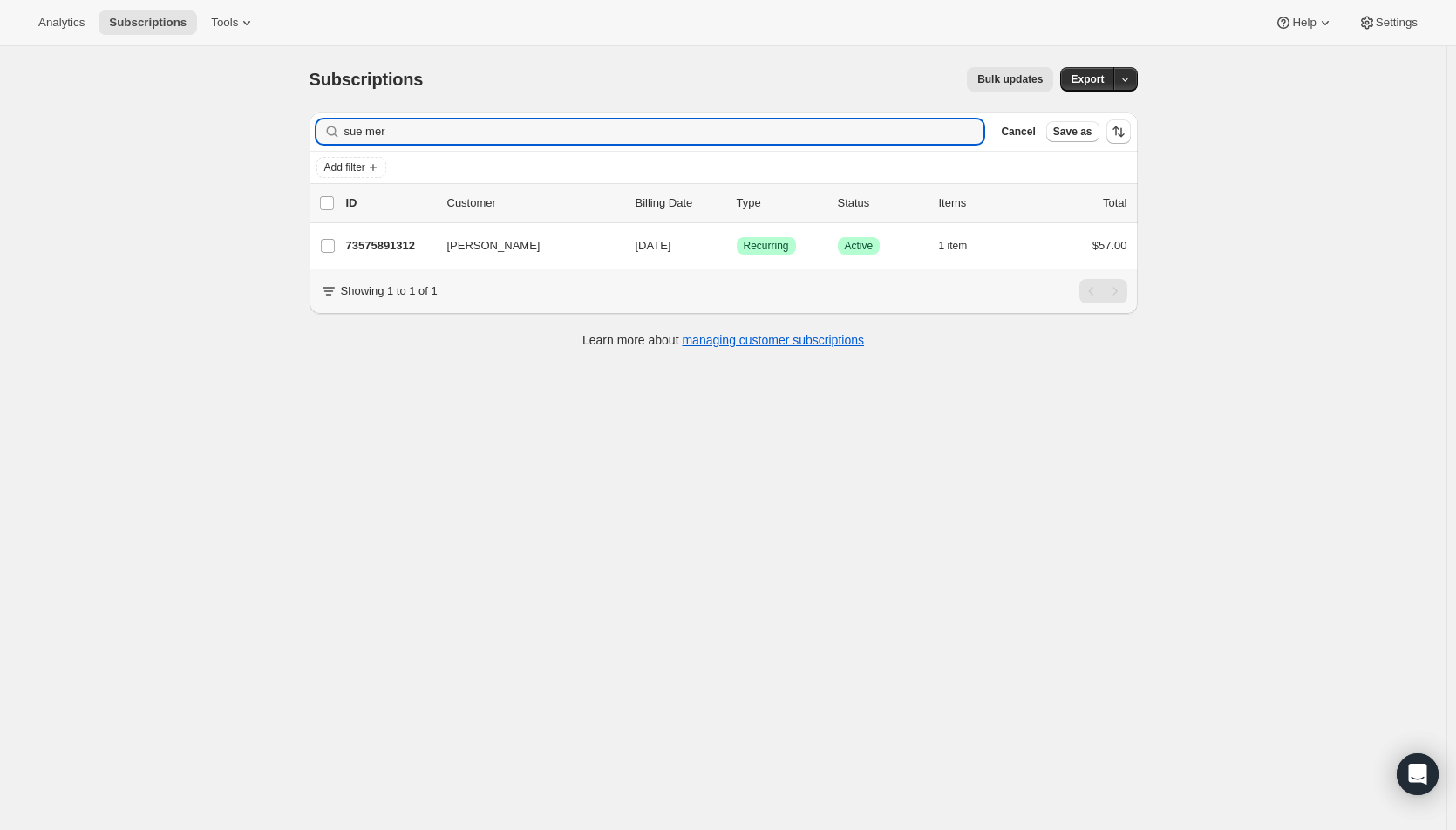
drag, startPoint x: 401, startPoint y: 136, endPoint x: 305, endPoint y: 134, distance: 96.0
click at [305, 134] on div "Filter subscribers sue mer Clear Cancel Save as Add filter 0 selected Update ne…" at bounding box center [717, 232] width 842 height 268
type input "sue mer"
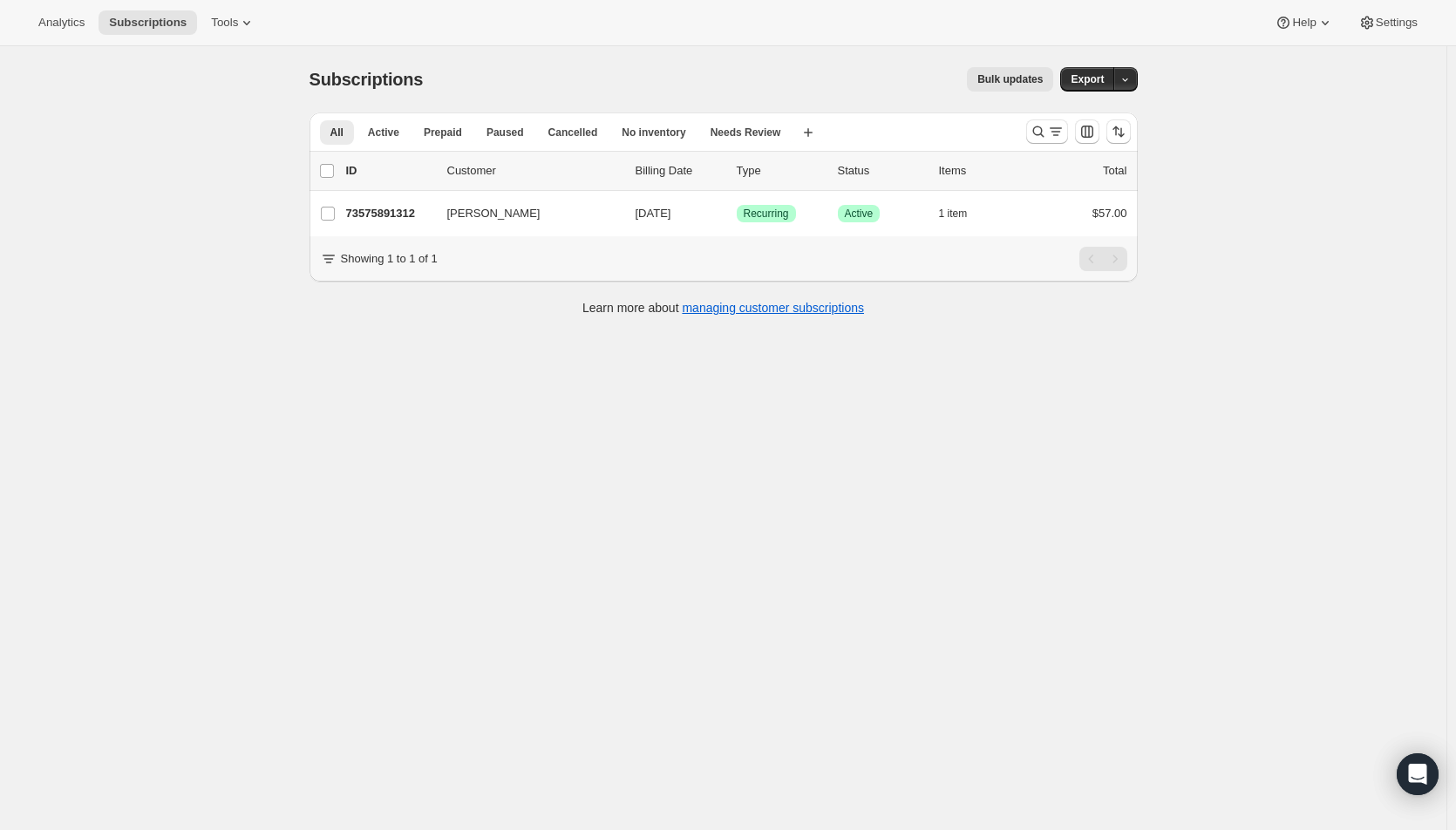
click at [1266, 372] on div "Subscriptions. This page is ready Subscriptions Bulk updates More actions Bulk …" at bounding box center [723, 460] width 1446 height 830
click at [1058, 131] on icon "Search and filter results" at bounding box center [1055, 131] width 17 height 17
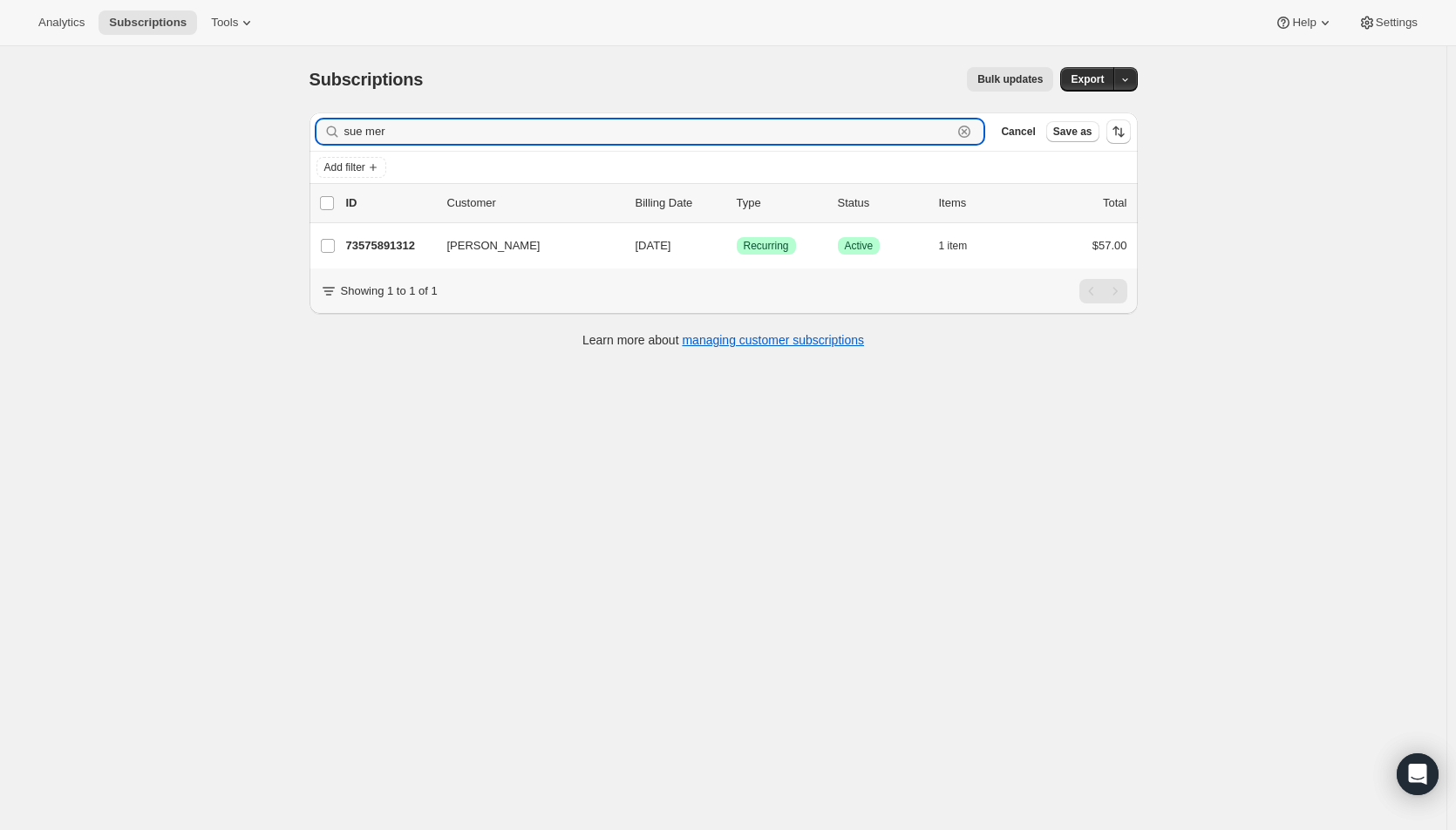
drag, startPoint x: 423, startPoint y: 131, endPoint x: 225, endPoint y: 120, distance: 198.3
click at [225, 120] on div "Subscriptions. This page is ready Subscriptions Bulk updates More actions Bulk …" at bounding box center [723, 460] width 1446 height 830
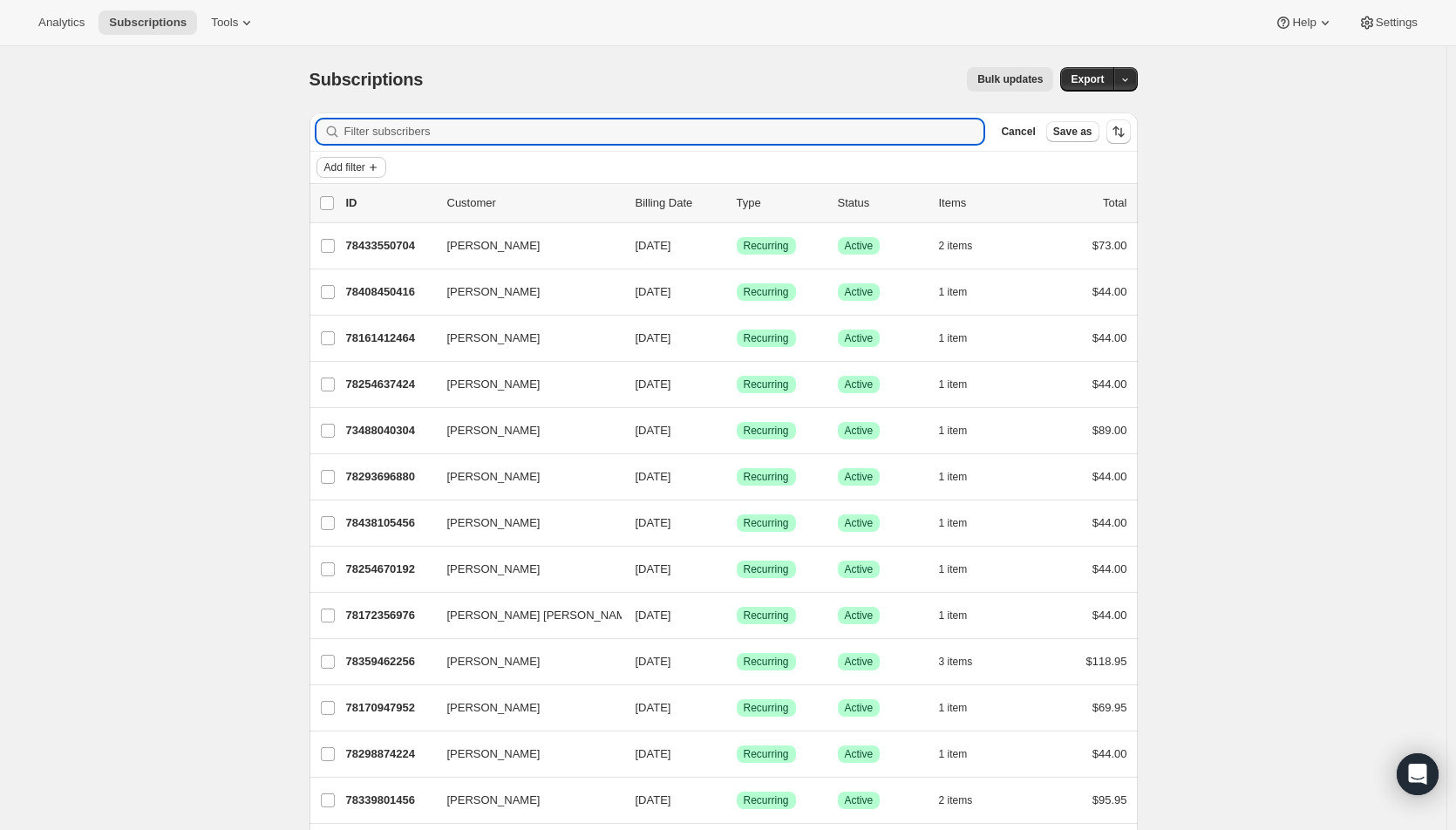
click at [361, 168] on span "Add filter" at bounding box center [344, 167] width 41 height 14
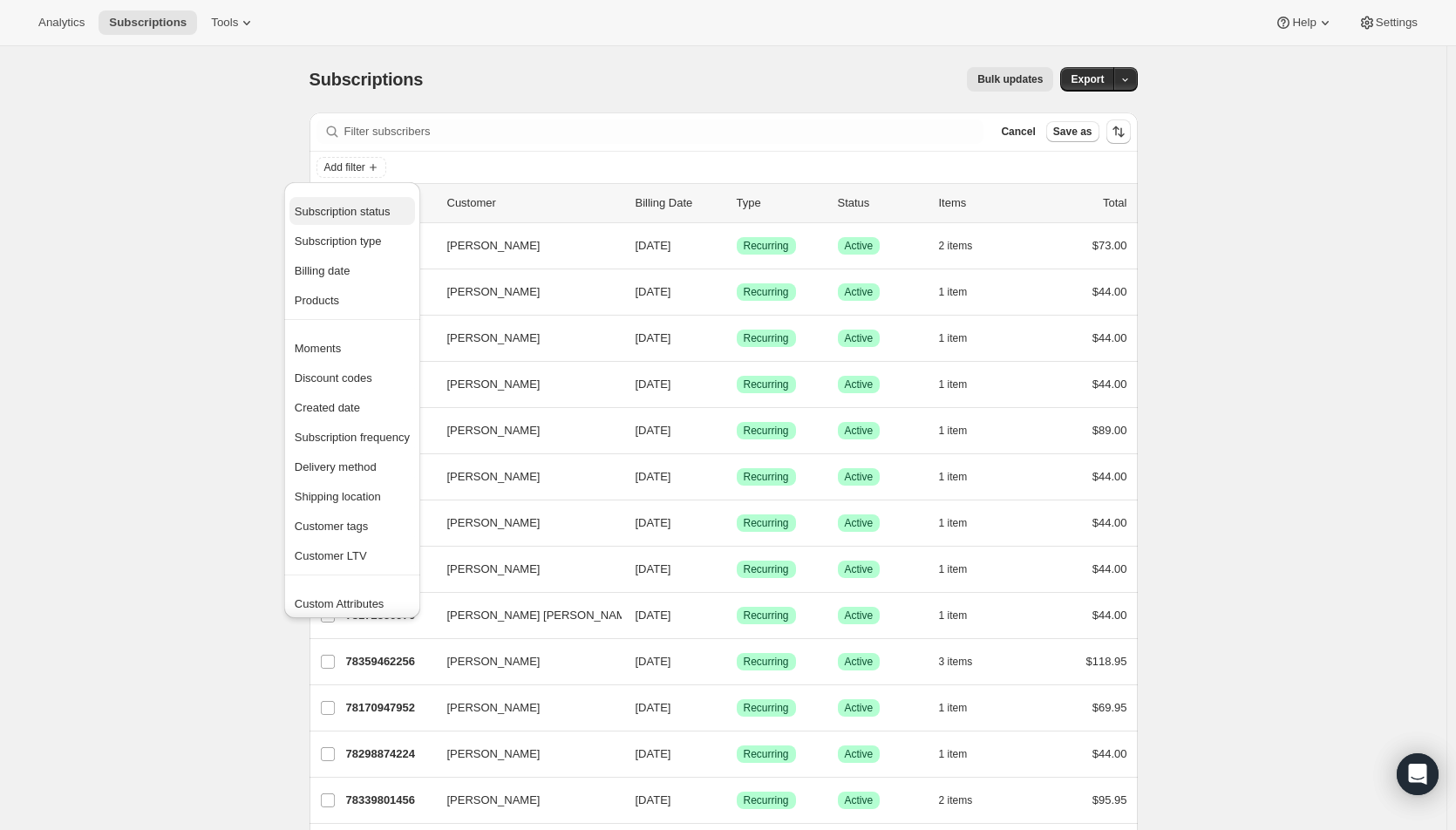
click at [366, 205] on span "Subscription status" at bounding box center [343, 211] width 96 height 13
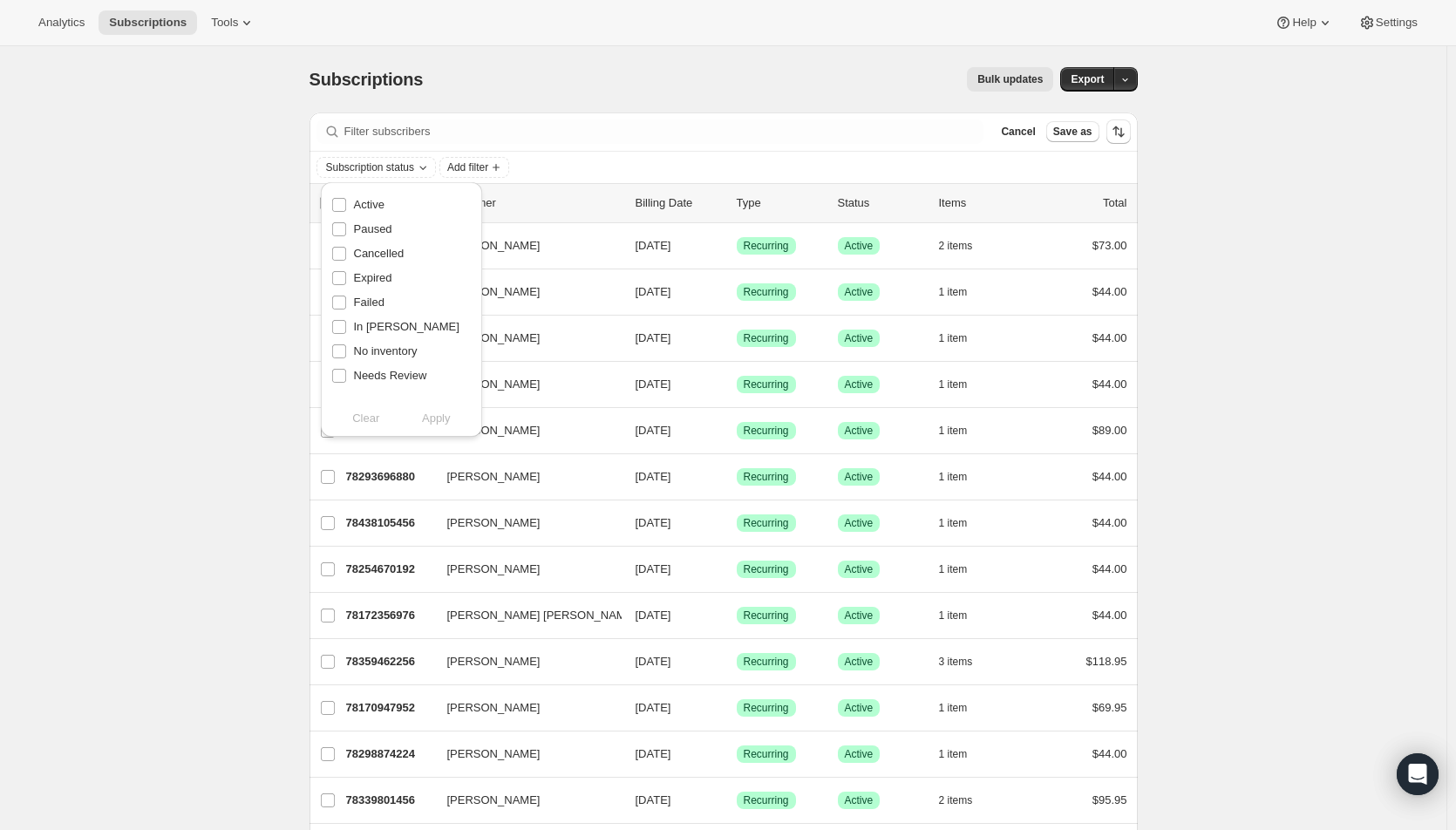
click at [366, 205] on span "Active" at bounding box center [369, 204] width 31 height 13
click at [346, 205] on input "Active" at bounding box center [339, 205] width 14 height 14
checkbox input "true"
click at [443, 417] on span "Apply" at bounding box center [436, 417] width 29 height 17
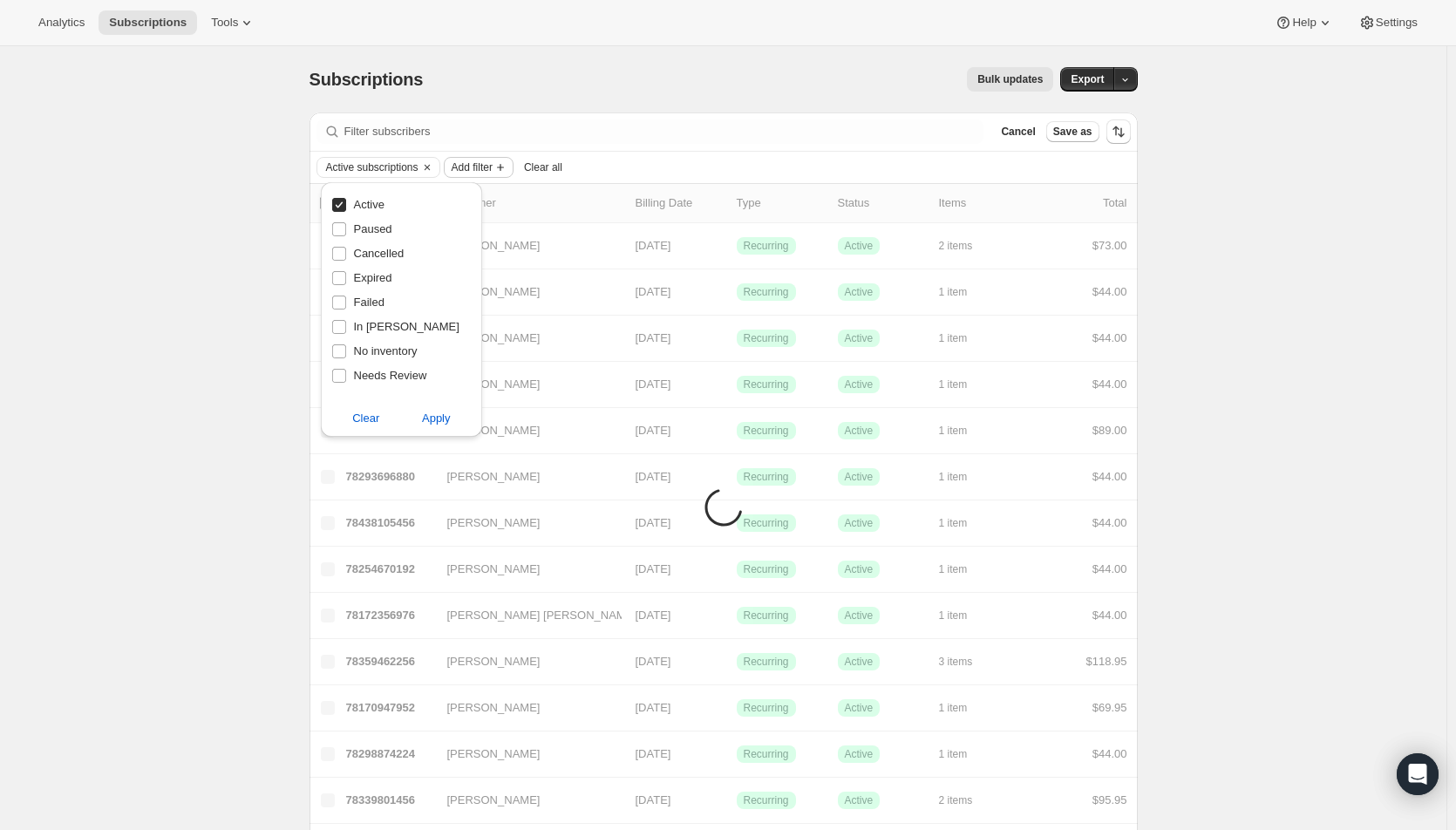
click at [501, 167] on icon "Add filter" at bounding box center [500, 167] width 14 height 14
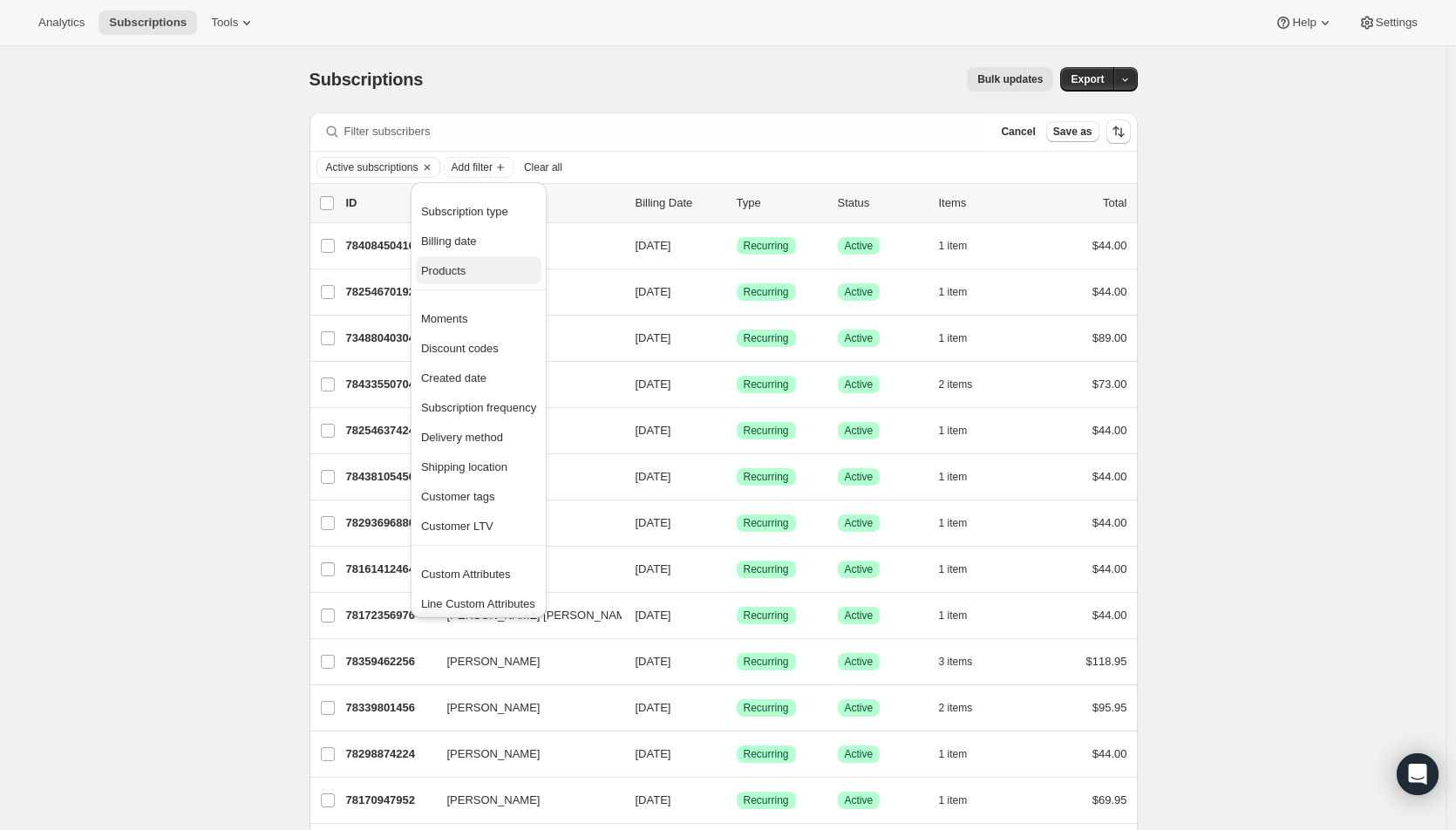
click at [466, 264] on span "Products" at bounding box center [477, 270] width 115 height 17
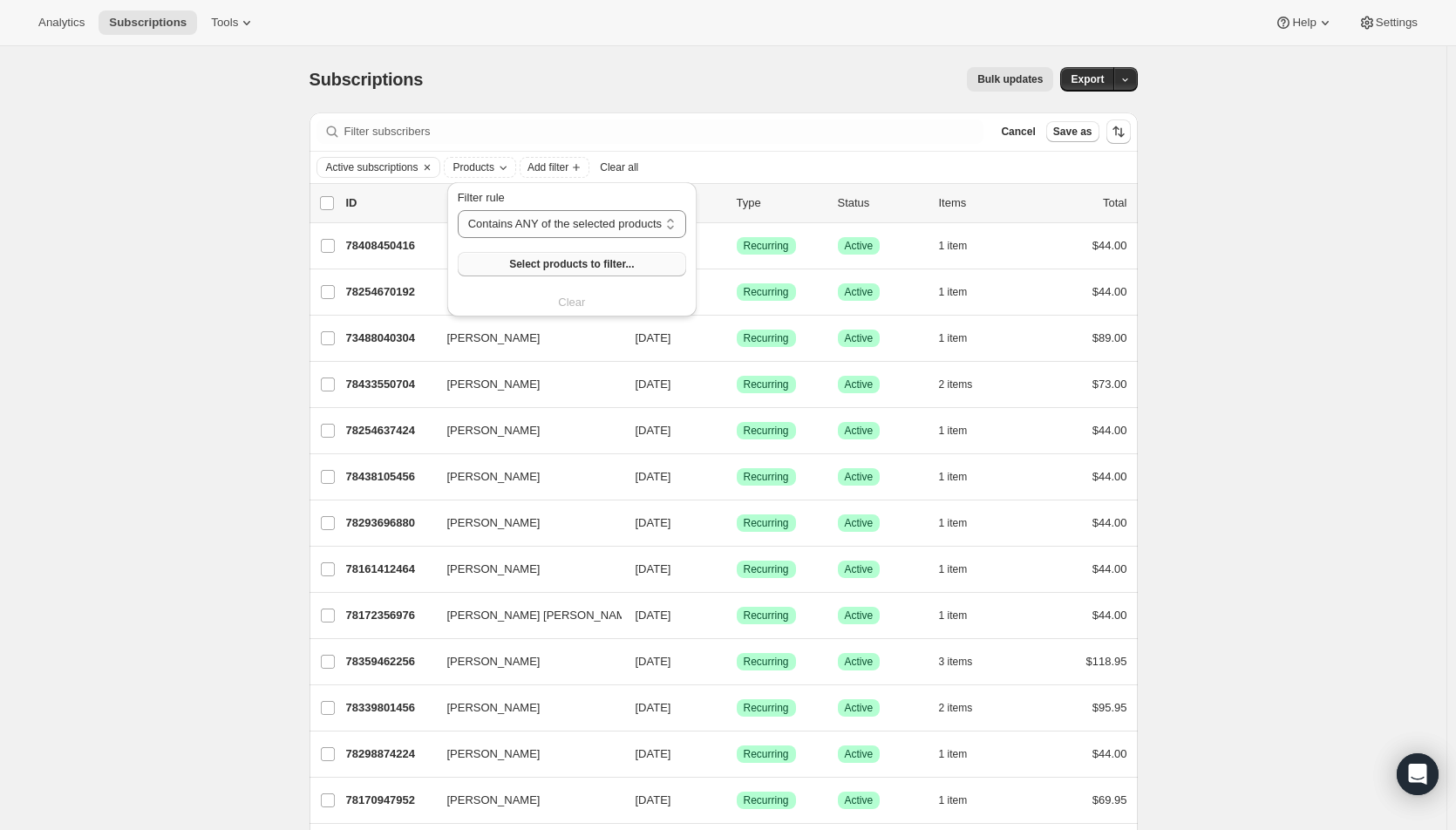
click at [521, 259] on span "Select products to filter..." at bounding box center [571, 264] width 125 height 14
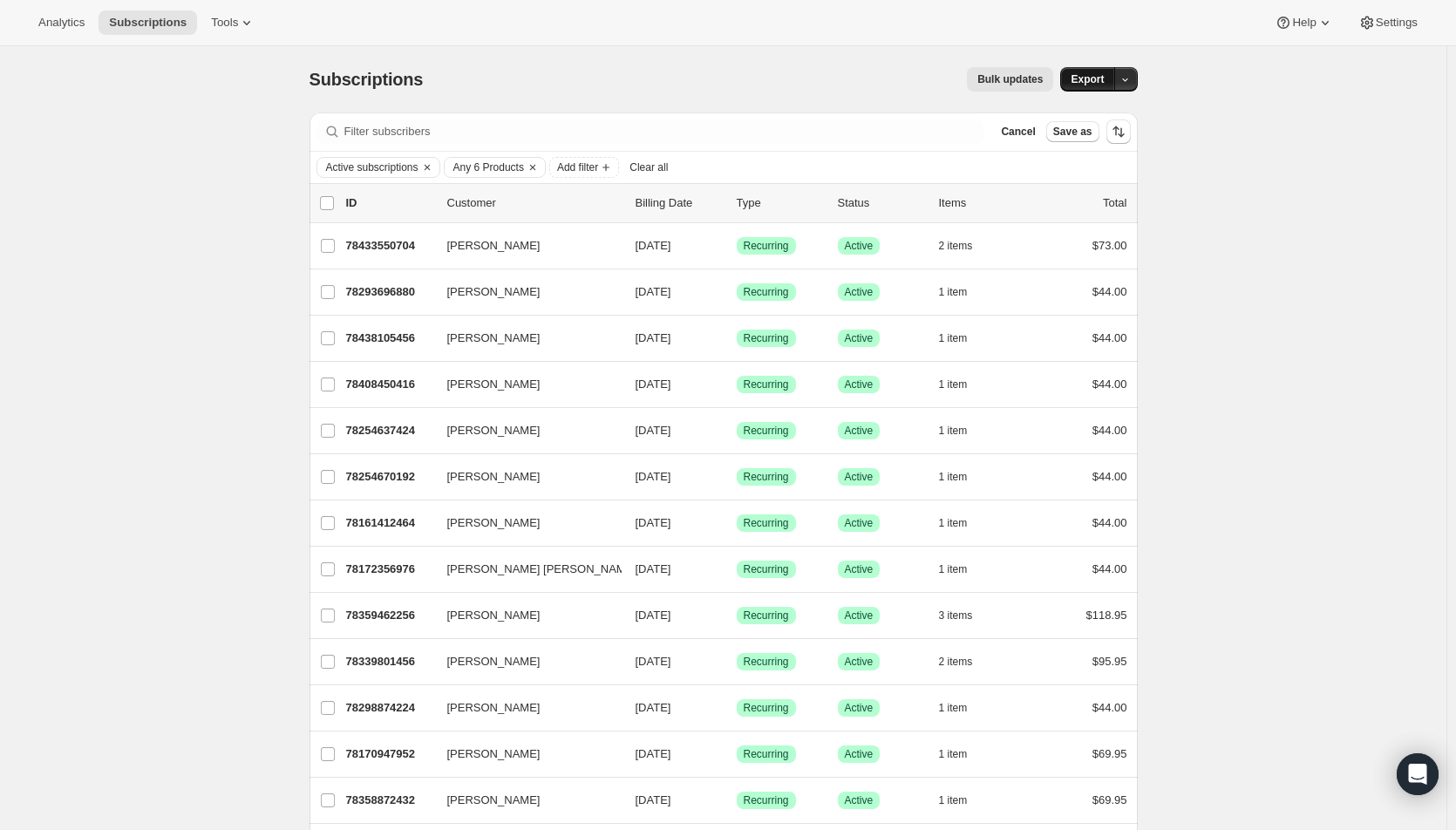
click at [1089, 72] on button "Export" at bounding box center [1087, 79] width 54 height 24
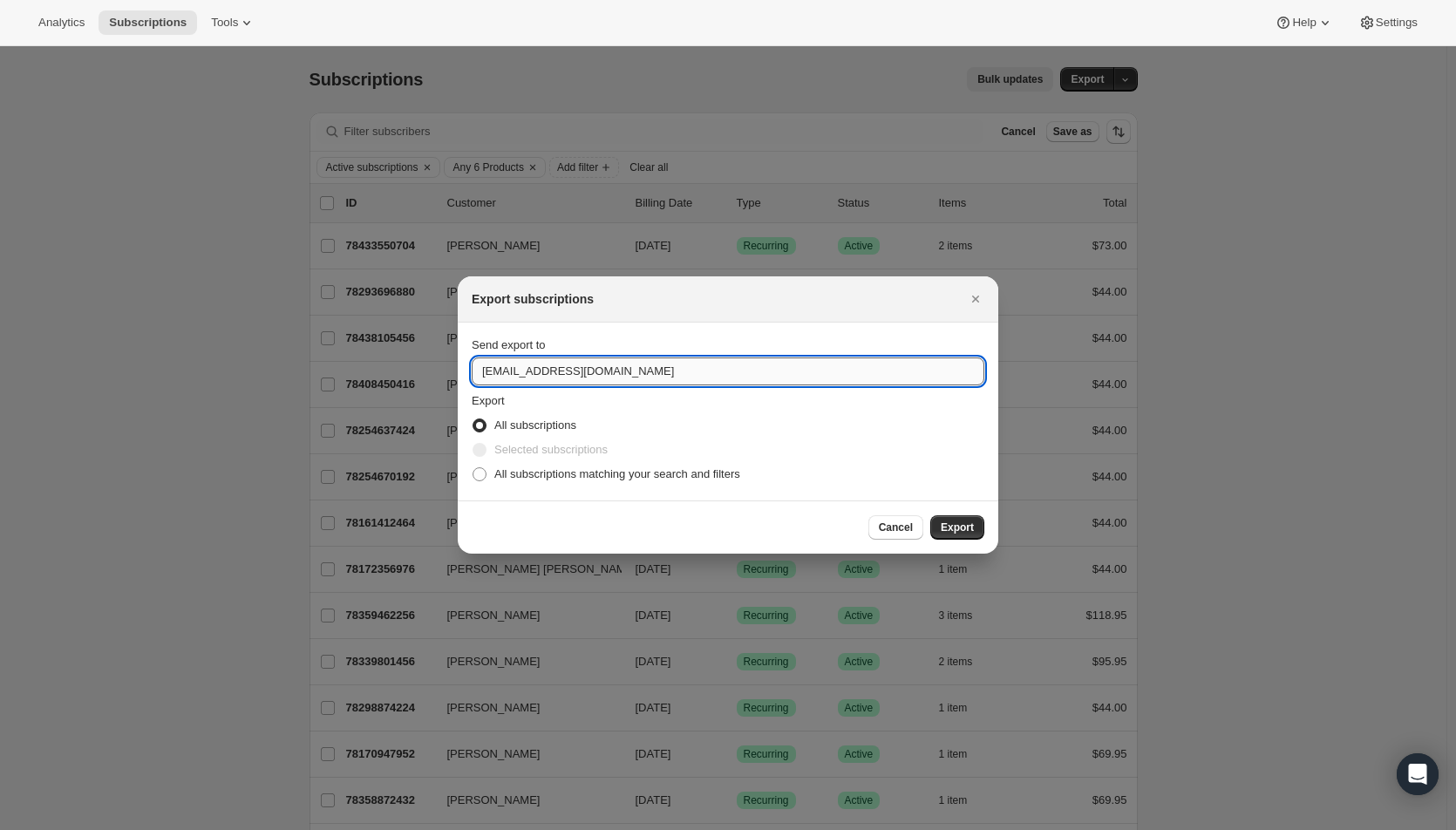
drag, startPoint x: 504, startPoint y: 368, endPoint x: 472, endPoint y: 371, distance: 32.1
click at [472, 371] on input "hello@wineshopathome.com" at bounding box center [728, 372] width 512 height 28
type input "mfletcher@wineshopathome.com"
click at [594, 475] on span "All subscriptions matching your search and filters" at bounding box center [617, 473] width 246 height 13
click at [473, 468] on input "All subscriptions matching your search and filters" at bounding box center [472, 467] width 1 height 1
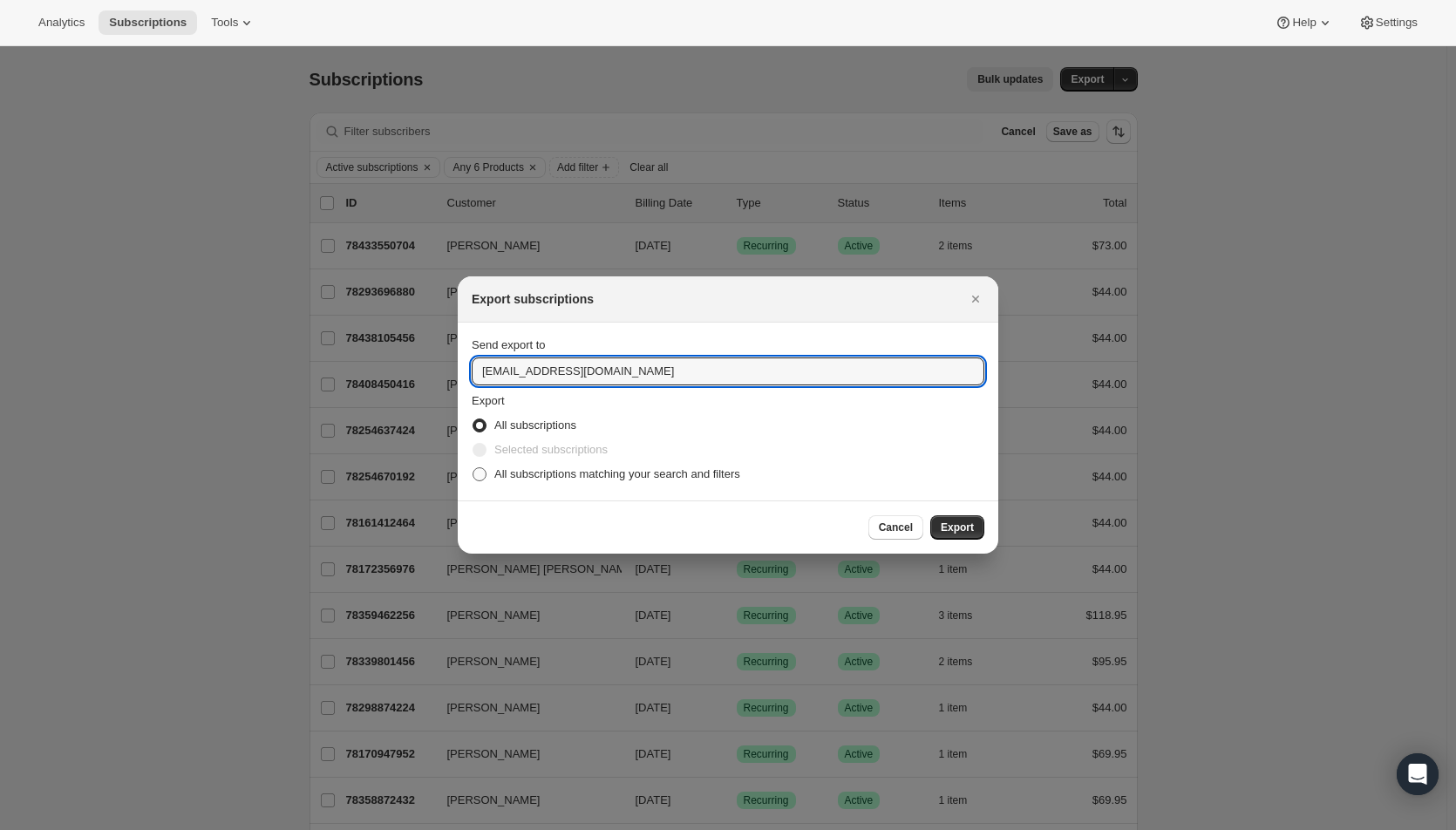
radio input "true"
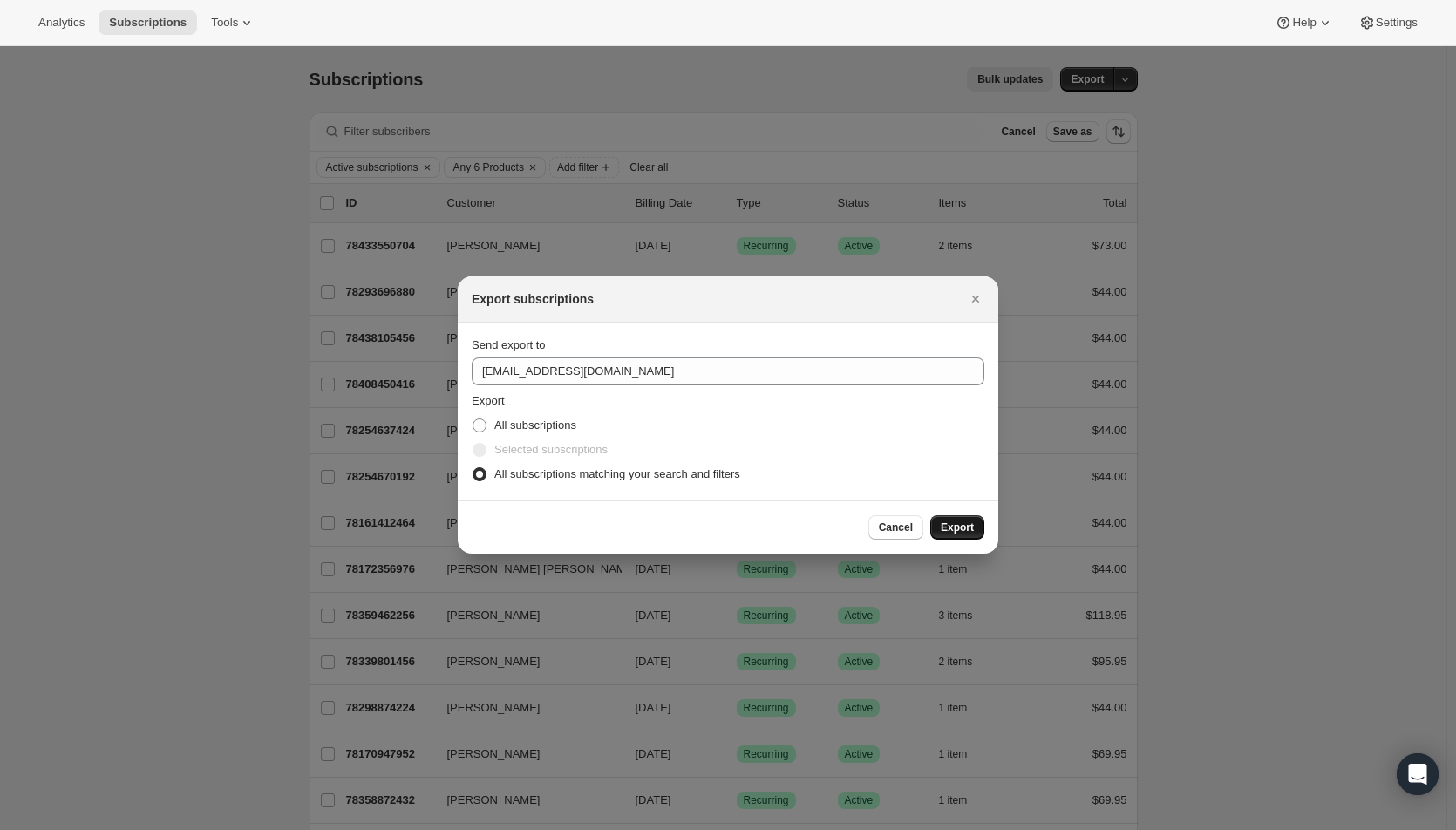
click at [965, 526] on span "Export" at bounding box center [957, 527] width 33 height 14
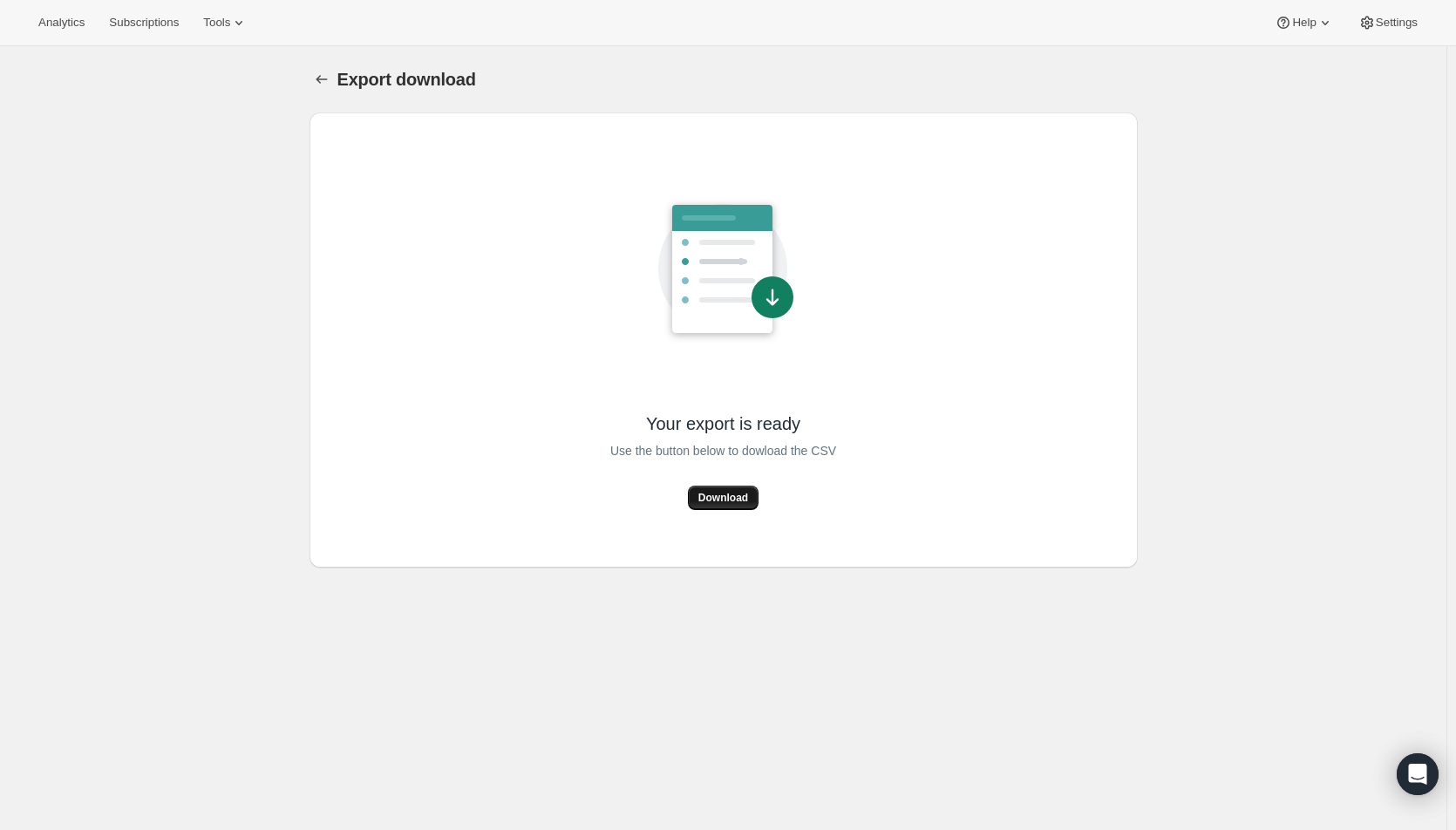
click at [737, 500] on span "Download" at bounding box center [724, 497] width 50 height 14
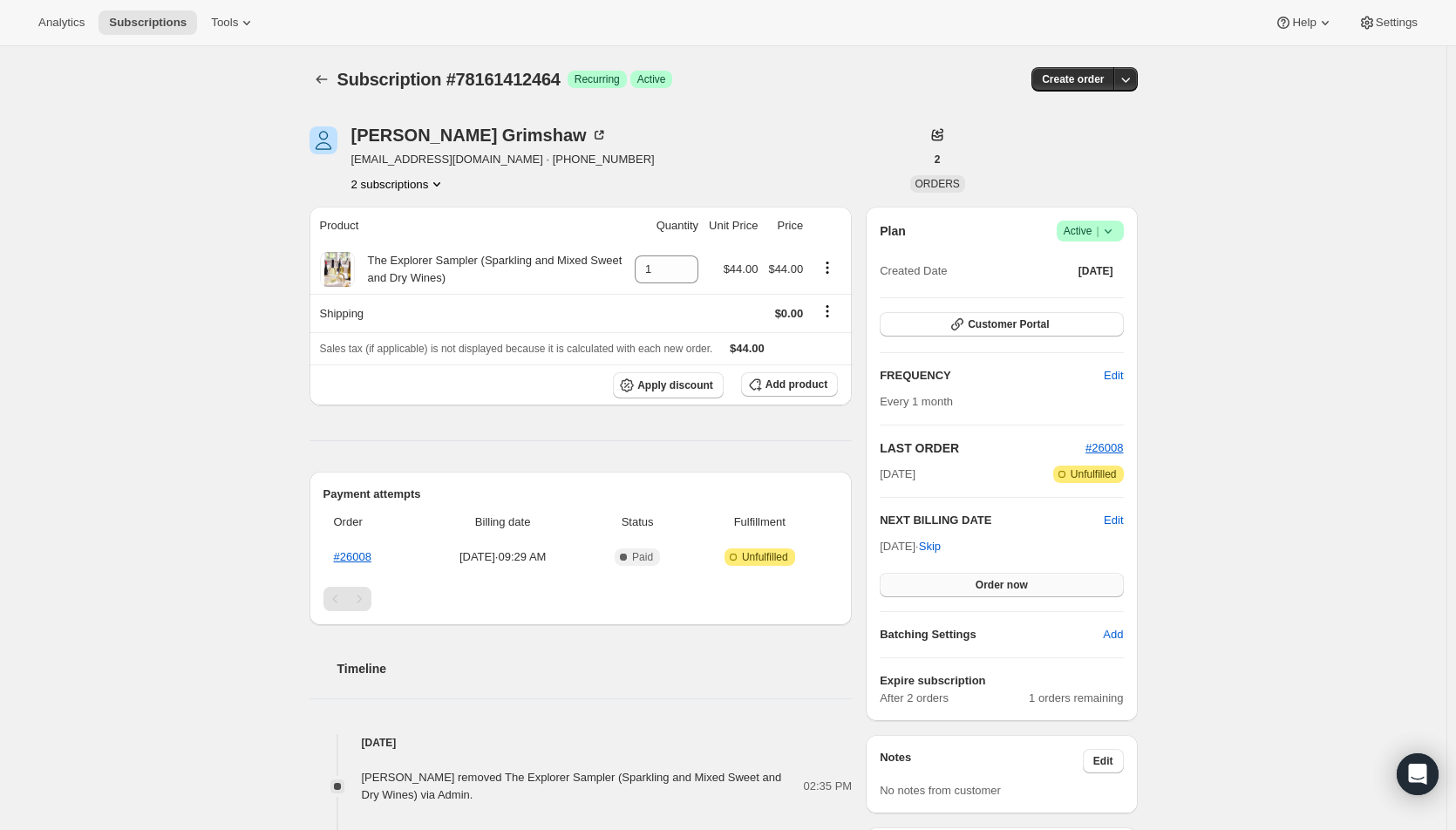
click at [936, 575] on button "Order now" at bounding box center [1002, 585] width 243 height 24
click at [1016, 580] on span "Click to confirm" at bounding box center [1002, 585] width 80 height 14
click at [995, 588] on span "Order now" at bounding box center [1002, 585] width 52 height 14
click at [995, 588] on span "Click to confirm" at bounding box center [1002, 585] width 80 height 14
click at [979, 583] on button "Order now" at bounding box center [1002, 585] width 243 height 24
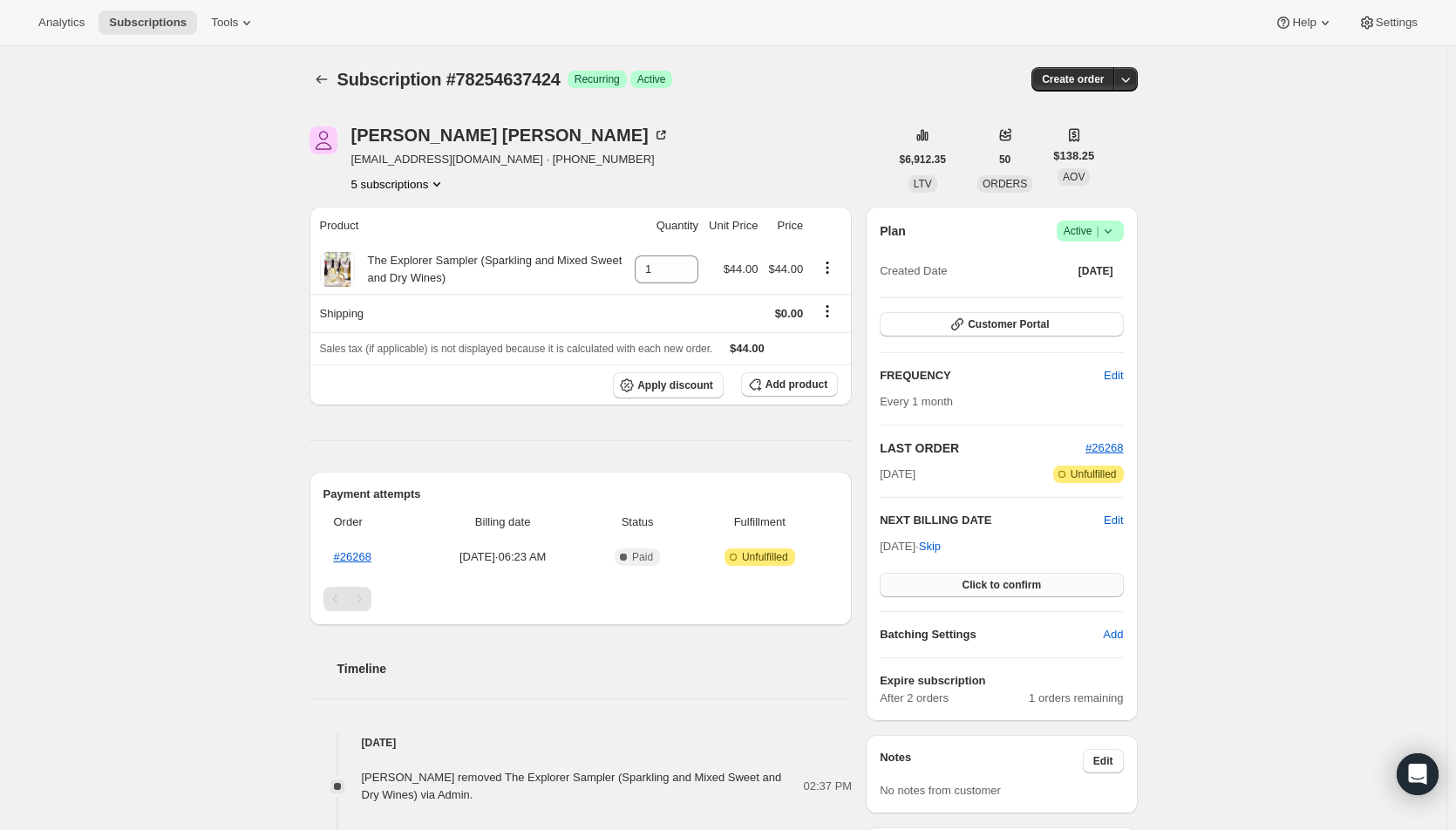
click at [979, 583] on span "Click to confirm" at bounding box center [1002, 585] width 80 height 14
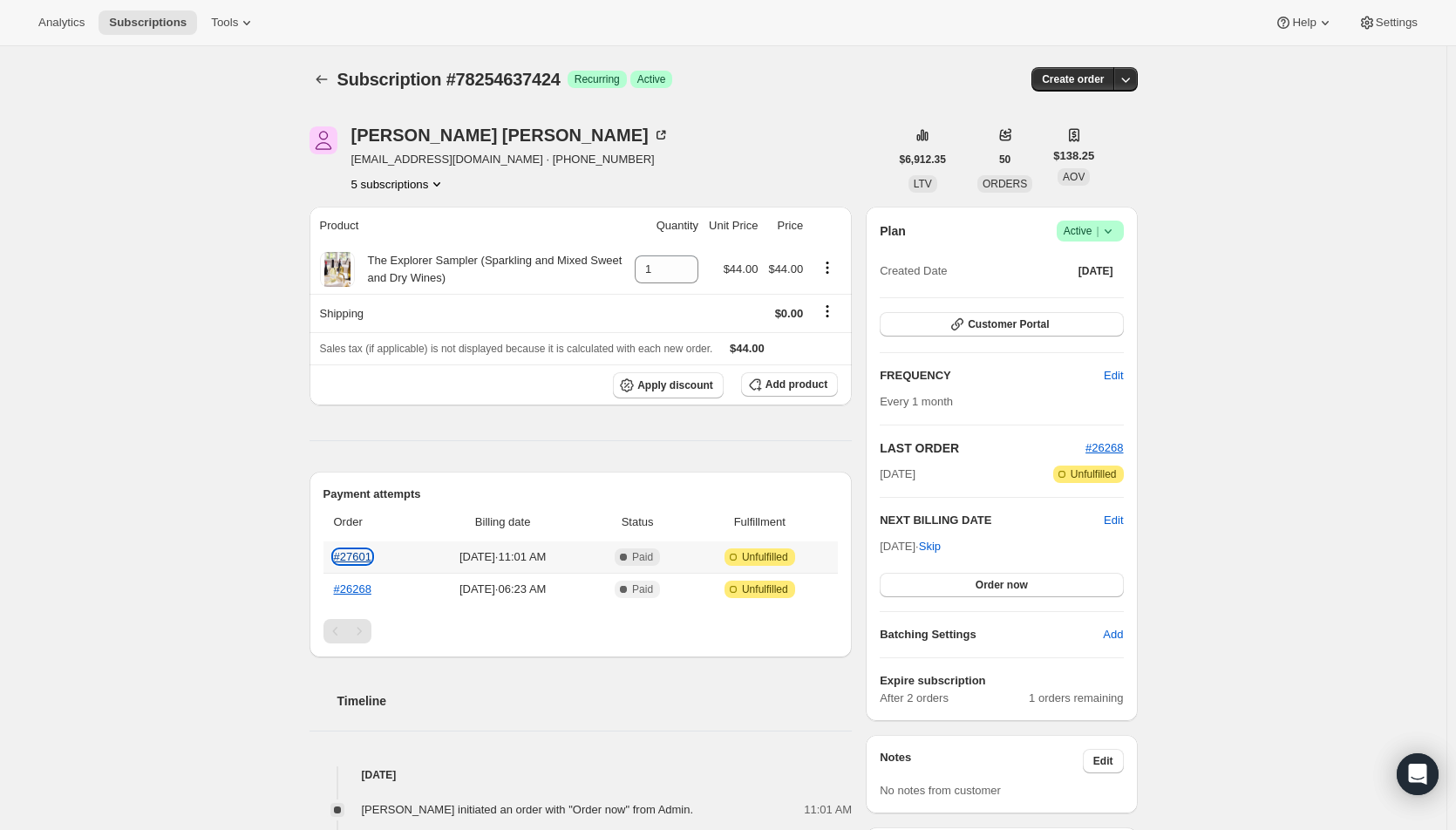
click at [352, 554] on link "#27601" at bounding box center [353, 556] width 38 height 13
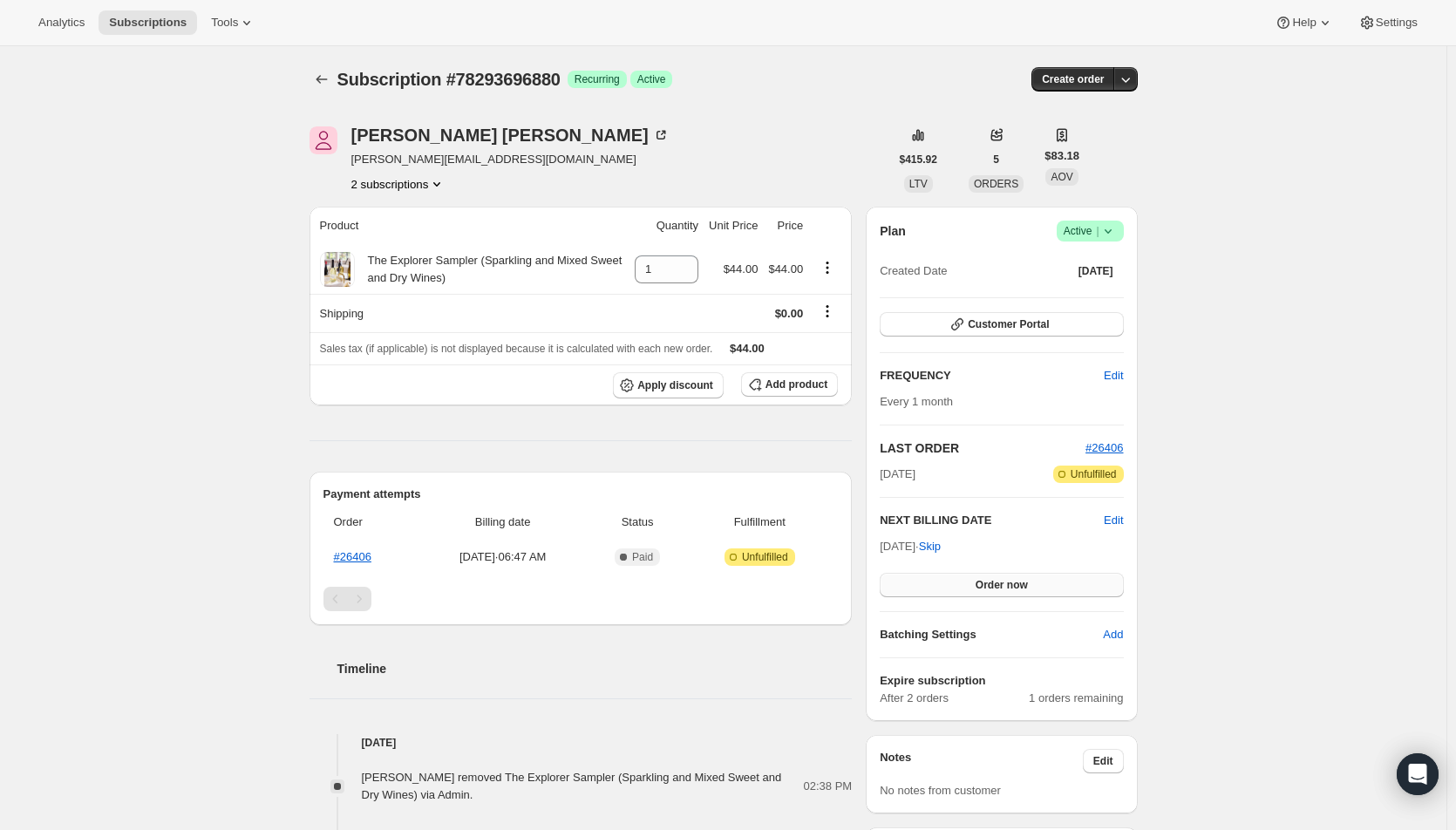
click at [1001, 580] on span "Order now" at bounding box center [1002, 585] width 52 height 14
click at [1001, 580] on span "Click to confirm" at bounding box center [1002, 585] width 80 height 14
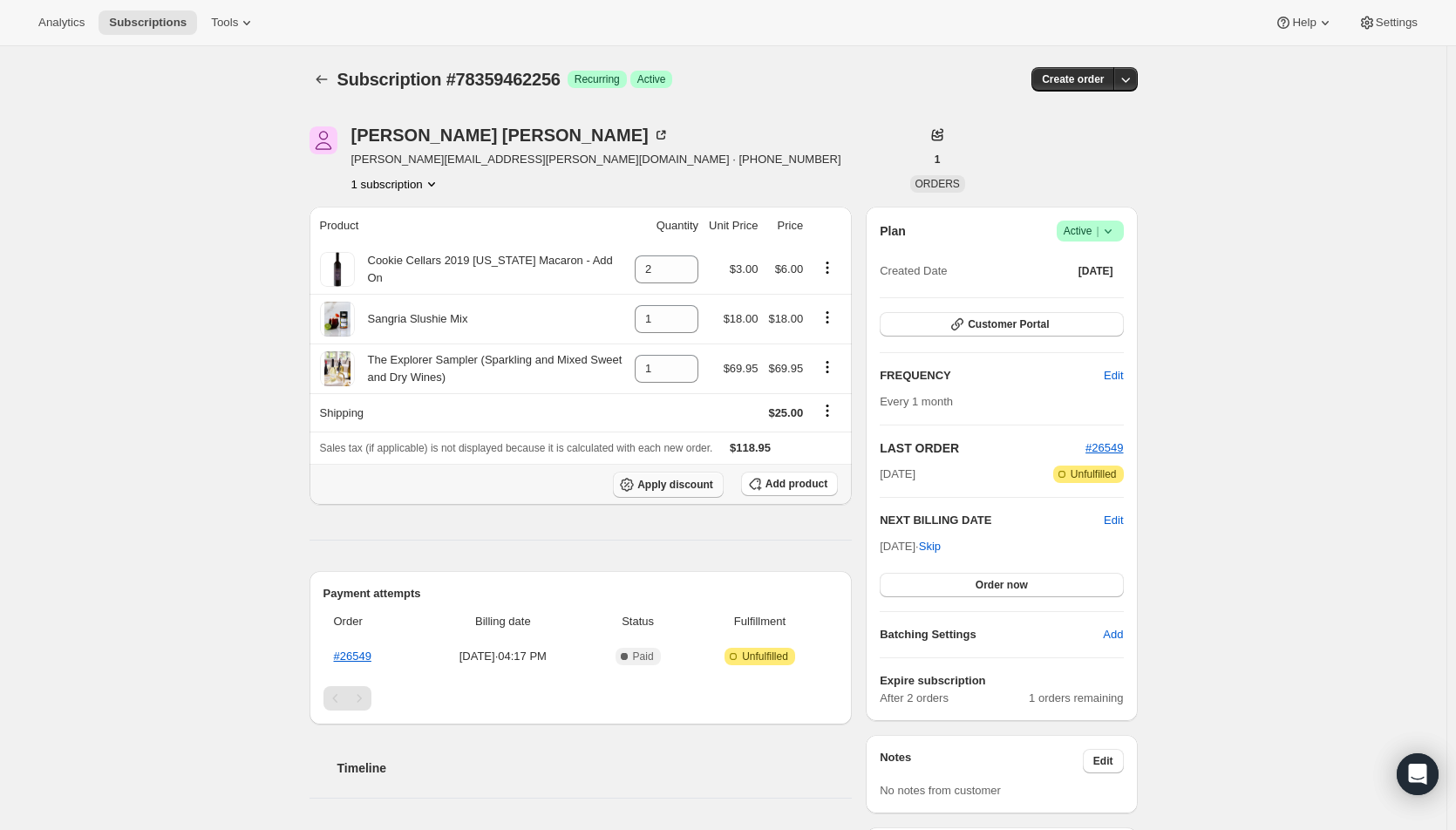
click at [666, 486] on span "Apply discount" at bounding box center [675, 484] width 76 height 14
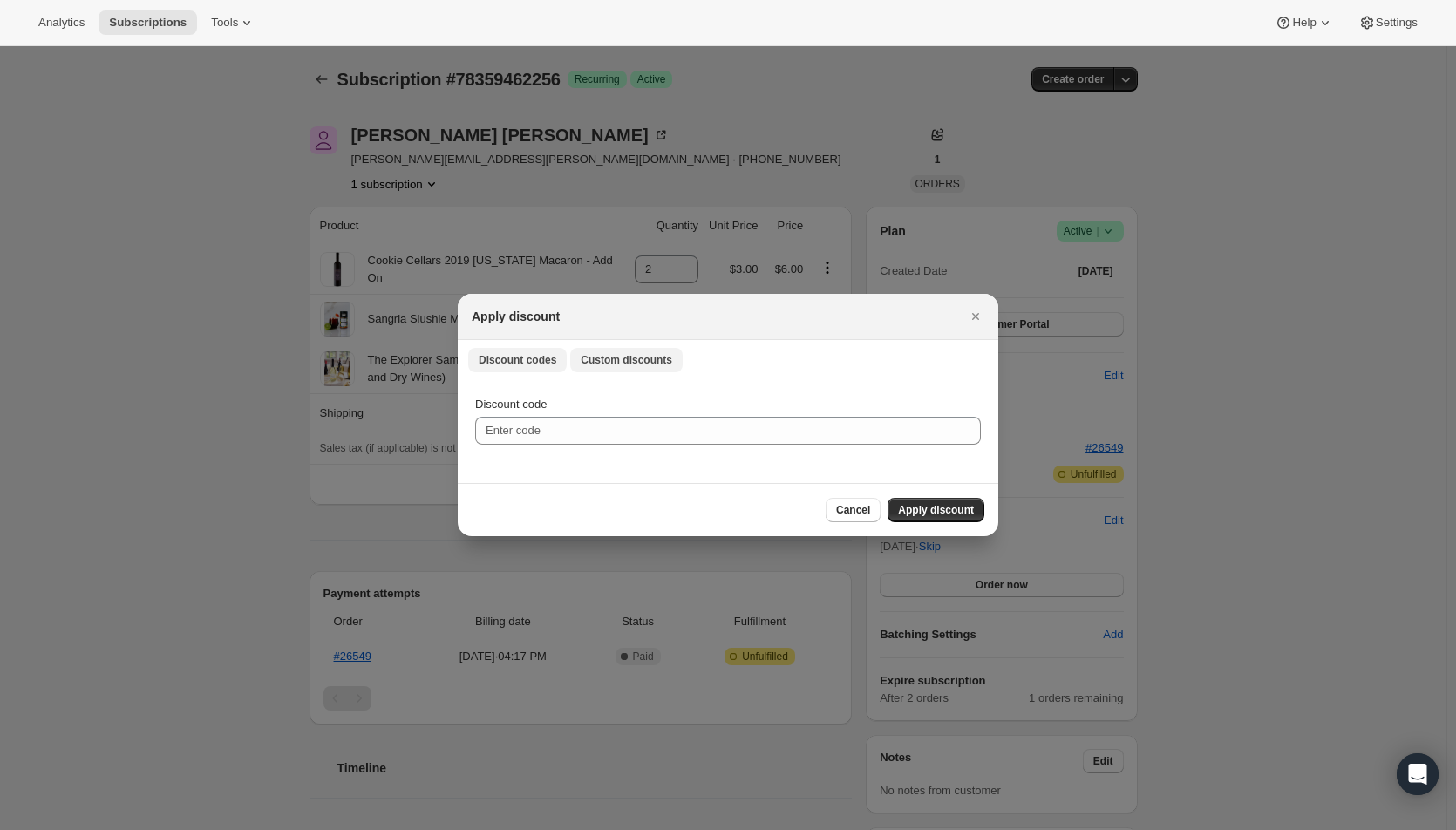
click at [640, 355] on span "Custom discounts" at bounding box center [627, 360] width 92 height 14
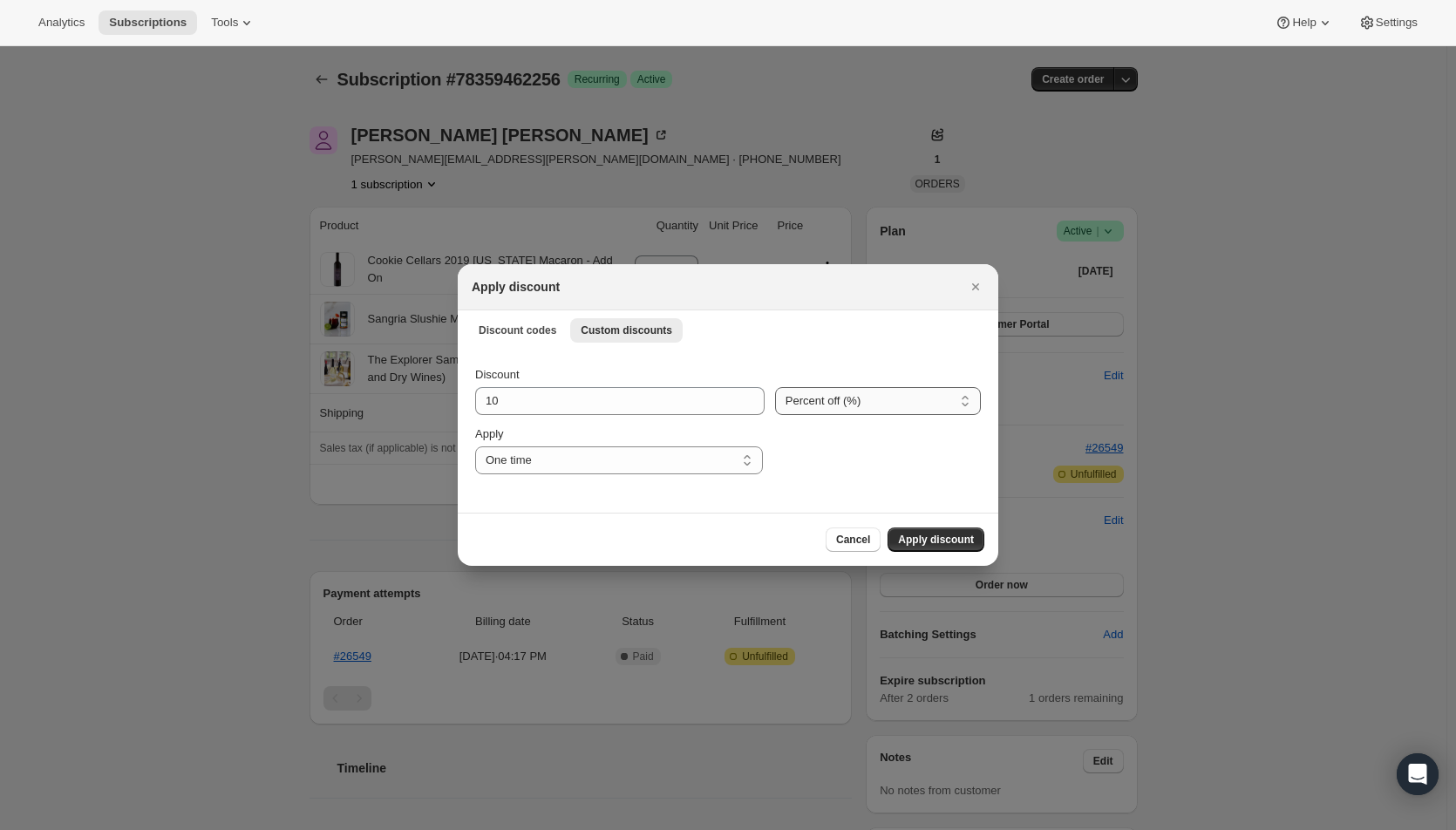
click at [874, 396] on select "Percent off (%) Amount off ($)" at bounding box center [878, 401] width 205 height 28
select select "fixed"
click at [775, 387] on select "Percent off (%) Amount off ($)" at bounding box center [878, 401] width 205 height 28
drag, startPoint x: 520, startPoint y: 402, endPoint x: 474, endPoint y: 402, distance: 46.0
click at [474, 402] on div "Discount 10 Percent off (%) Amount off ($) Amount off ($) Apply One time Specif…" at bounding box center [728, 430] width 540 height 163
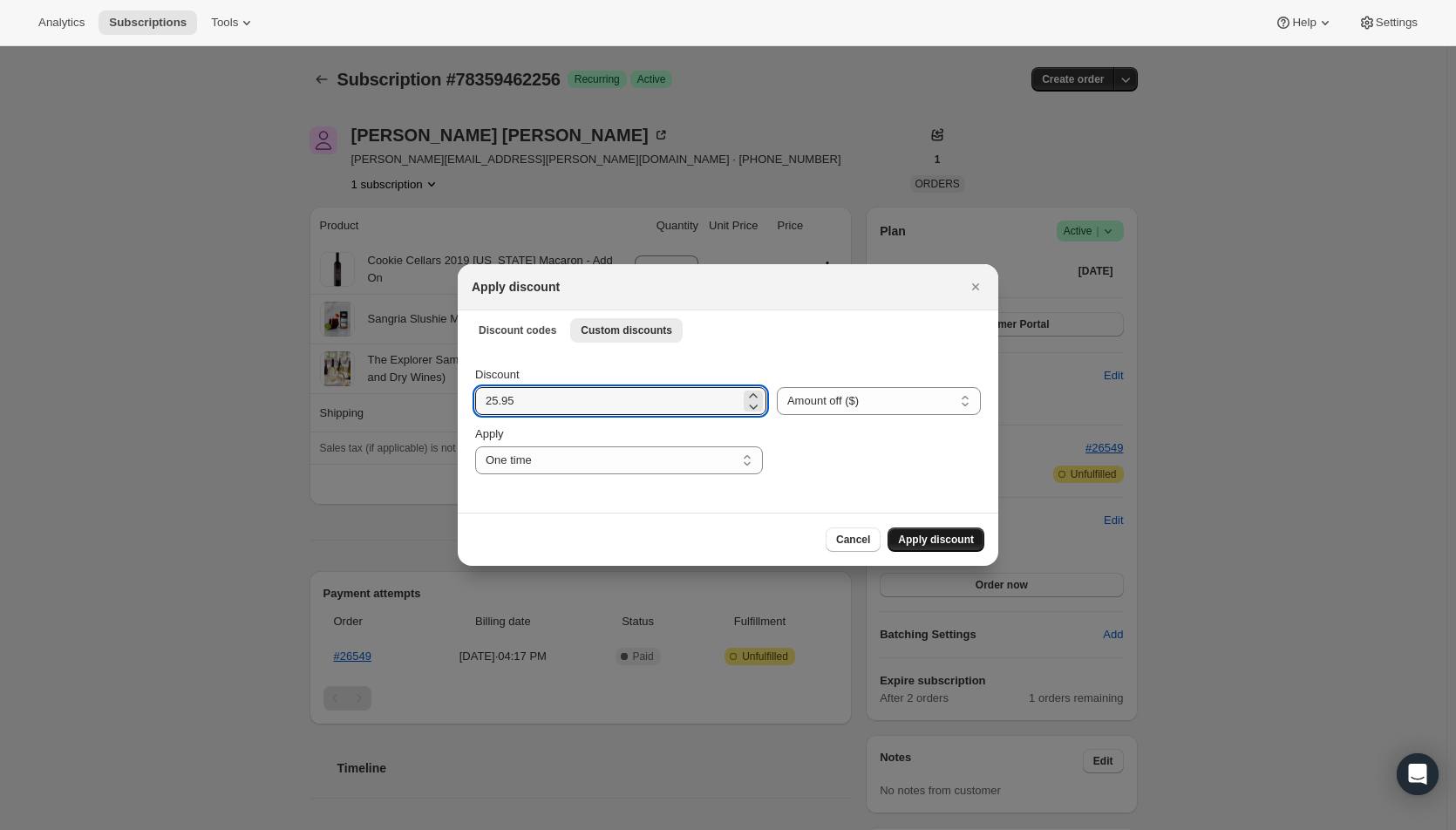
type input "25.95"
click at [930, 536] on span "Apply discount" at bounding box center [936, 539] width 76 height 14
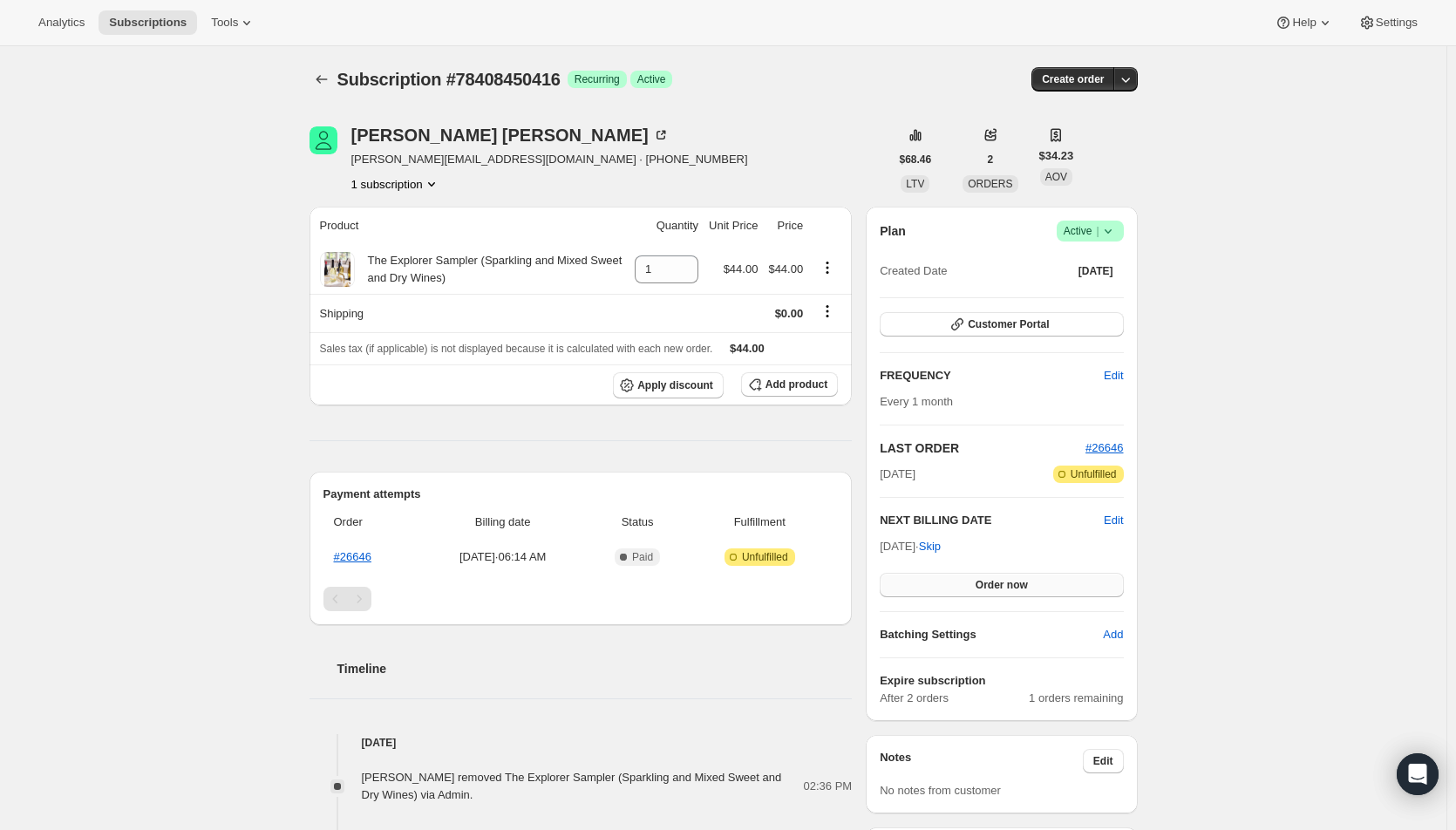
click at [962, 581] on button "Order now" at bounding box center [1002, 585] width 243 height 24
click at [962, 581] on button "Click to confirm" at bounding box center [1002, 585] width 243 height 24
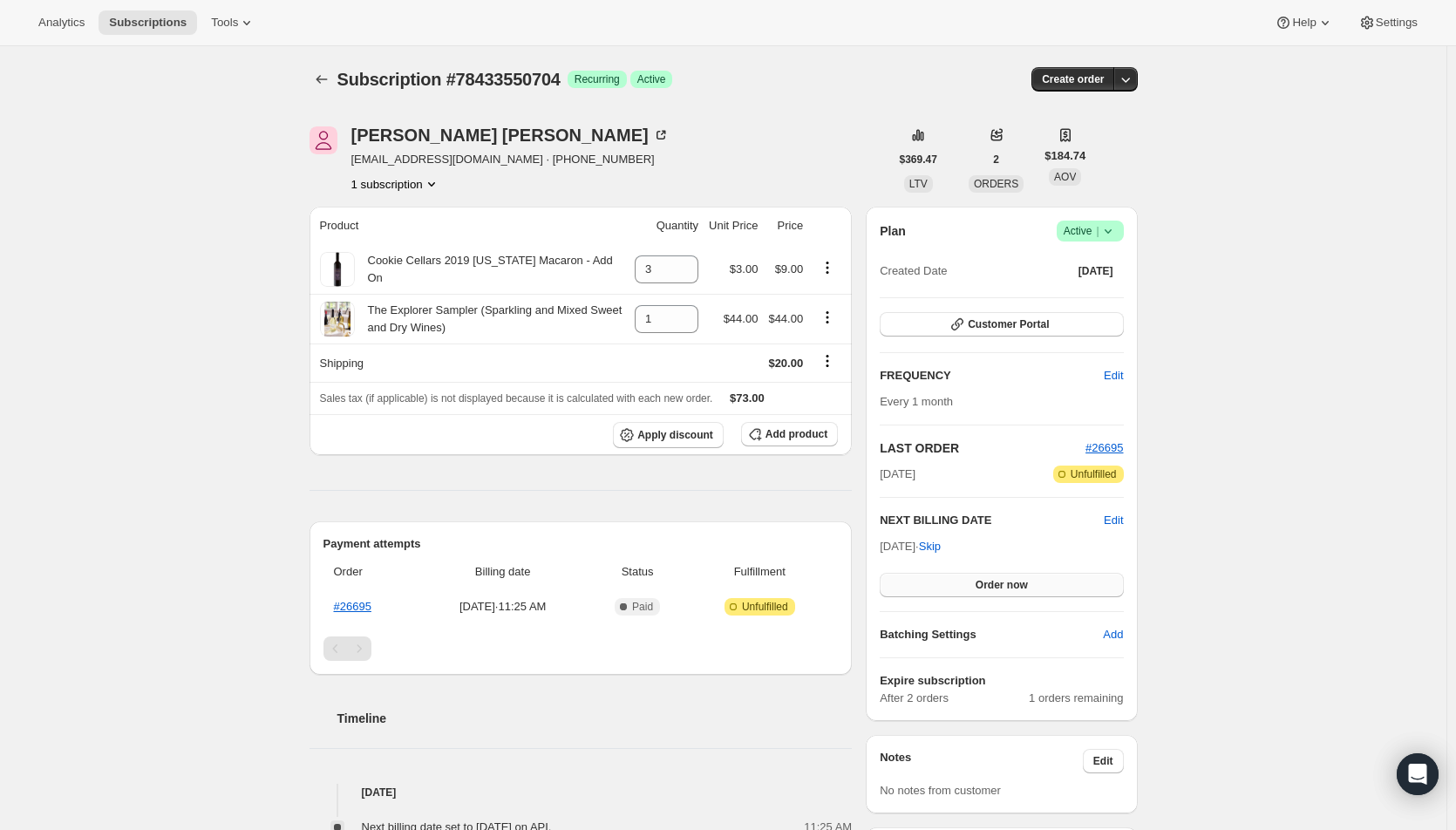
click at [1027, 579] on span "Order now" at bounding box center [1002, 585] width 52 height 14
click at [1030, 579] on span "Click to confirm" at bounding box center [1002, 585] width 80 height 14
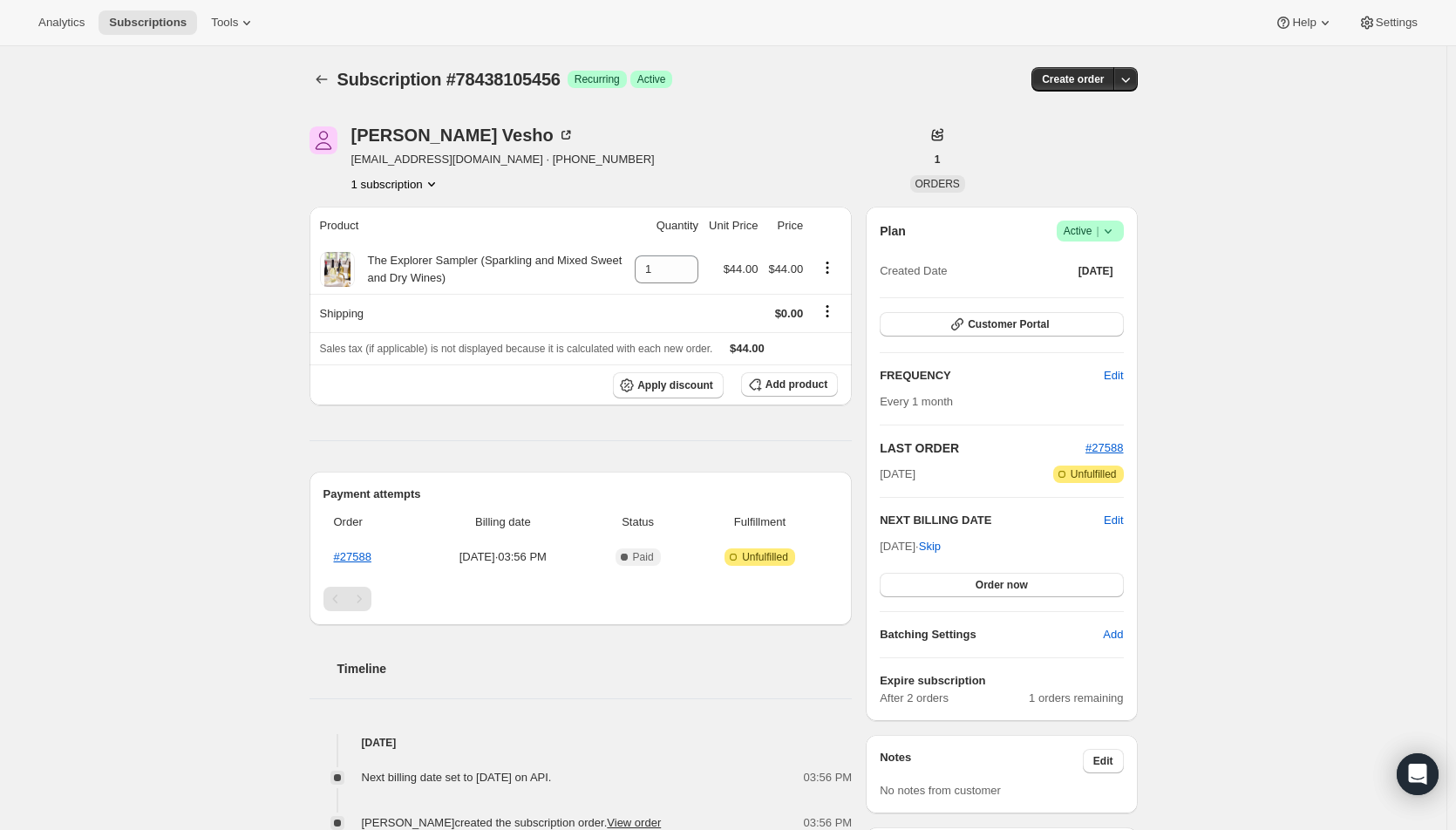
click at [1362, 512] on div "Subscription #78438105456. This page is ready Subscription #78438105456 Success…" at bounding box center [723, 835] width 1446 height 1578
click at [1042, 587] on button "Order now" at bounding box center [1002, 585] width 243 height 24
click at [1040, 587] on span "Click to confirm" at bounding box center [1002, 585] width 80 height 14
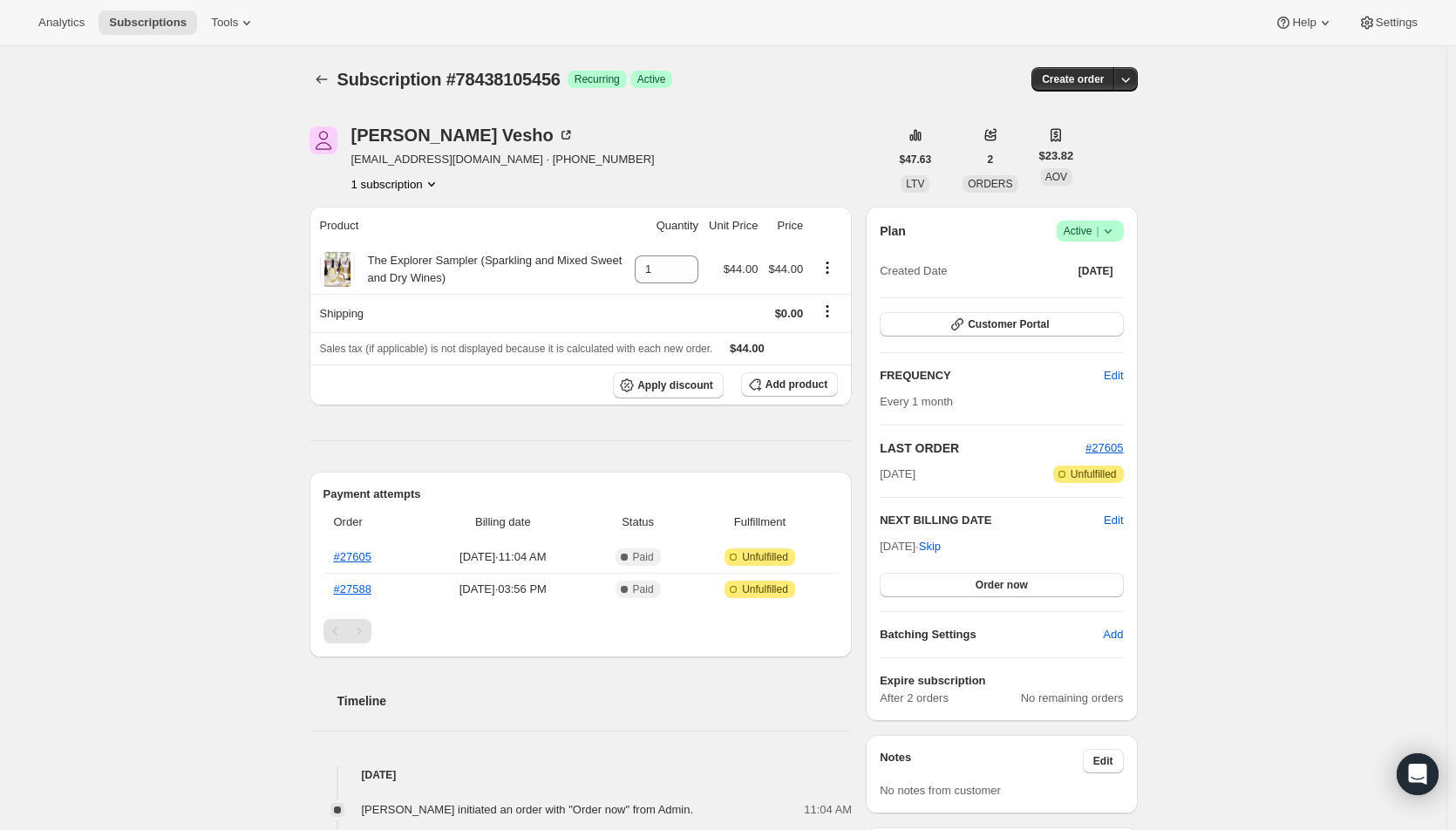
click at [1242, 366] on div "Subscription #78438105456. This page is ready Subscription #78438105456 Success…" at bounding box center [723, 835] width 1446 height 1578
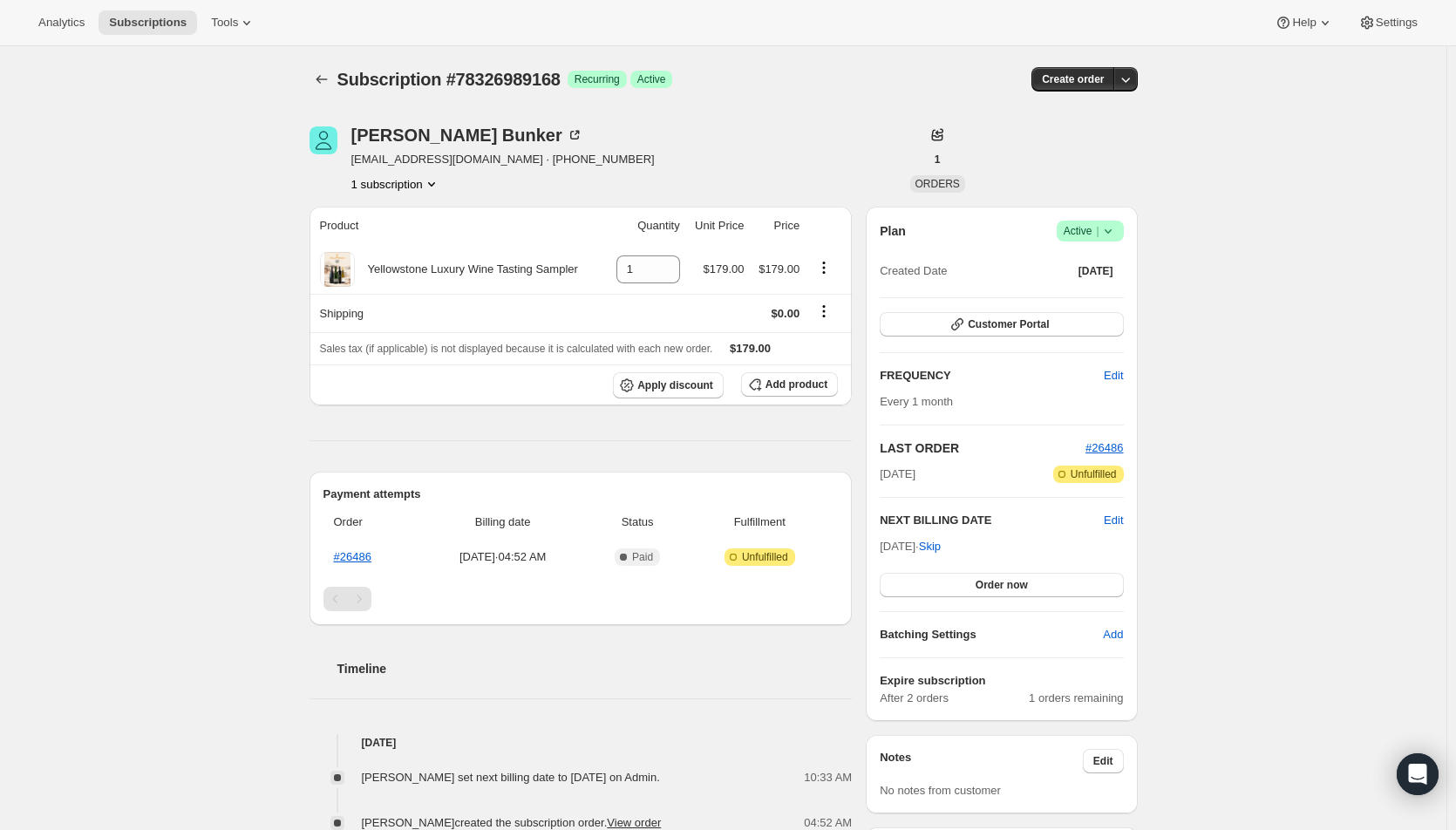
click at [1098, 234] on span "|" at bounding box center [1097, 231] width 3 height 14
click at [1085, 289] on span "Cancel subscription" at bounding box center [1095, 295] width 99 height 13
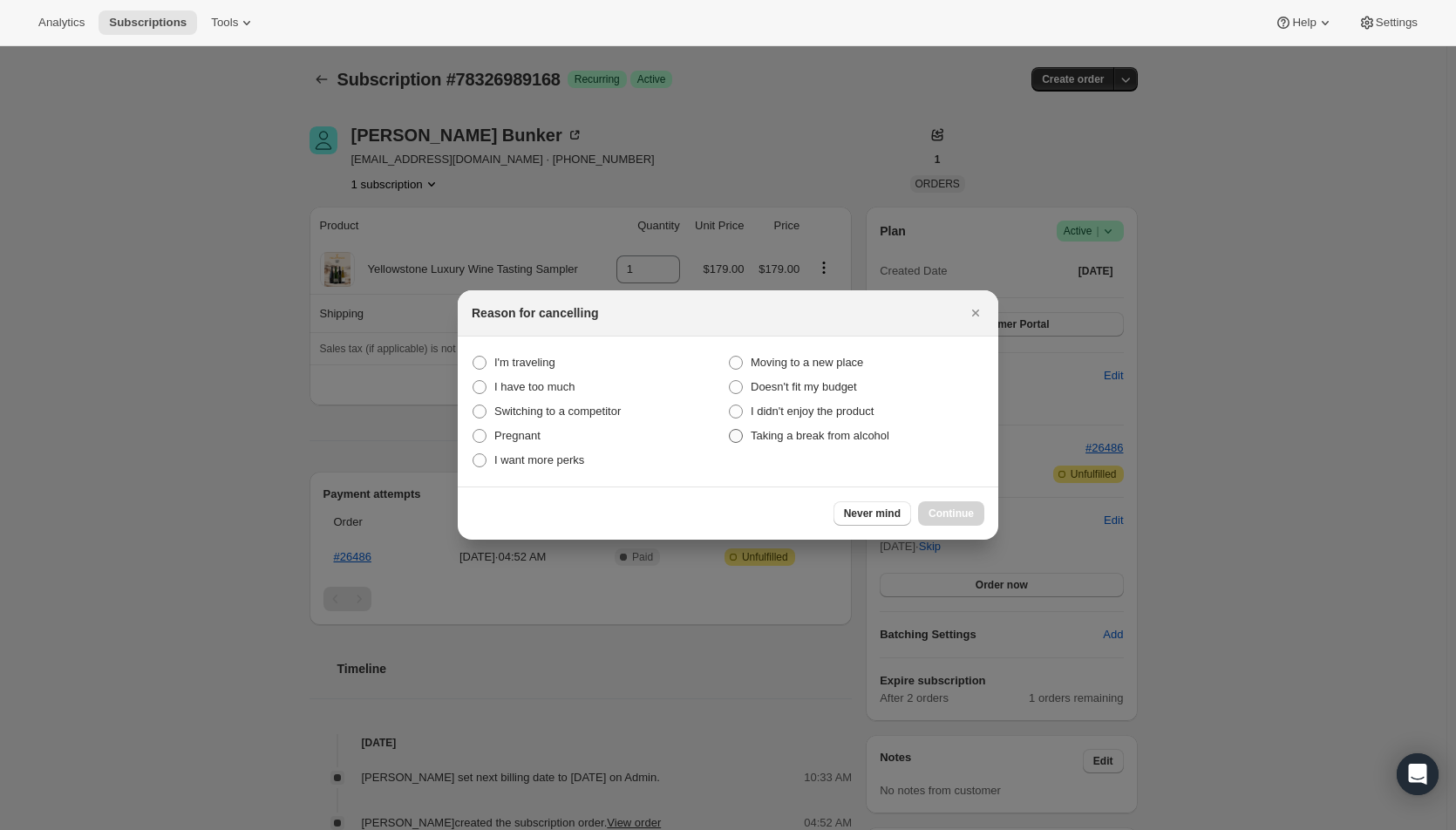
click at [802, 441] on span "Taking a break from alcohol" at bounding box center [819, 434] width 139 height 13
click at [729, 429] on alcohol "Taking a break from alcohol" at bounding box center [728, 428] width 1 height 1
radio alcohol "true"
click at [948, 516] on span "Continue" at bounding box center [951, 513] width 45 height 14
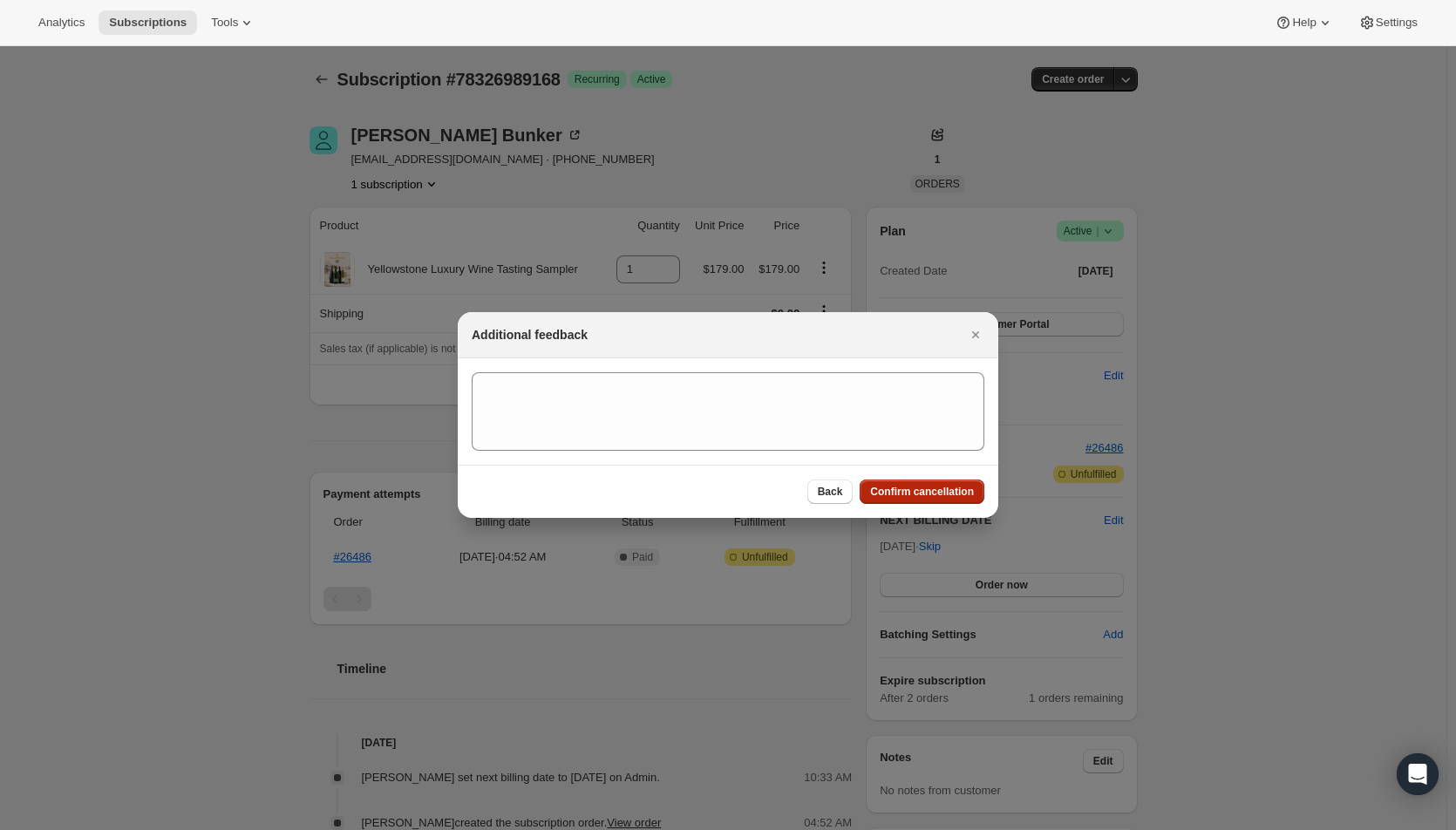
click at [941, 490] on span "Confirm cancellation" at bounding box center [922, 491] width 104 height 14
